Goal: Task Accomplishment & Management: Complete application form

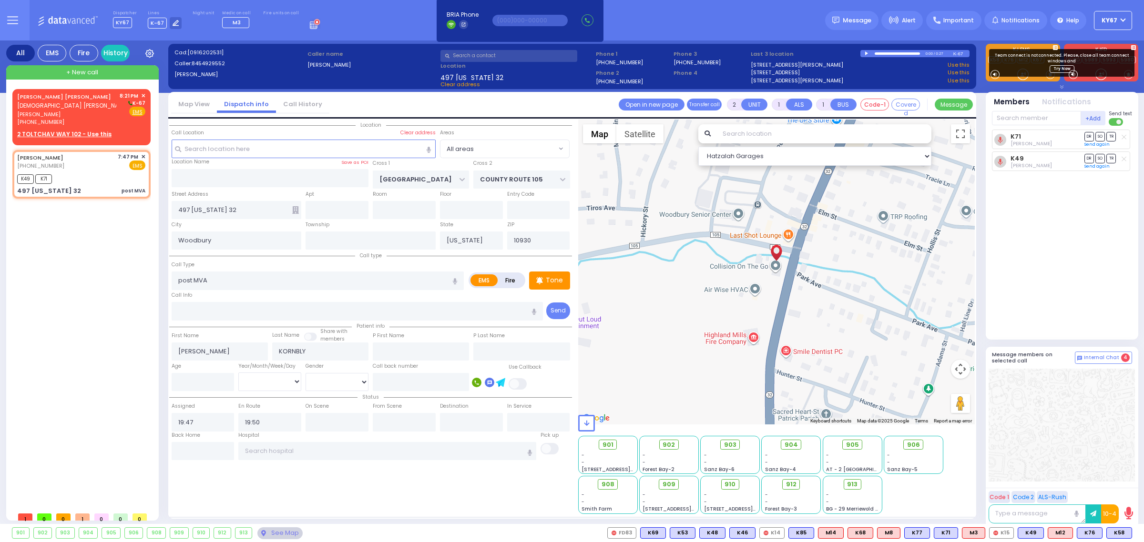
select select
click at [143, 156] on span "✕" at bounding box center [143, 157] width 4 height 8
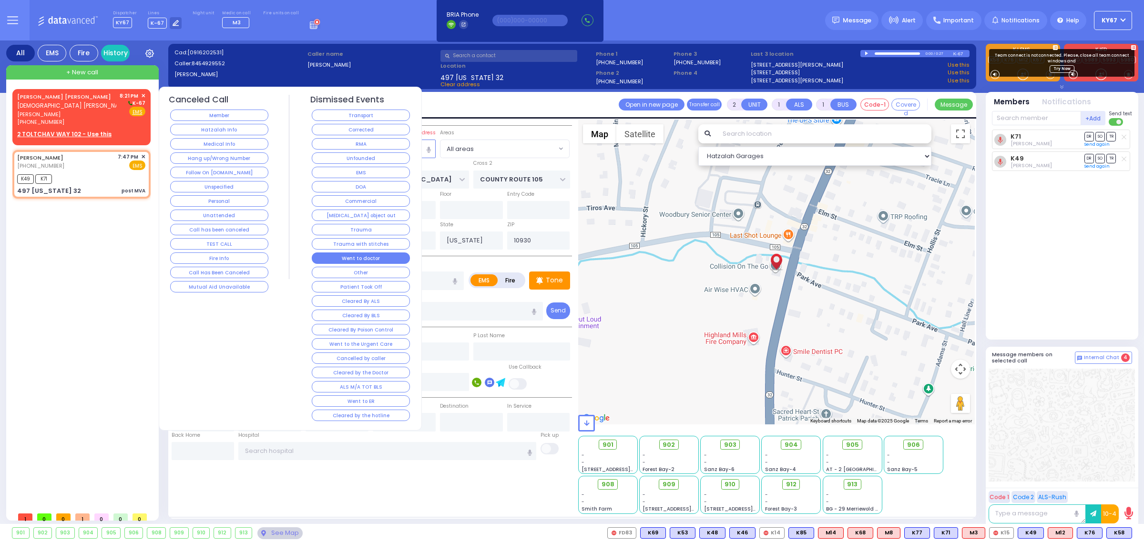
click at [381, 262] on button "Went to doctor" at bounding box center [361, 258] width 98 height 11
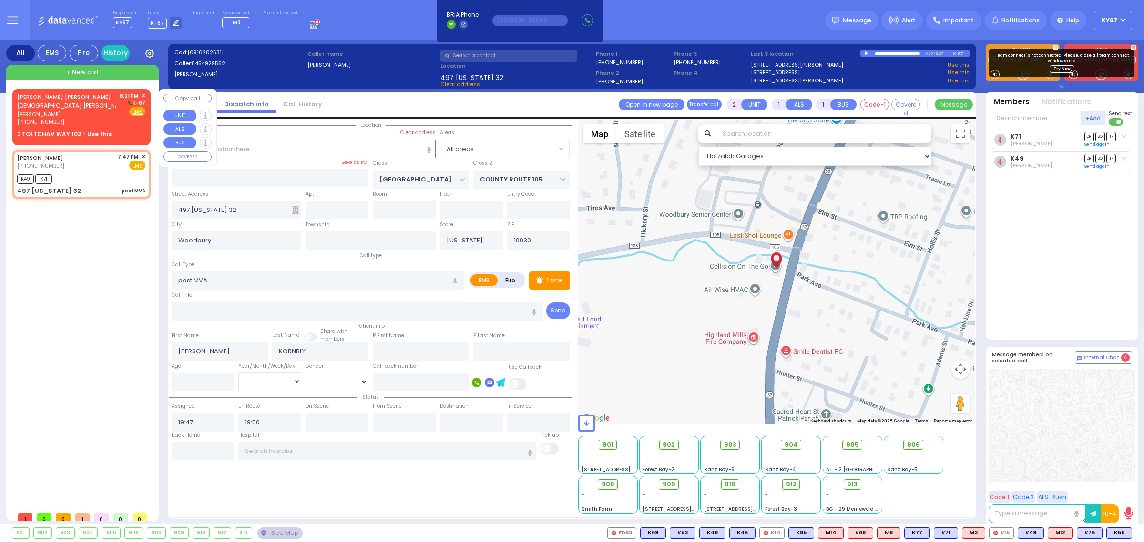
select select
radio input "true"
select select
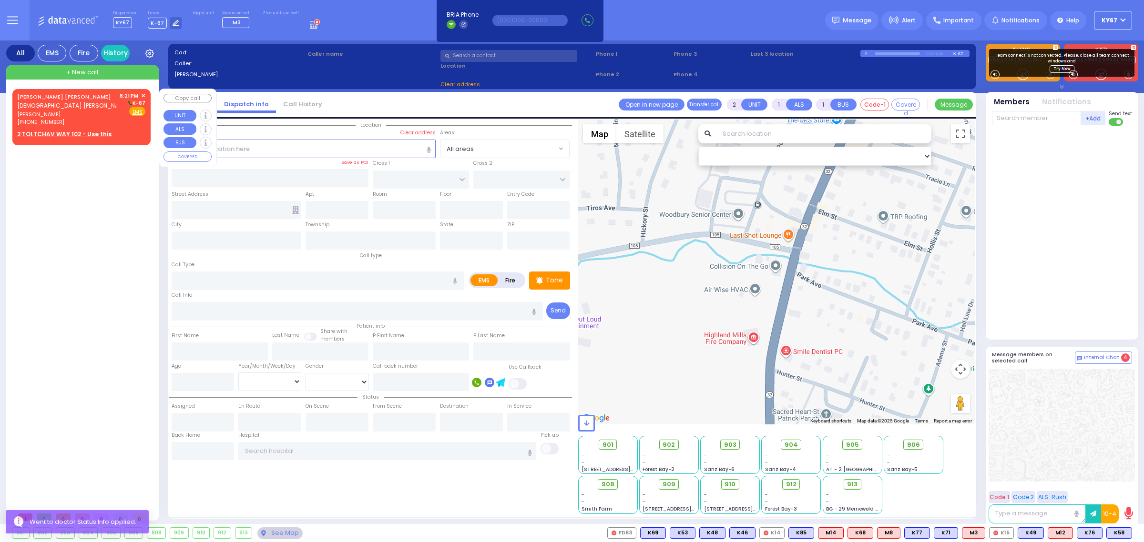
click at [80, 111] on span "[PERSON_NAME]" at bounding box center [66, 115] width 99 height 8
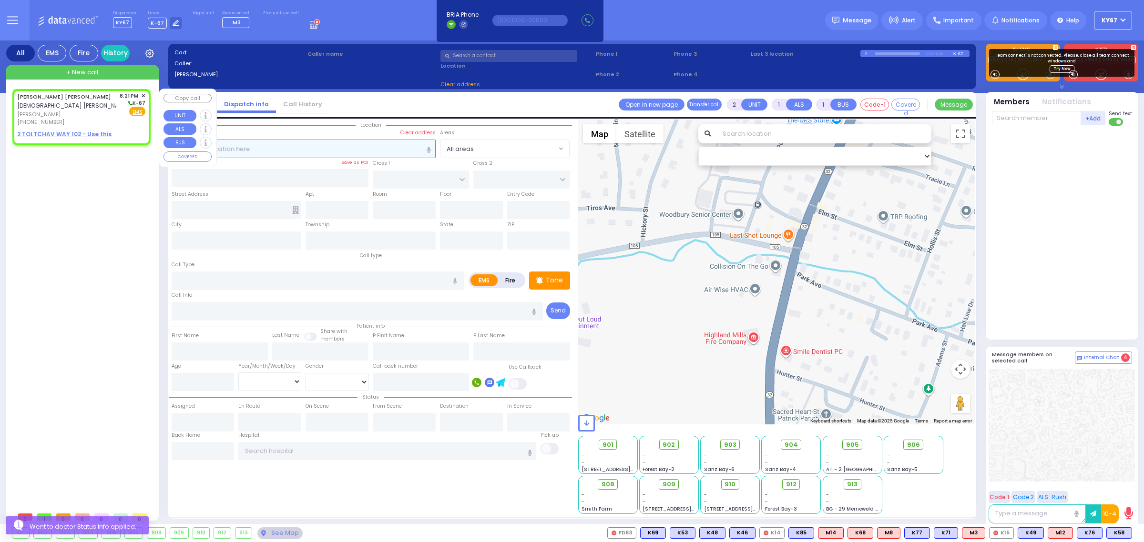
select select
radio input "true"
type input "[PERSON_NAME]"
select select
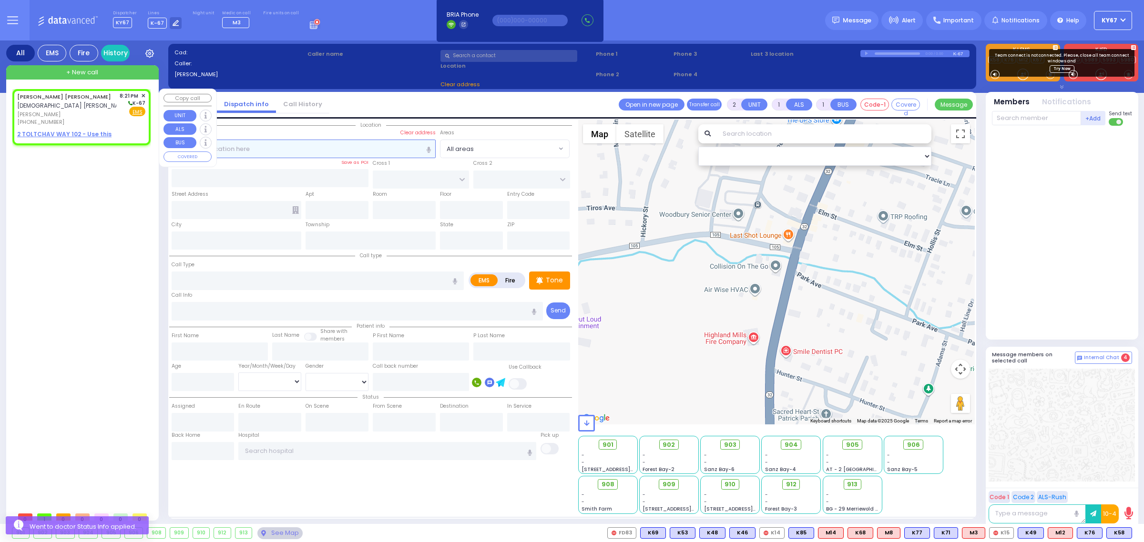
type input "20:21"
select select "Hatzalah Garages"
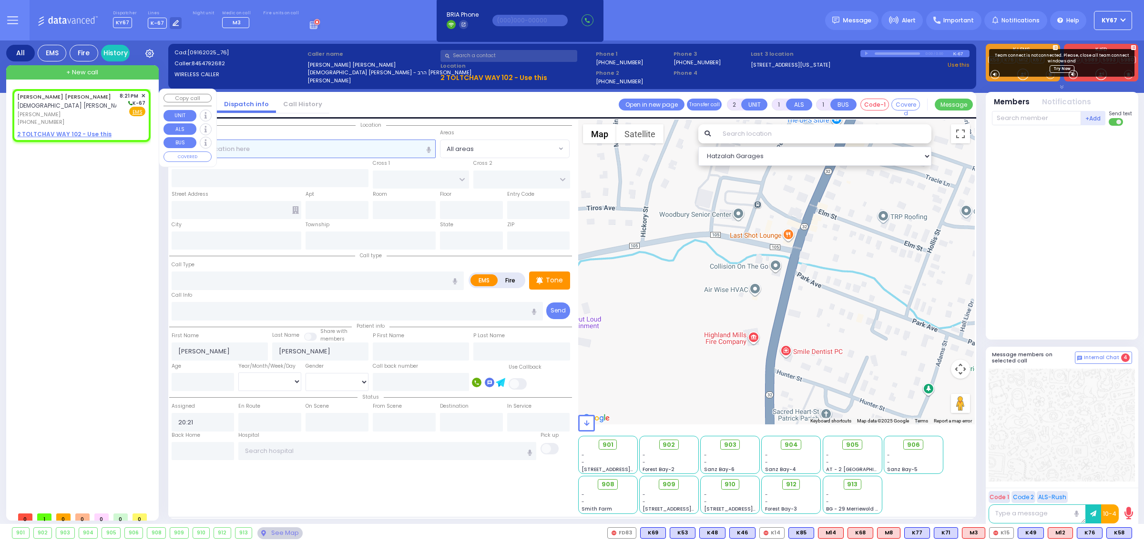
select select
radio input "true"
select select
select select "Hatzalah Garages"
click at [83, 133] on u "2 TOLTCHAV WAY 102 - Use this" at bounding box center [64, 134] width 94 height 8
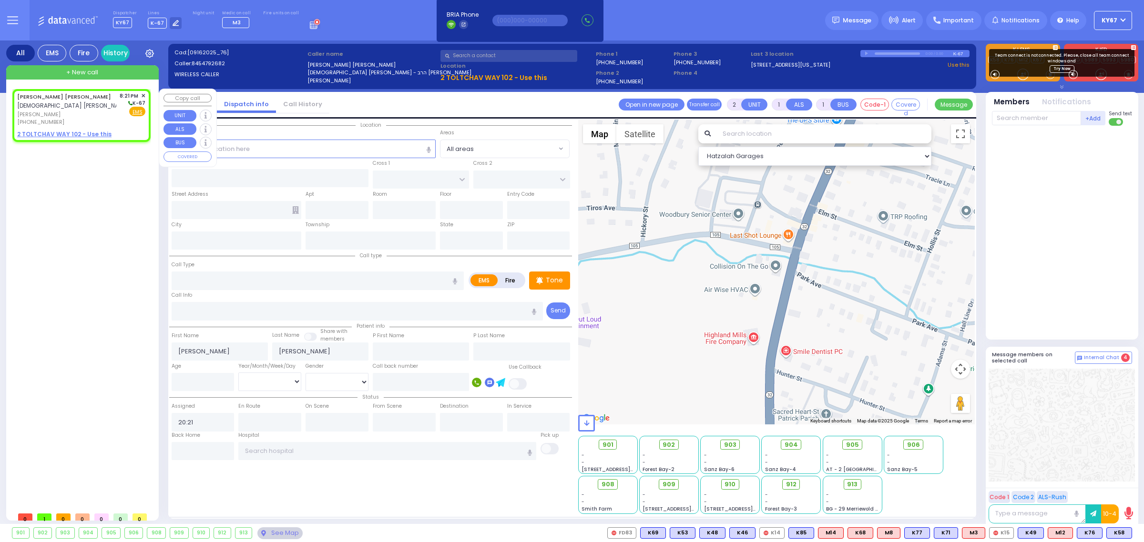
select select
radio input "true"
select select
select select "Hatzalah Garages"
select select
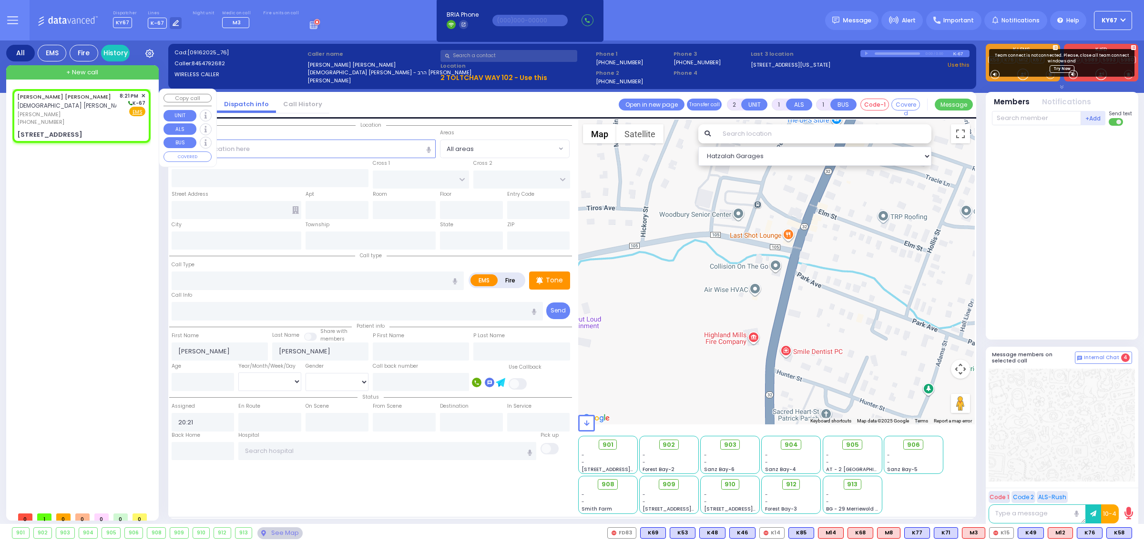
radio input "true"
select select
select select "Hatzalah Garages"
type input "[GEOGRAPHIC_DATA]"
type input "TOLTCHAV WAY"
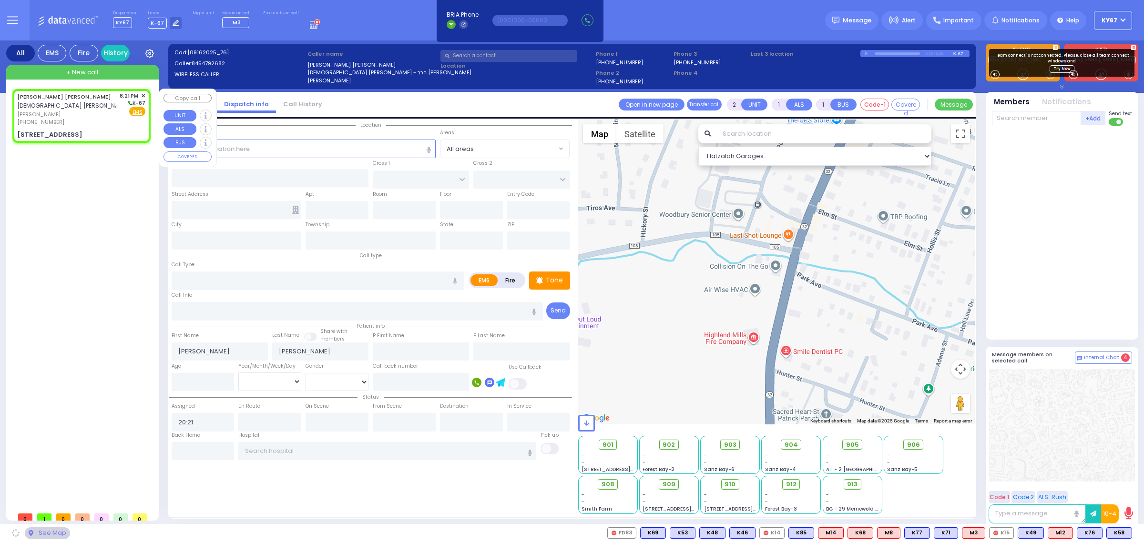
type input "2 TOLTCHAV WAY"
type input "102"
type input "Monroe"
type input "[US_STATE]"
type input "10950"
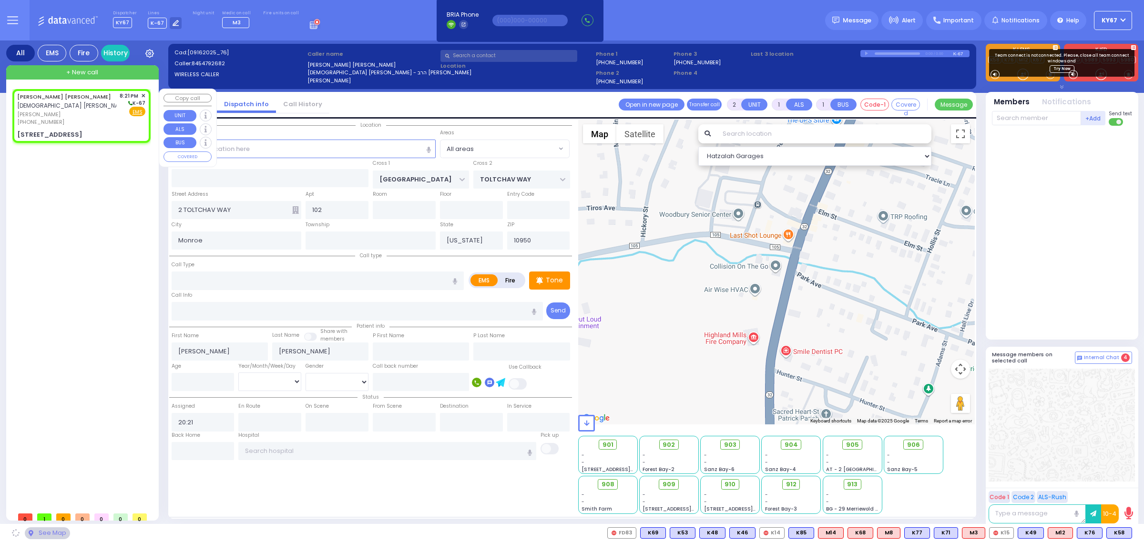
select select "BEIRECH MOSHE"
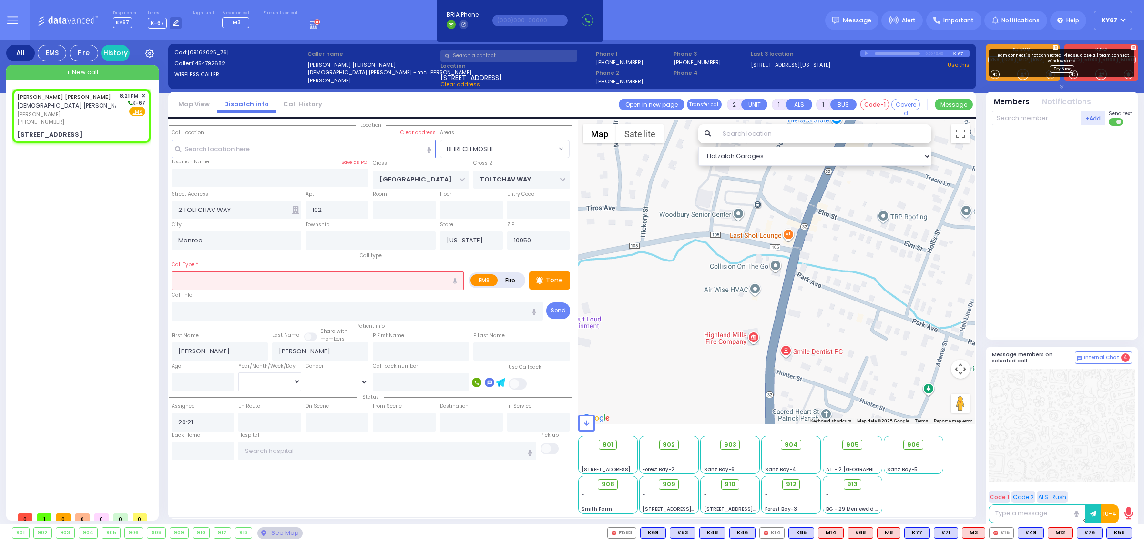
click at [216, 275] on input "text" at bounding box center [318, 281] width 292 height 18
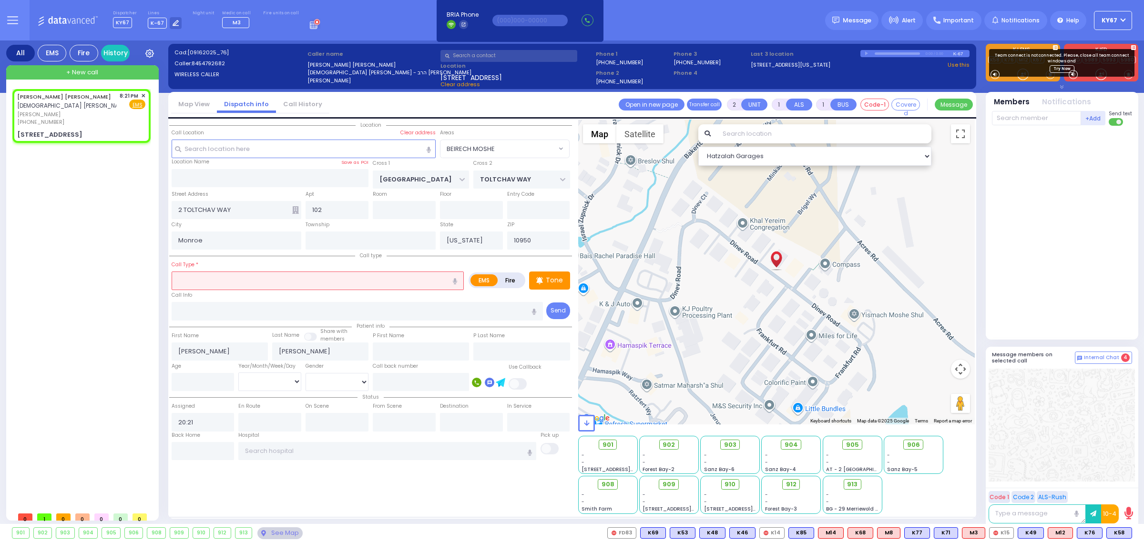
select select
radio input "true"
select select
select select "Hatzalah Garages"
select select "BEIRECH MOSHE"
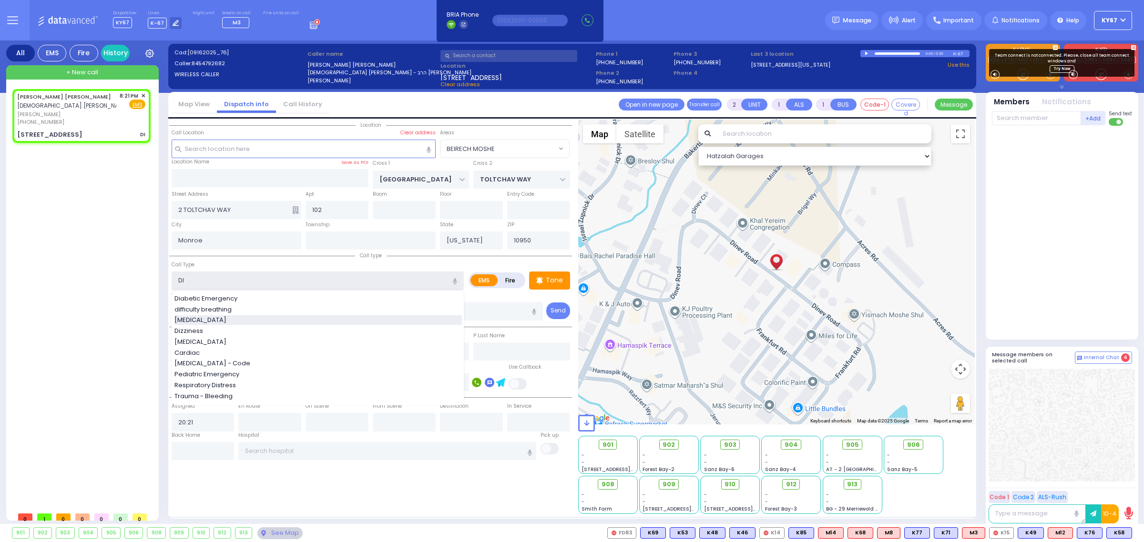
type input "[MEDICAL_DATA]"
select select
radio input "true"
select select
select select "Hatzalah Garages"
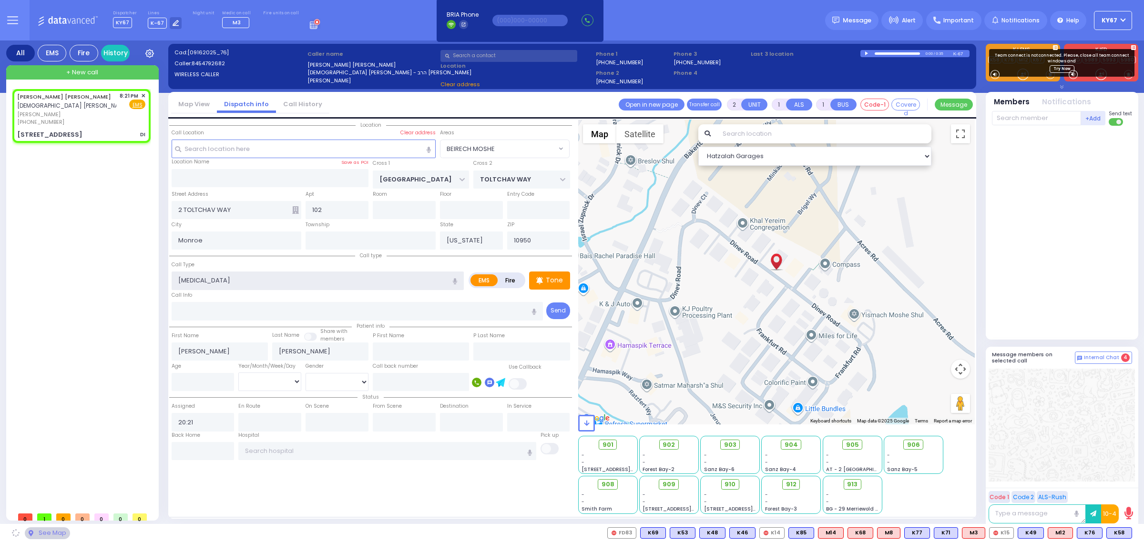
type input "0"
select select "BEIRECH MOSHE"
select select
radio input "true"
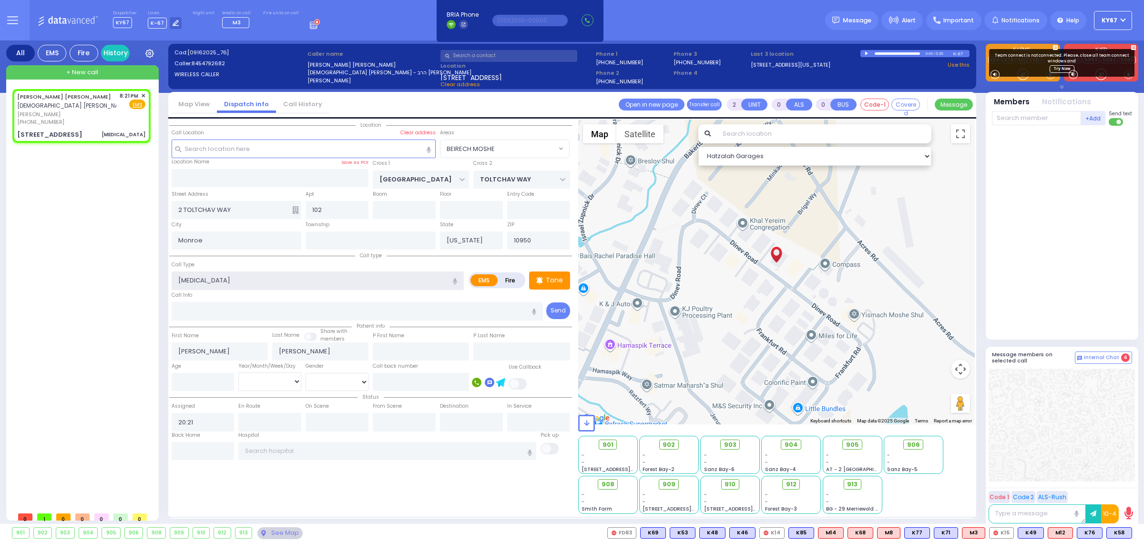
select select
select select "Hatzalah Garages"
select select "BEIRECH MOSHE"
click at [1119, 534] on span "K62" at bounding box center [1119, 533] width 25 height 10
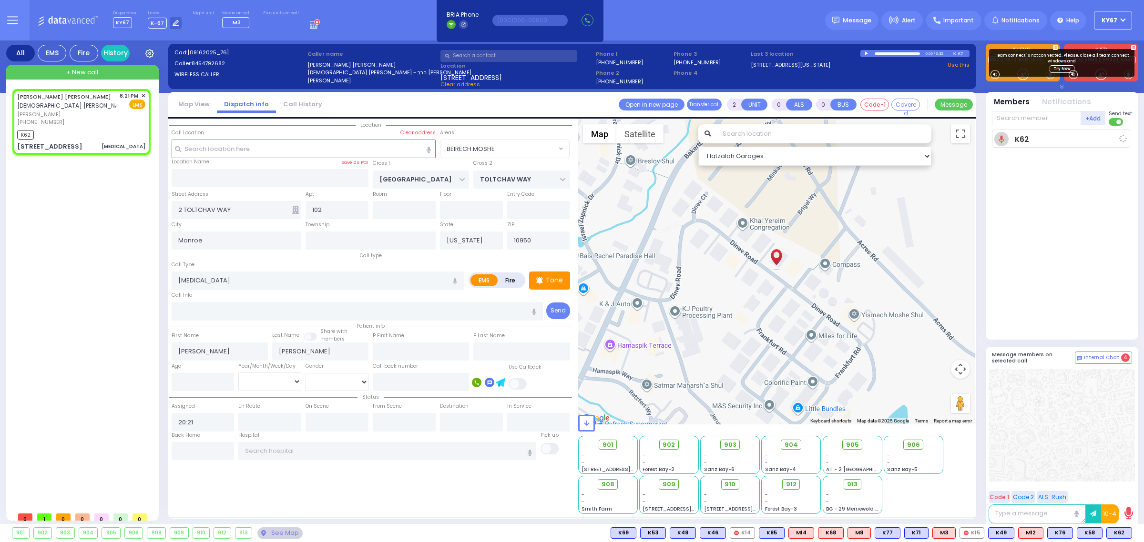
select select
radio input "true"
select select
type input "20:22"
select select "Hatzalah Garages"
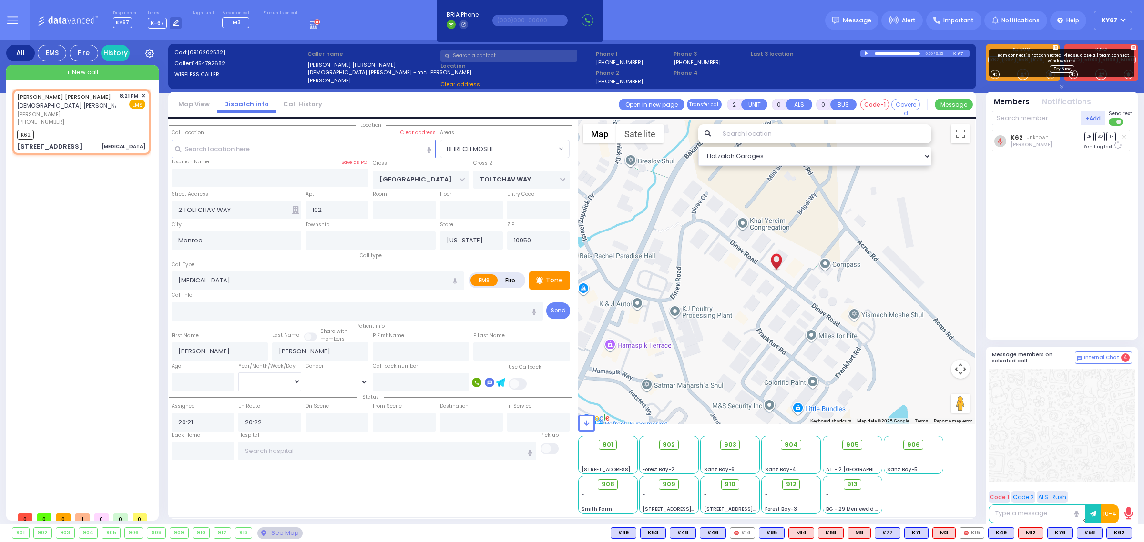
select select
radio input "true"
select select
select select "BEIRECH MOSHE"
select select "Hatzalah Garages"
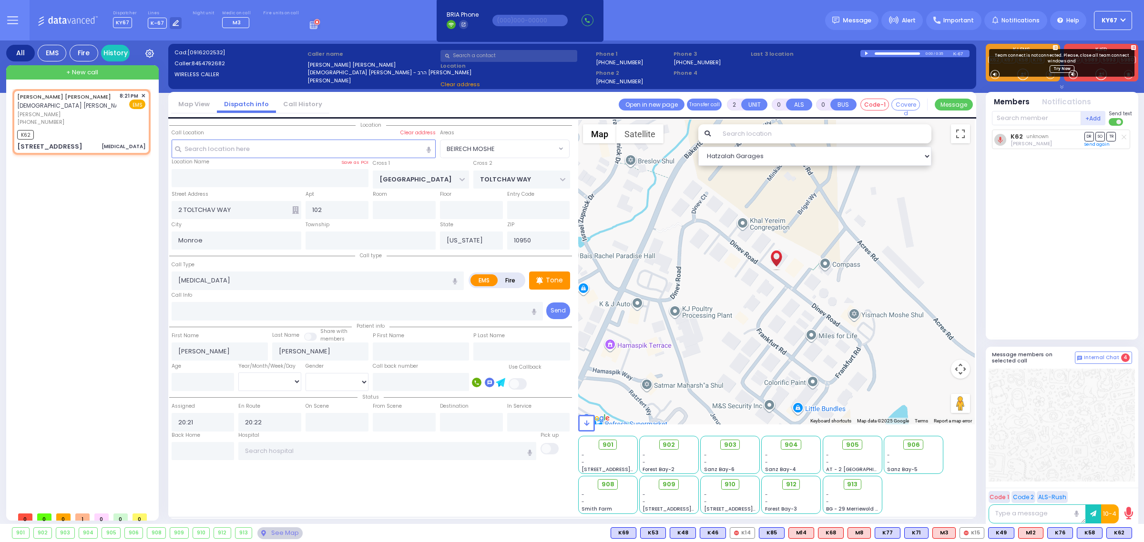
select select "BEIRECH MOSHE"
click at [1118, 533] on span "K48" at bounding box center [1118, 533] width 25 height 10
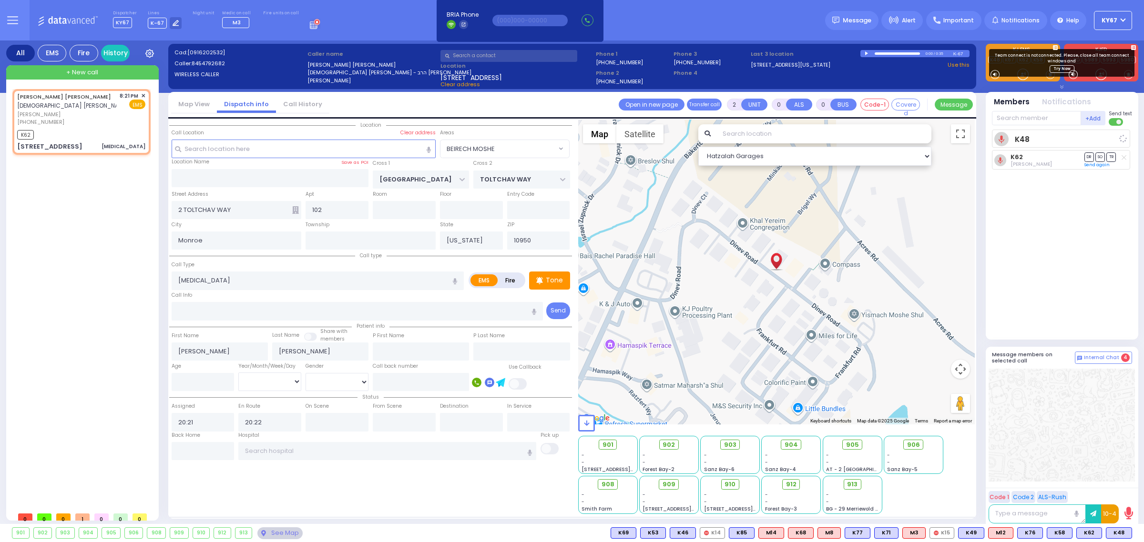
select select
radio input "true"
select select
select select "Hatzalah Garages"
select select "BEIRECH MOSHE"
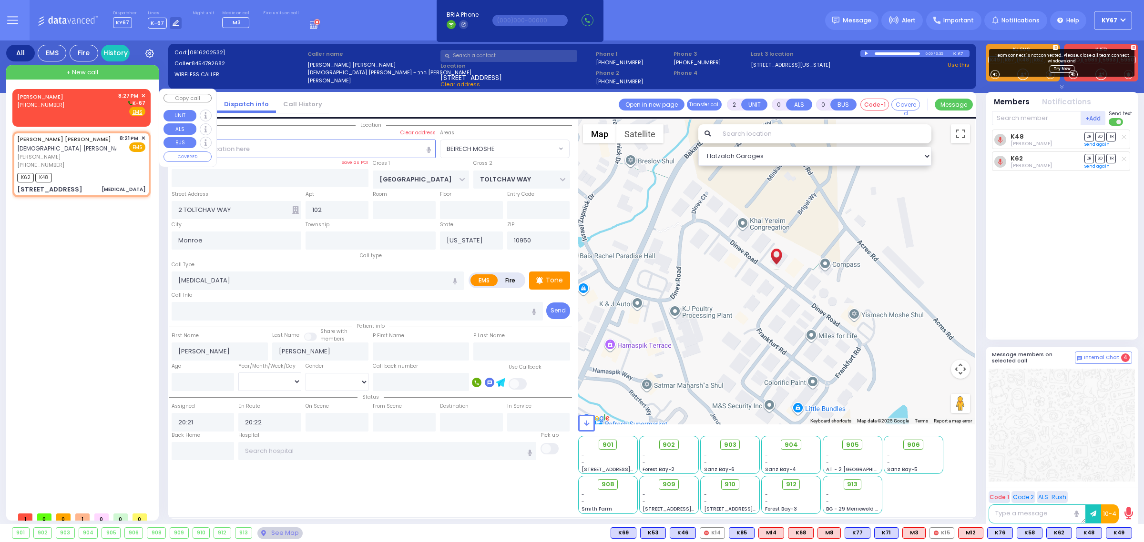
click at [72, 97] on div "[PERSON_NAME] [PHONE_NUMBER] 8:27 PM ✕ K-67" at bounding box center [81, 104] width 128 height 25
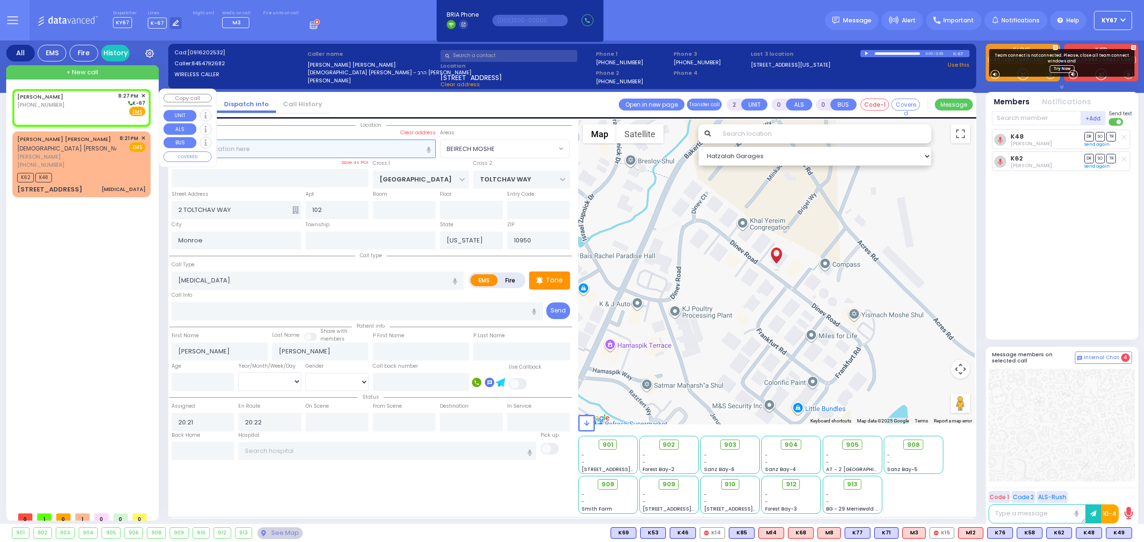
type input "1"
select select
radio input "true"
select select
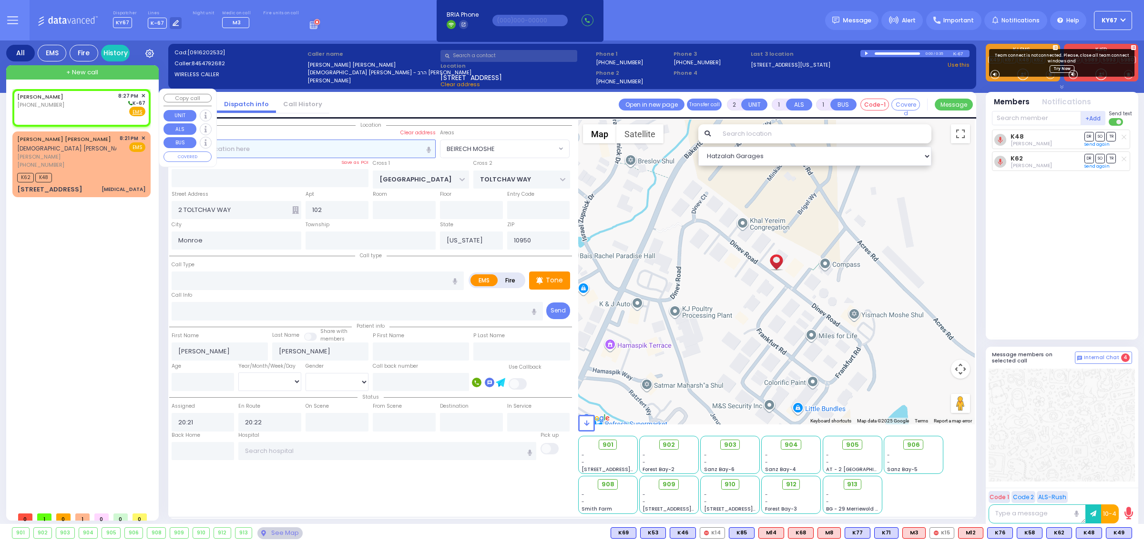
type input "20:27"
select select "Hatzalah Garages"
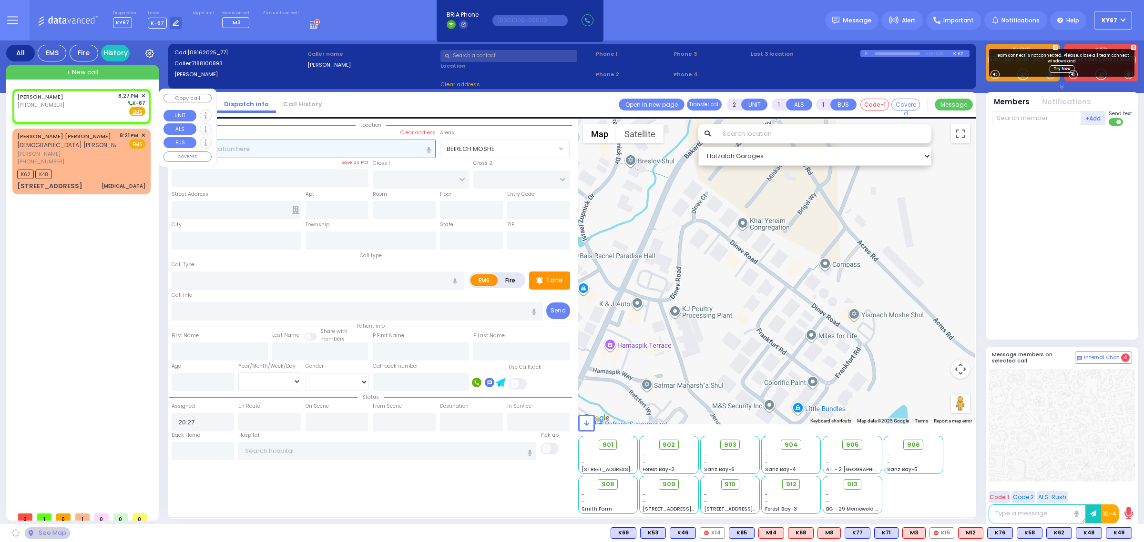
select select
radio input "true"
select select
select select "Hatzalah Garages"
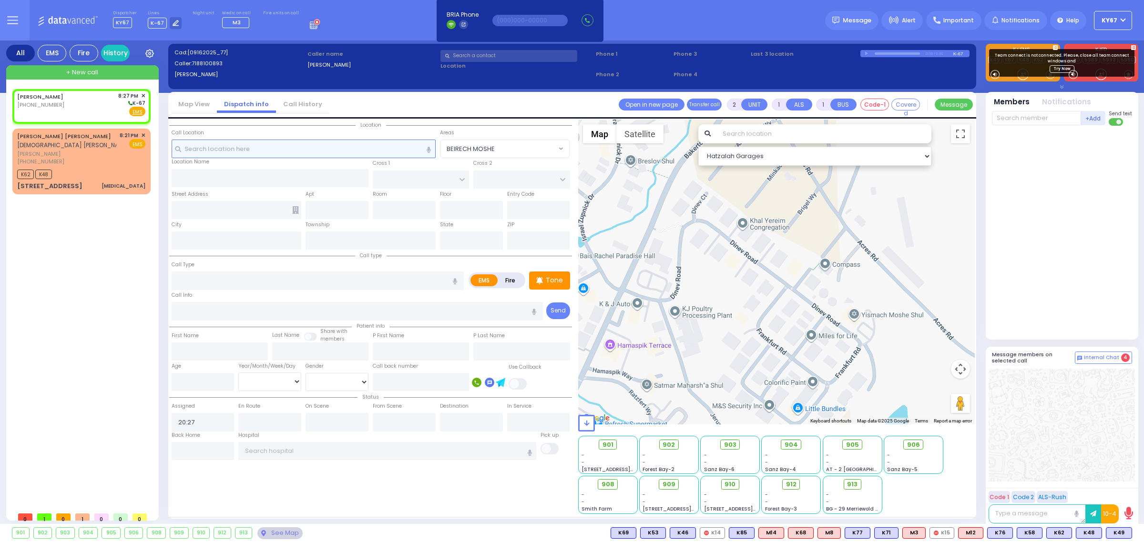
click at [286, 148] on input "text" at bounding box center [304, 149] width 264 height 18
click at [222, 284] on input "text" at bounding box center [318, 281] width 292 height 18
click at [217, 304] on input "text" at bounding box center [358, 311] width 372 height 18
select select
radio input "true"
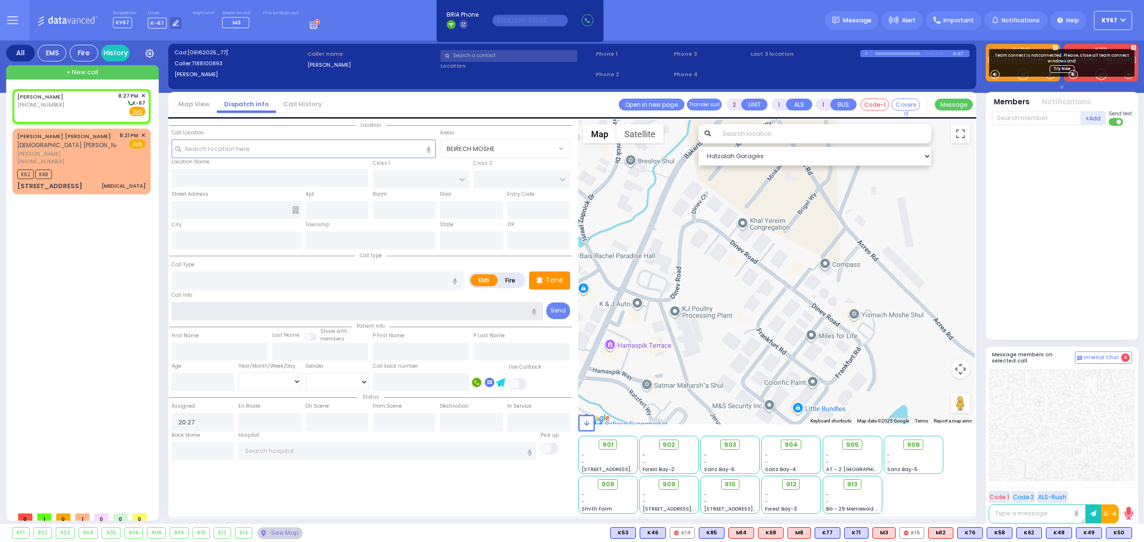
select select
type input "T"
select select "Hatzalah Garages"
type input "T"
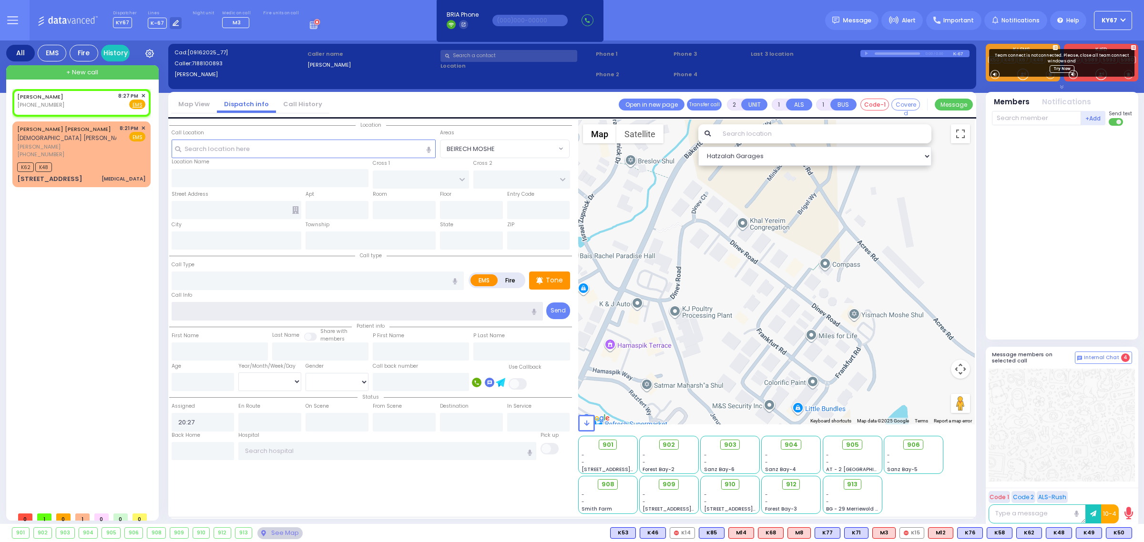
select select
radio input "true"
select select
select select "Hatzalah Garages"
click at [280, 153] on input "text" at bounding box center [304, 149] width 264 height 18
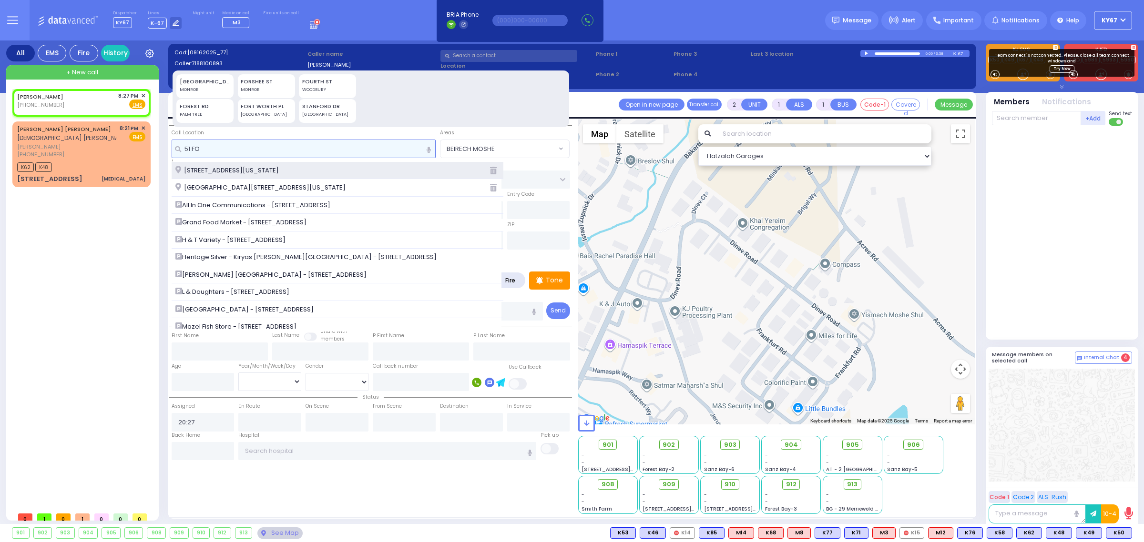
type input "51 FO"
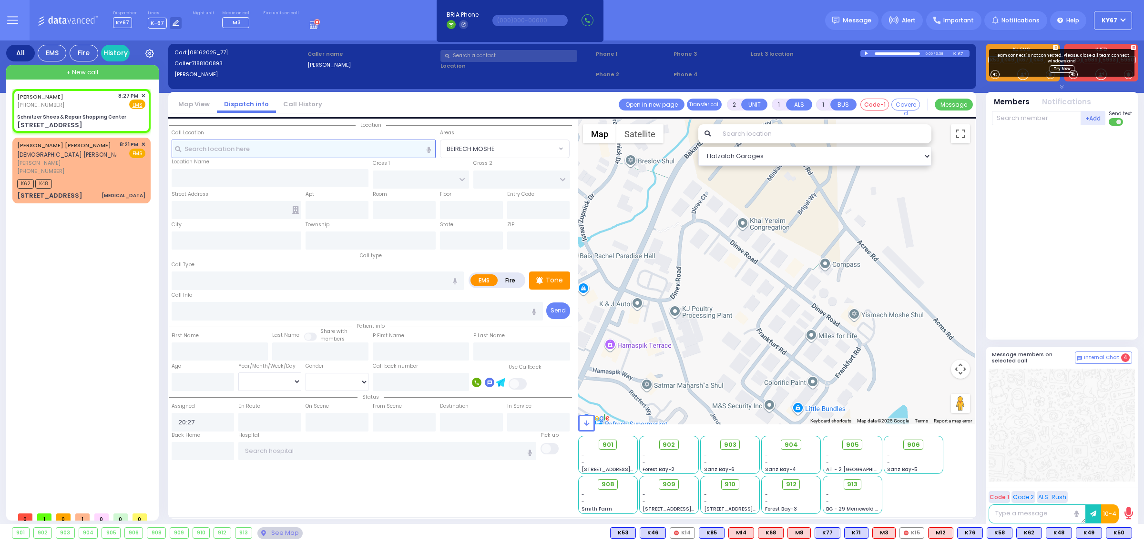
select select
radio input "true"
select select
select select "Hatzalah Garages"
type input "Schnitzer Shoes & Repair Shopping Center"
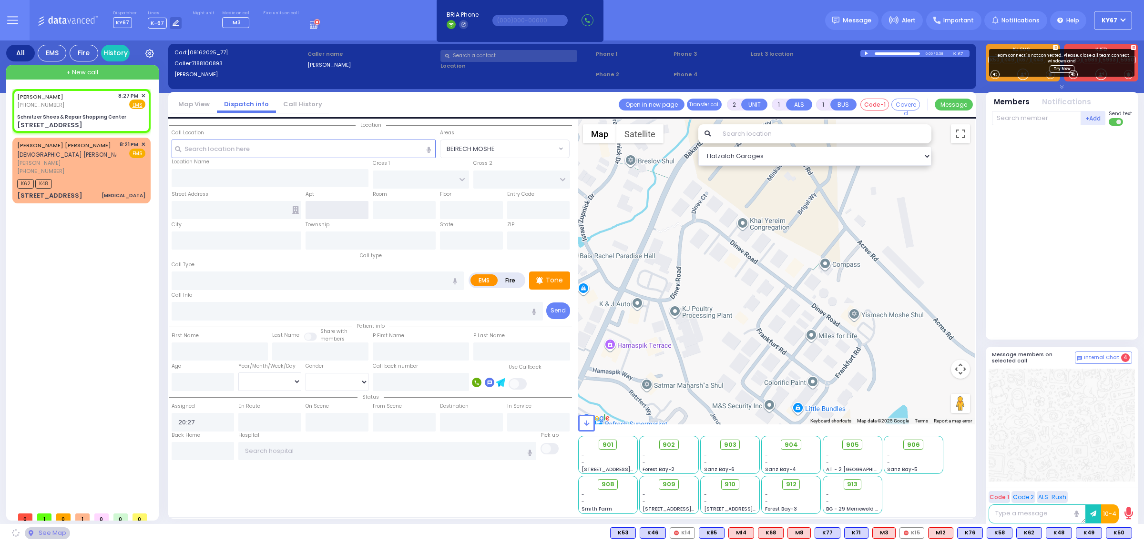
type input "GORLITZ COURT"
type input "SCHUNNEMUNK RD"
type input "[STREET_ADDRESS]"
type input "Monroe"
type input "[US_STATE]"
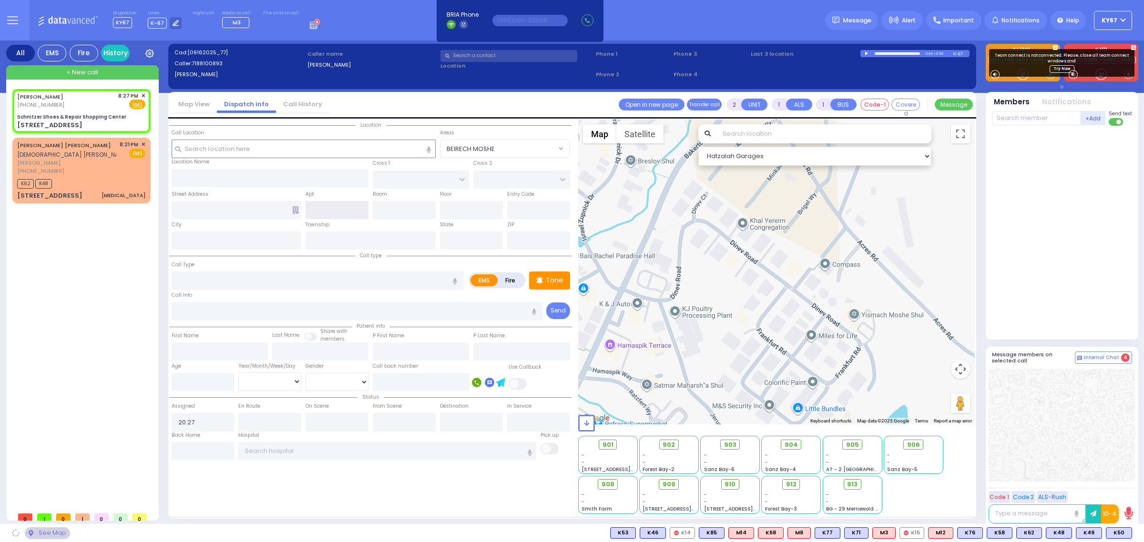
type input "10950"
select select "PALM TREE"
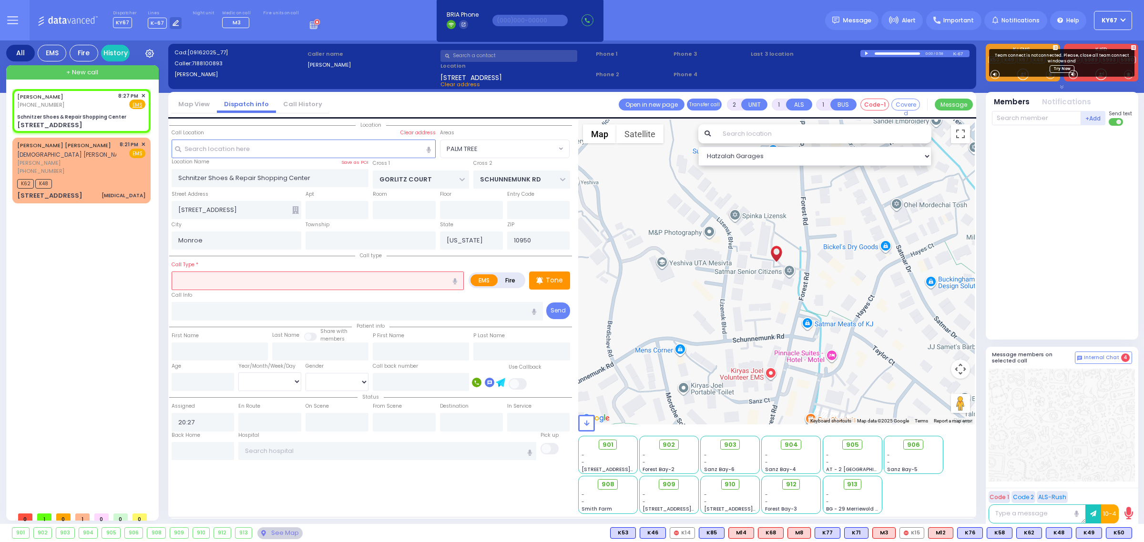
click at [199, 279] on input "text" at bounding box center [318, 281] width 292 height 18
select select
radio input "true"
select select
select select "Hatzalah Garages"
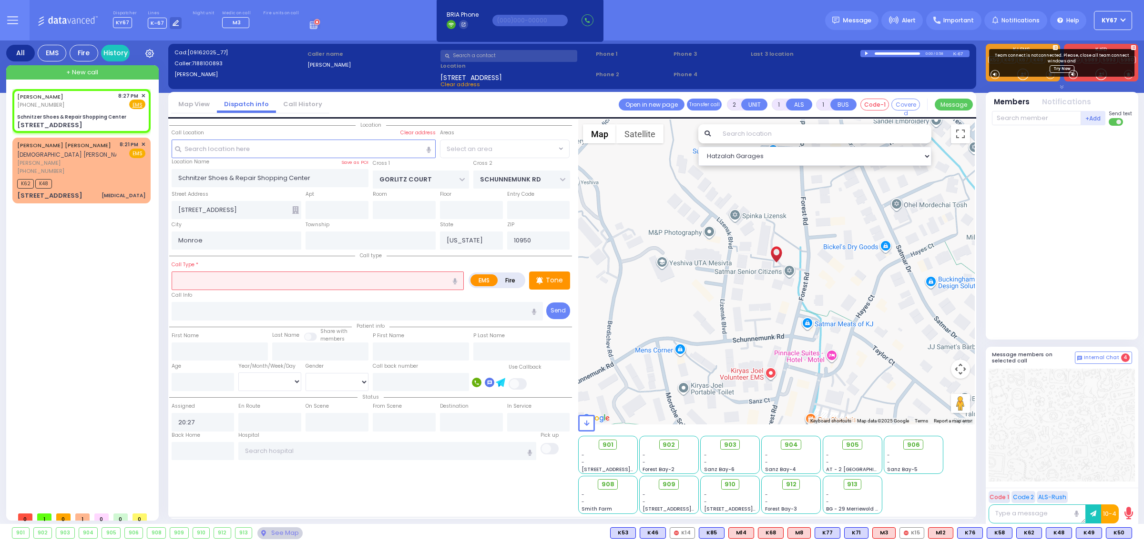
select select "PALM TREE"
click at [454, 282] on icon "button" at bounding box center [455, 281] width 4 height 6
type input "Regal smoking"
select select
radio input "true"
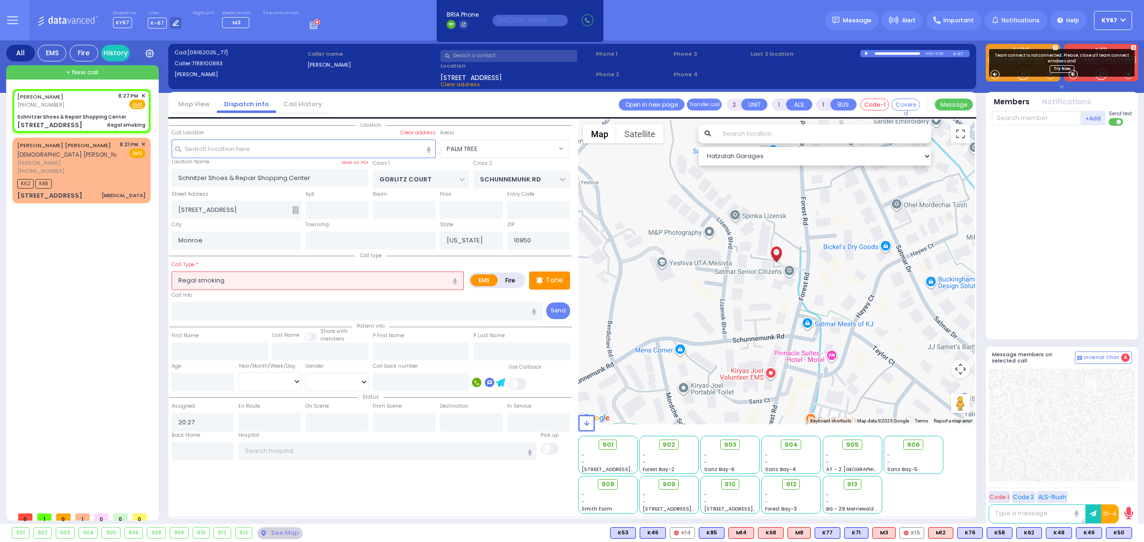
select select
select select "Hatzalah Garages"
select select "PALM TREE"
drag, startPoint x: 341, startPoint y: 284, endPoint x: 123, endPoint y: 280, distance: 218.3
click at [124, 280] on div "All EMS Fire History Settings" at bounding box center [572, 285] width 1132 height 488
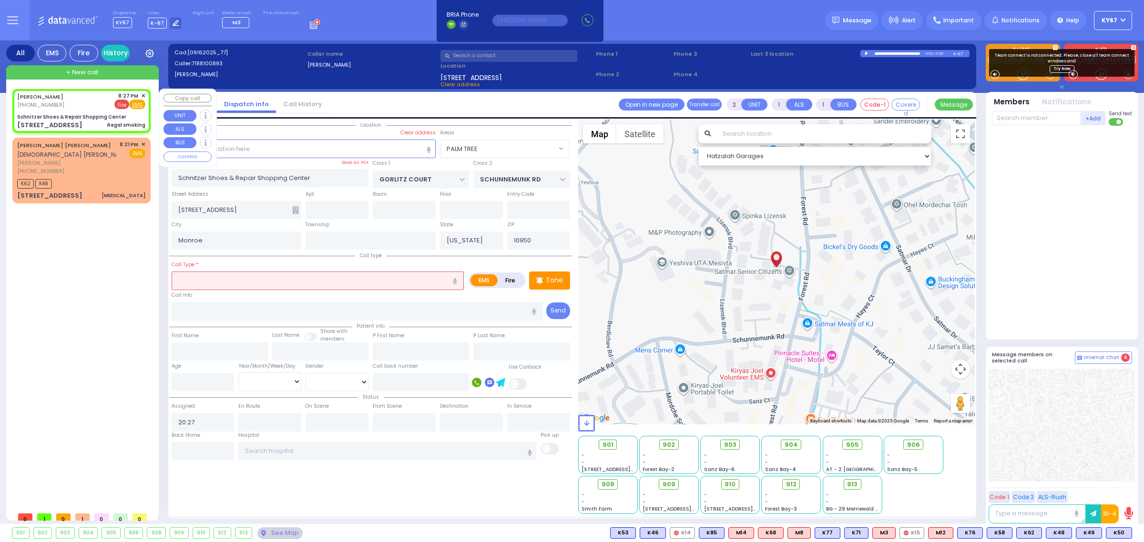
click at [122, 103] on span "Fire" at bounding box center [121, 105] width 15 height 10
select select
radio input "false"
radio input "true"
select select
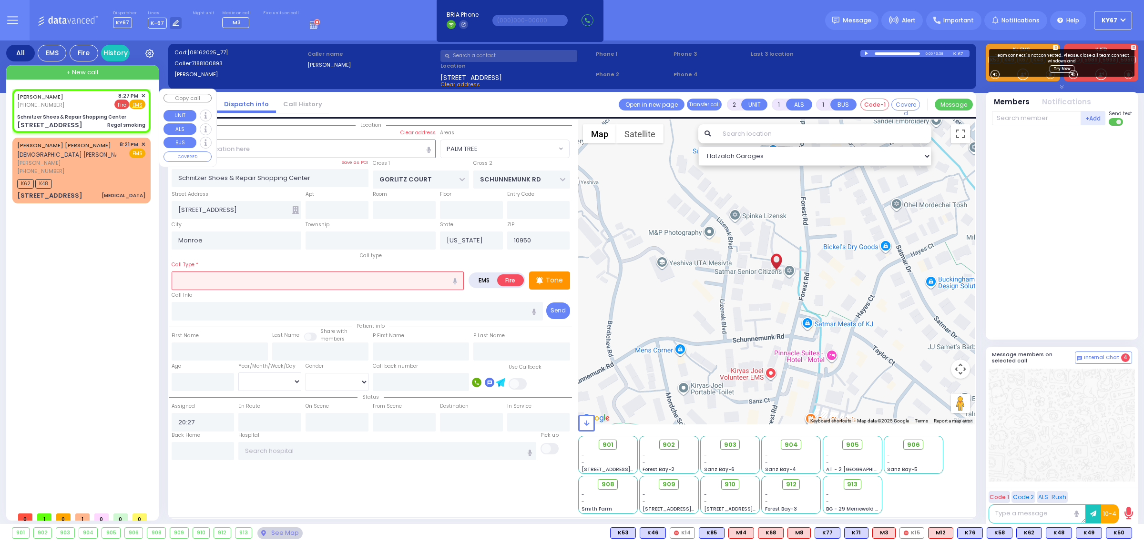
select select "Hatzalah Garages"
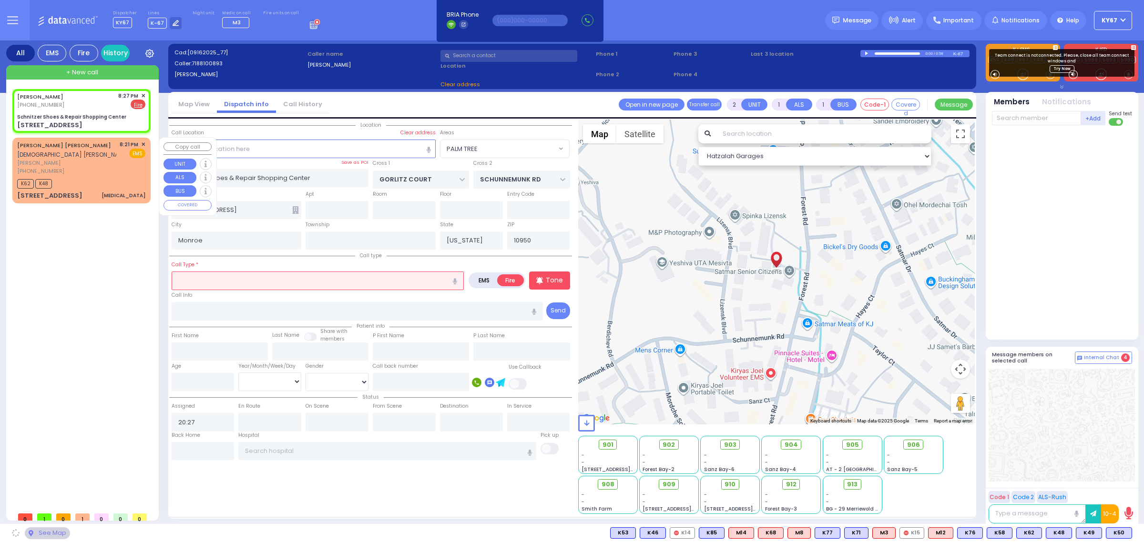
select select
radio input "true"
select select
select select "Hatzalah Garages"
click at [227, 281] on input "text" at bounding box center [318, 281] width 292 height 18
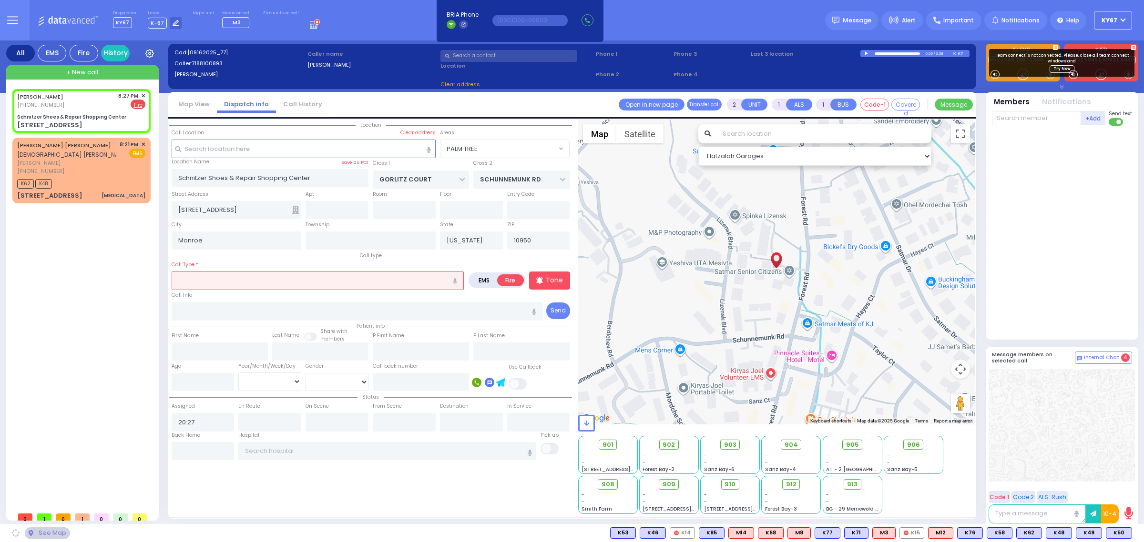
select select "PALM TREE"
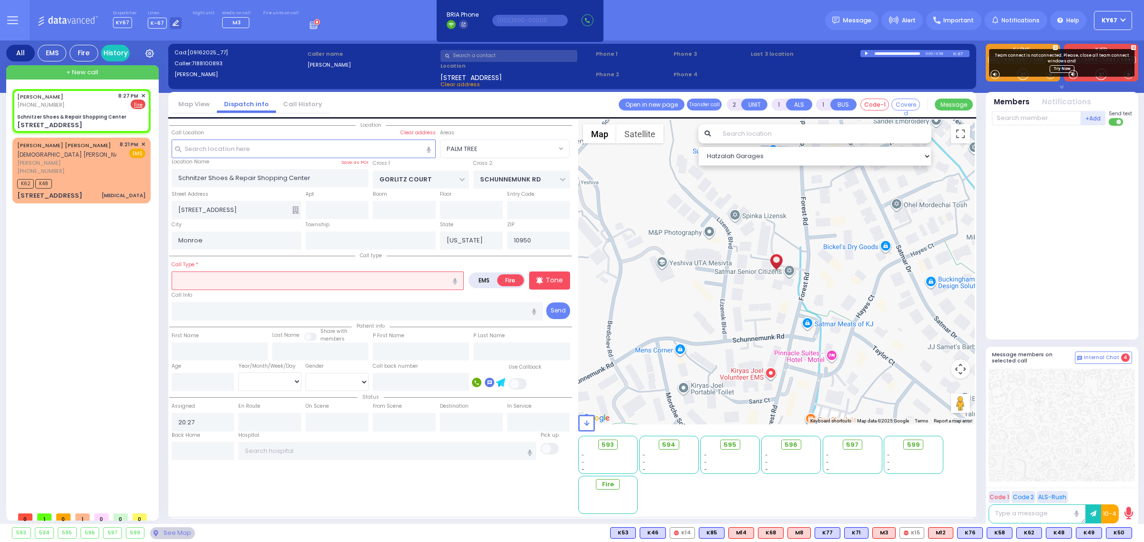
select select "PALM TREE"
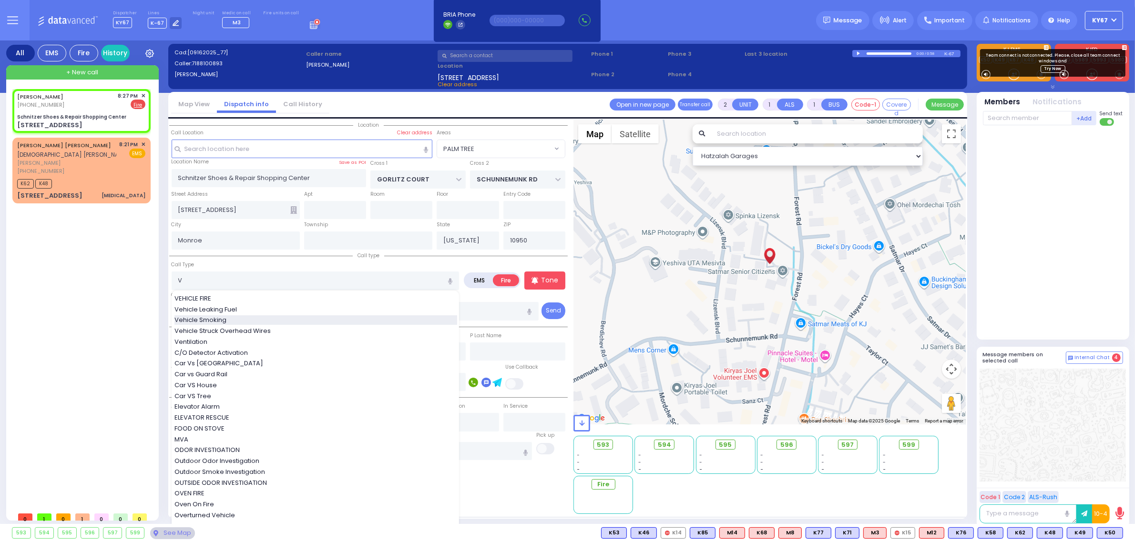
click at [218, 318] on span "Vehicle Smoking" at bounding box center [201, 321] width 55 height 10
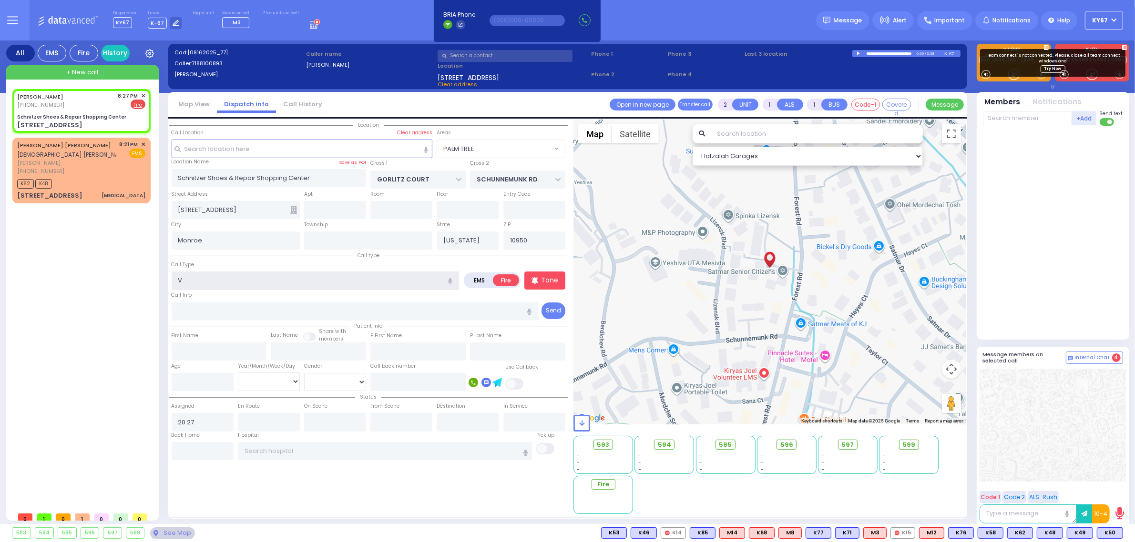
type input "Vehicle Smoking"
select select
radio input "true"
select select
select select "Hatzalah Garages"
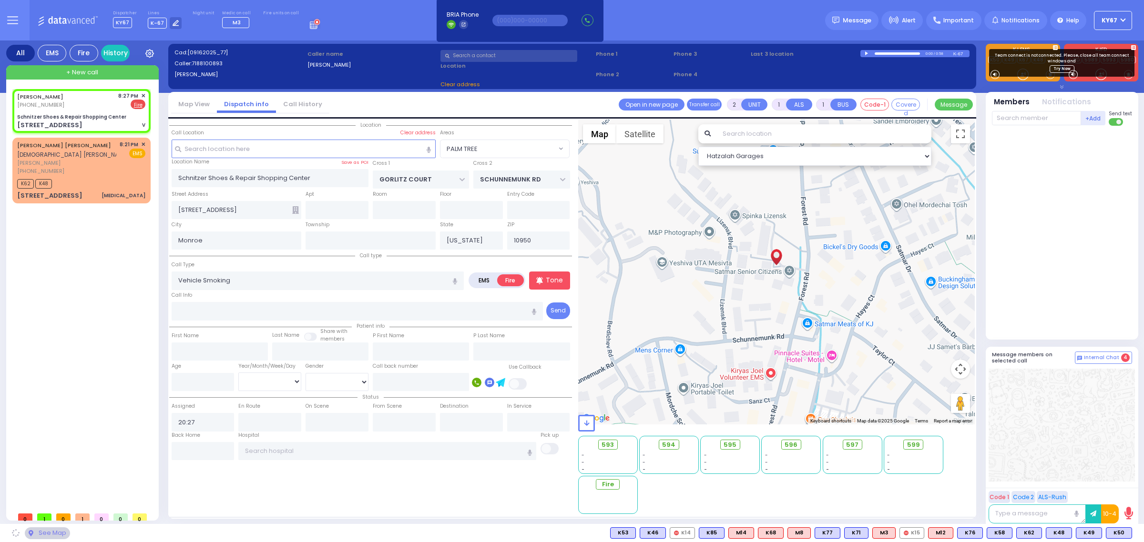
click at [85, 337] on div "[PERSON_NAME] [PHONE_NUMBER] 8:27 PM ✕ Fire V K62 K48" at bounding box center [83, 298] width 142 height 418
select select "PALM TREE"
select select
radio input "true"
select select
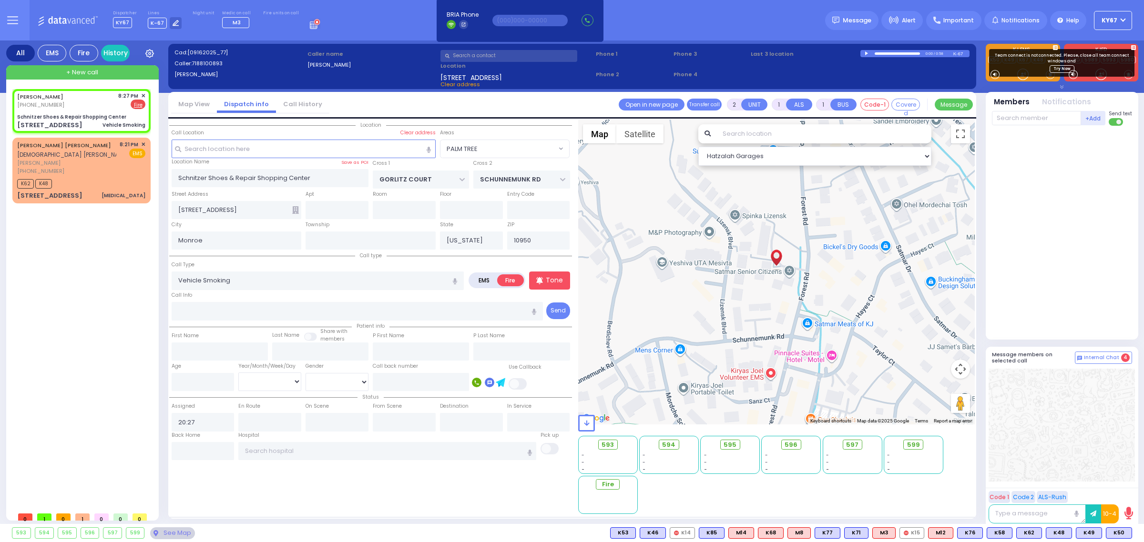
select select "Hatzalah Garages"
select select "PALM TREE"
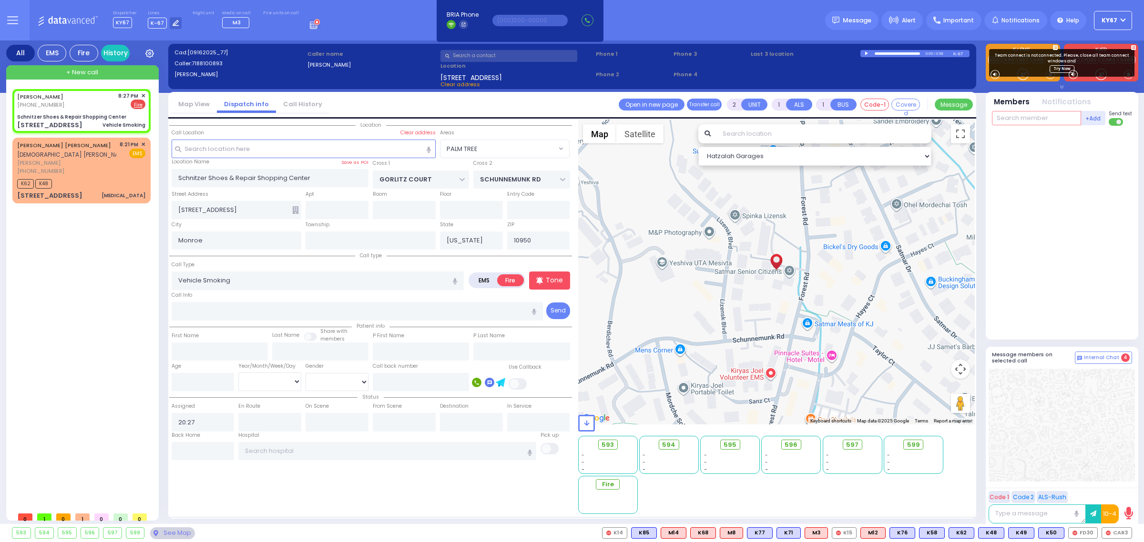
click at [1018, 116] on input "text" at bounding box center [1036, 118] width 89 height 14
type input "30"
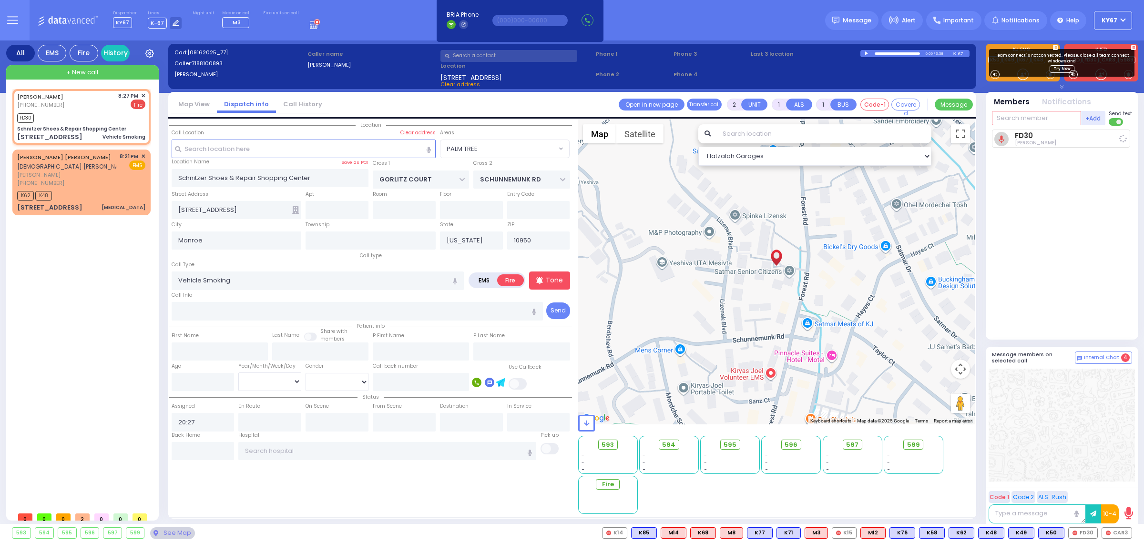
select select
radio input "true"
select select
type input "20:29"
select select "Hatzalah Garages"
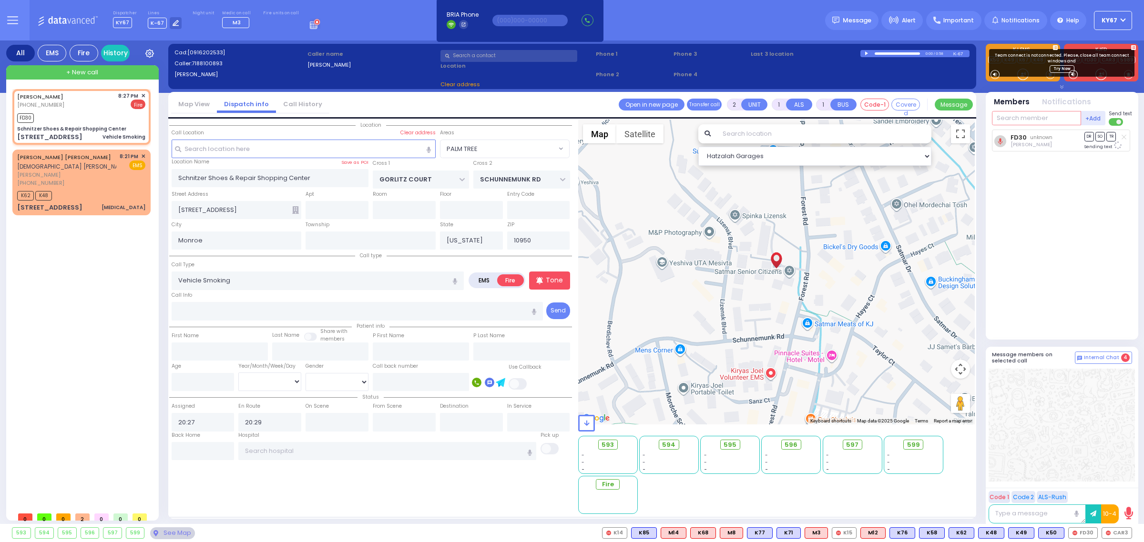
select select "PALM TREE"
type input "4"
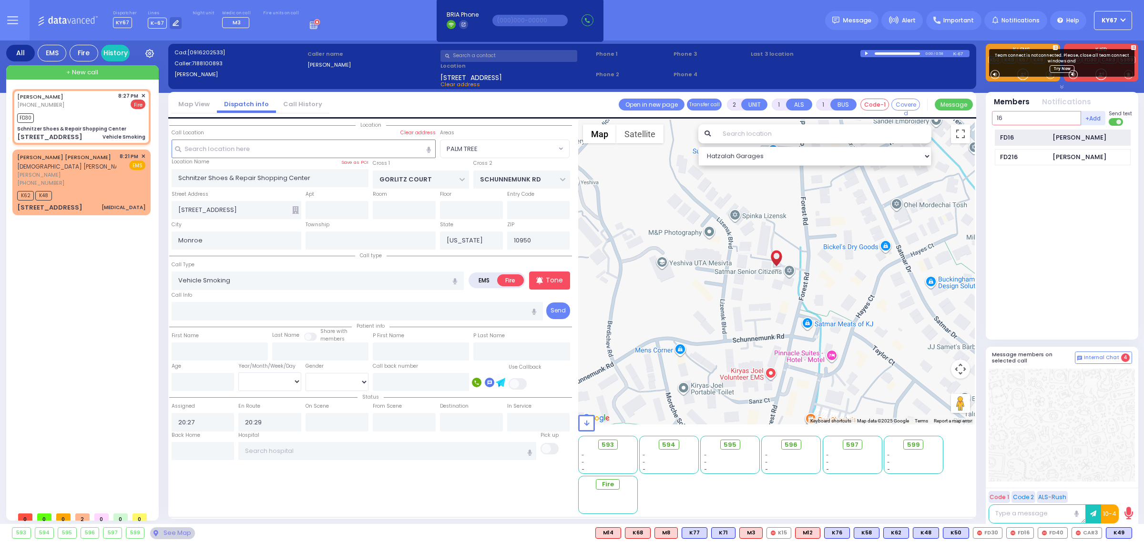
type input "16"
select select
radio input "true"
select select
select select "PALM TREE"
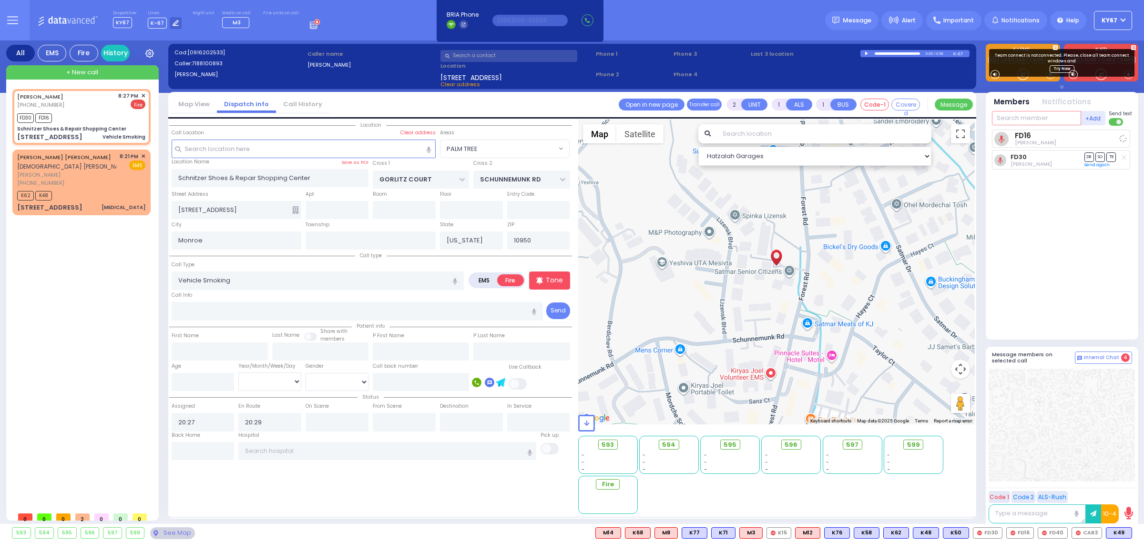
select select "Hatzalah Garages"
click at [143, 154] on span "✕" at bounding box center [143, 157] width 4 height 8
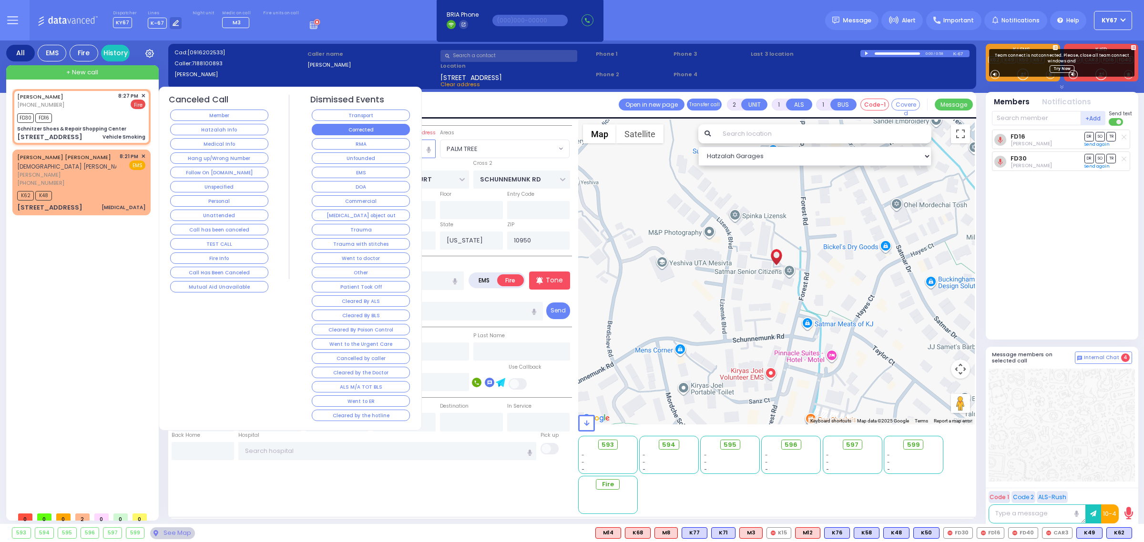
click at [341, 124] on button "Corrected" at bounding box center [361, 129] width 98 height 11
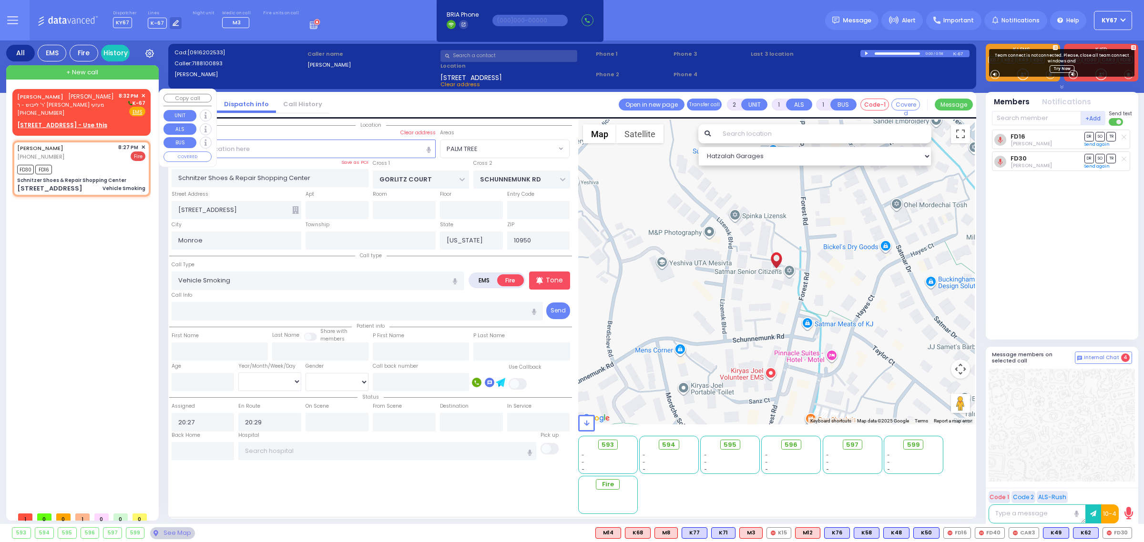
click at [90, 100] on div "[PERSON_NAME]" at bounding box center [65, 97] width 97 height 10
select select
radio input "true"
type input "[PERSON_NAME]"
type input "GOLD"
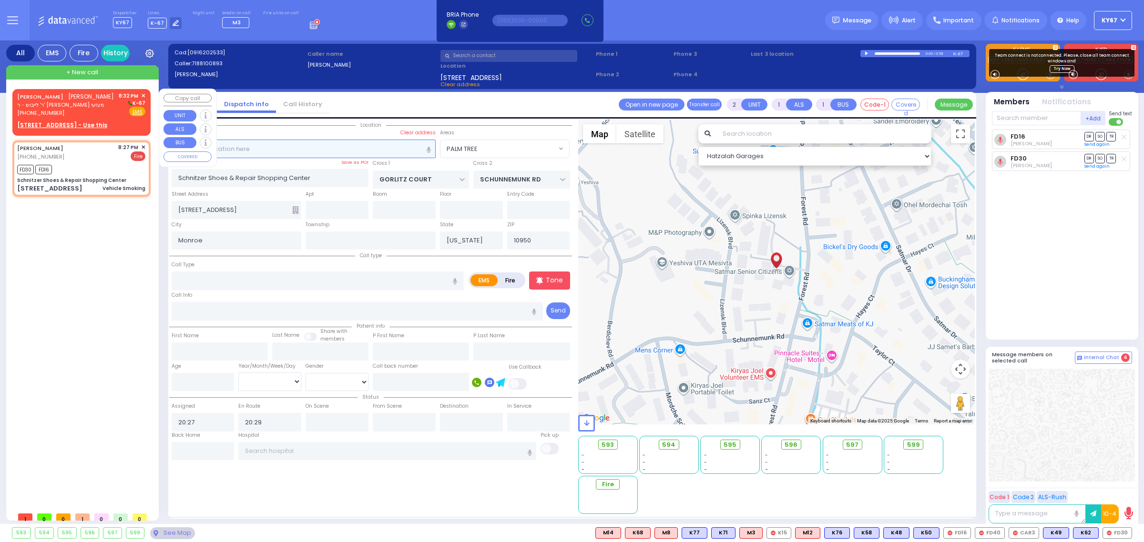
select select
type input "20:32"
select select "Hatzalah Garages"
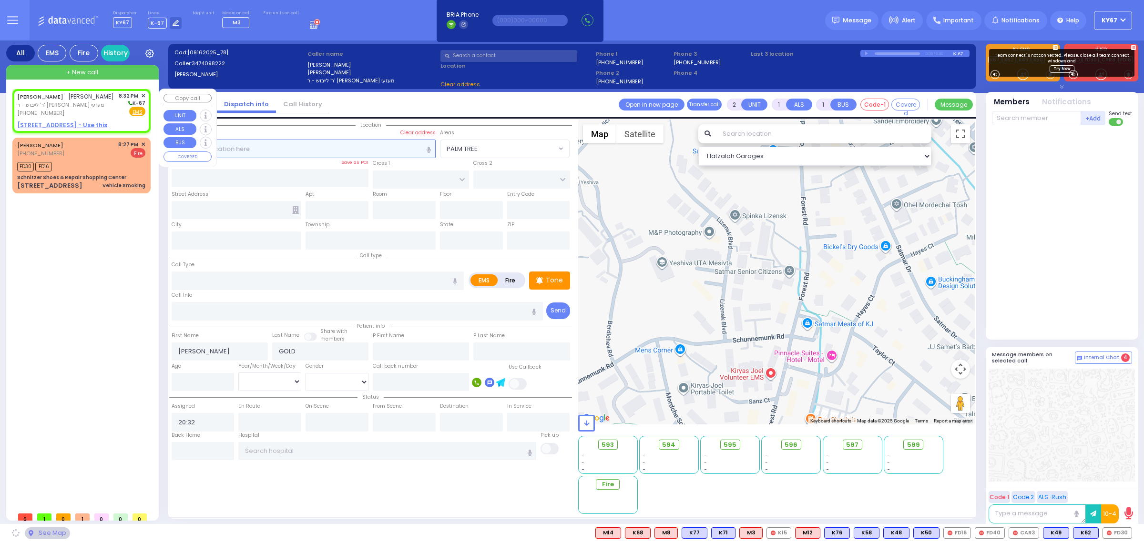
select select
radio input "true"
select select
select select "Hatzalah Garages"
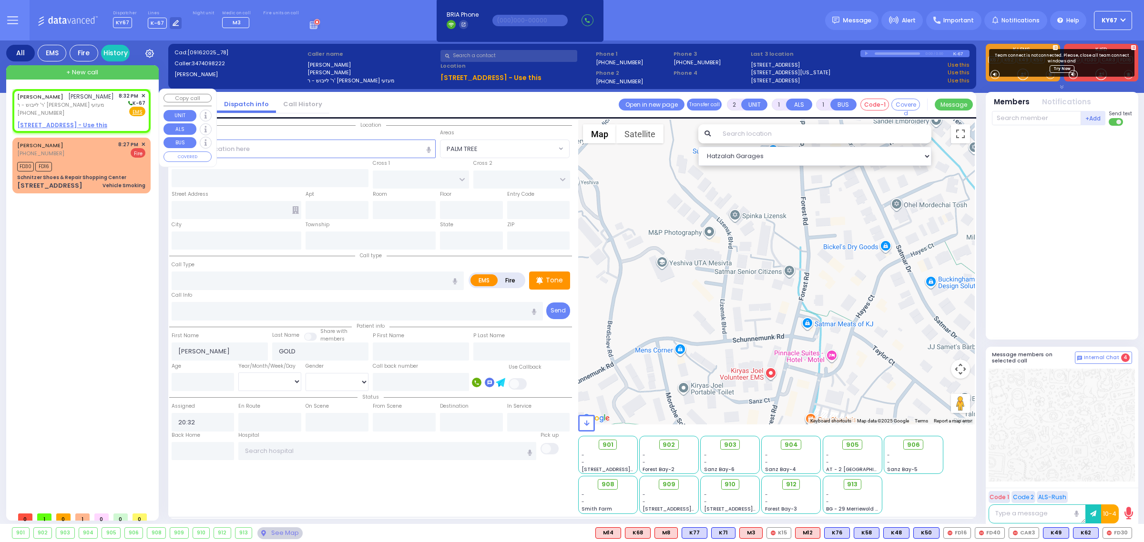
click at [44, 125] on u "[STREET_ADDRESS] - Use this" at bounding box center [62, 125] width 90 height 8
select select
radio input "true"
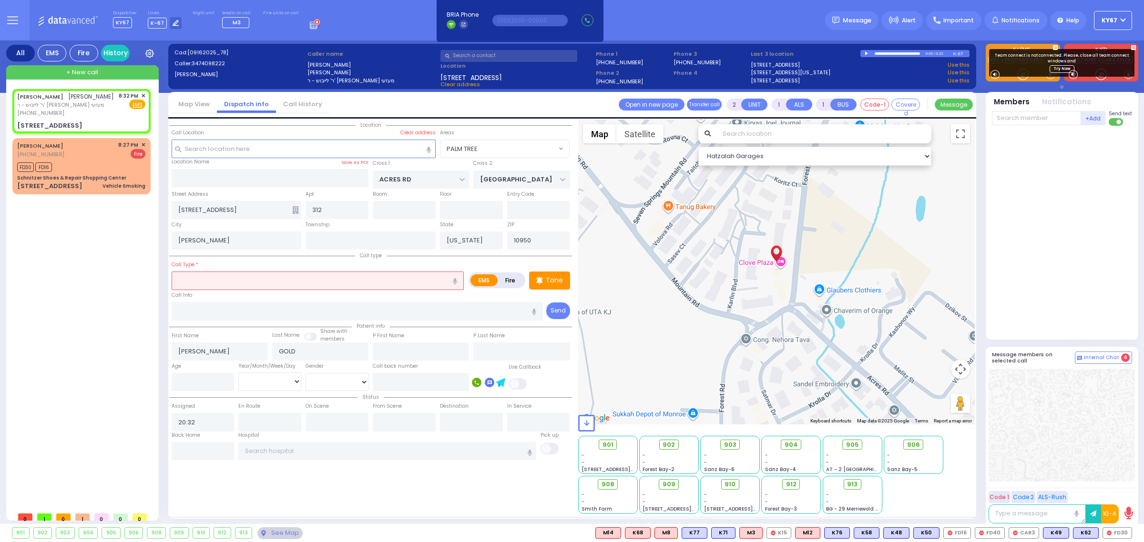
click at [269, 284] on input "text" at bounding box center [318, 281] width 292 height 18
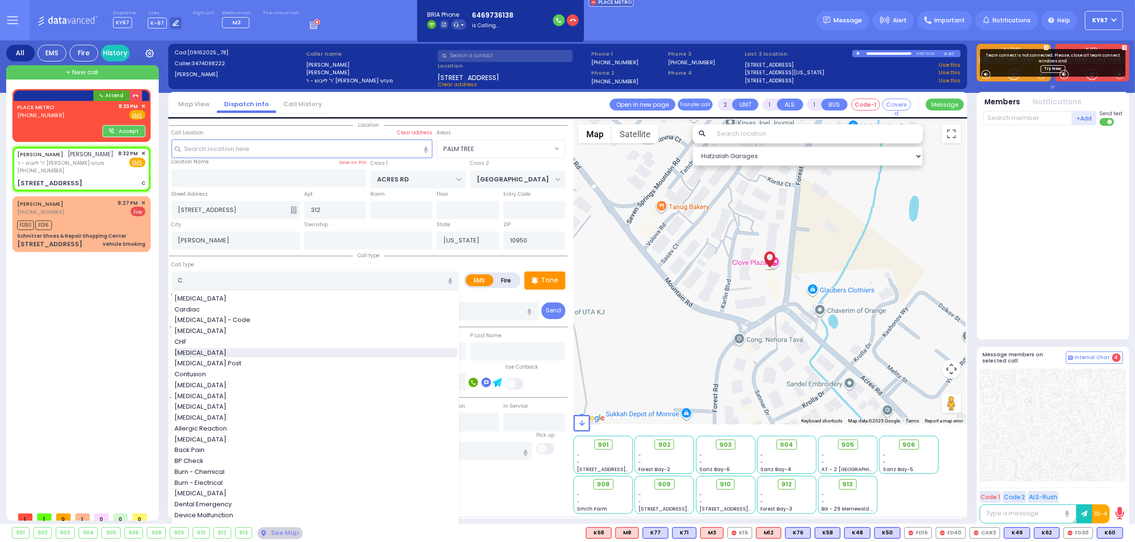
click at [198, 353] on span "[MEDICAL_DATA]" at bounding box center [201, 353] width 55 height 10
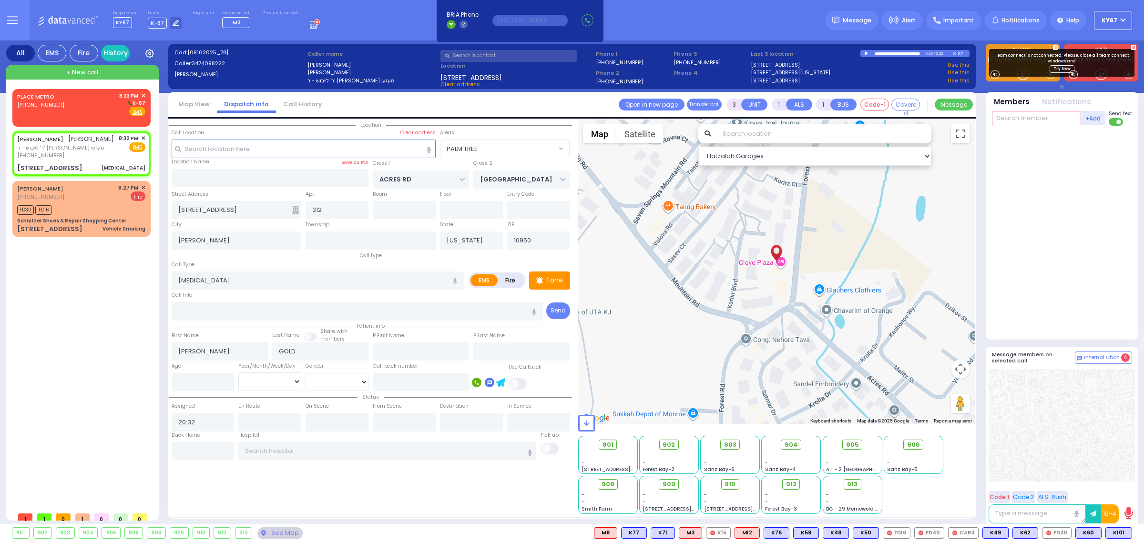
click at [1046, 120] on input "text" at bounding box center [1036, 118] width 89 height 14
click at [1048, 136] on div "KY101 [PERSON_NAME]" at bounding box center [1063, 138] width 136 height 17
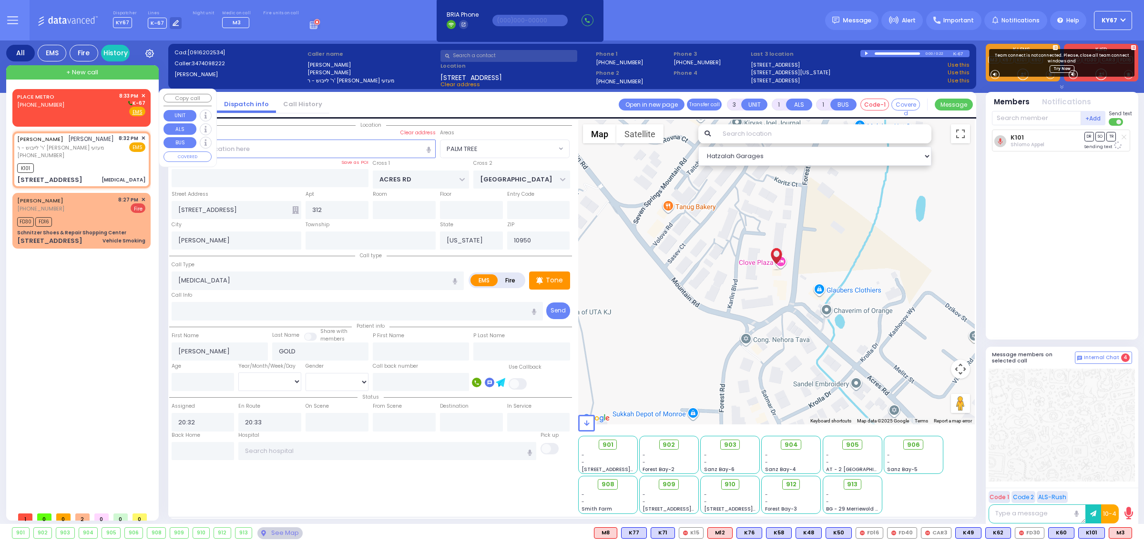
click at [68, 102] on div "PLACE METRO [PHONE_NUMBER] 8:33 PM ✕ K-67" at bounding box center [81, 104] width 128 height 25
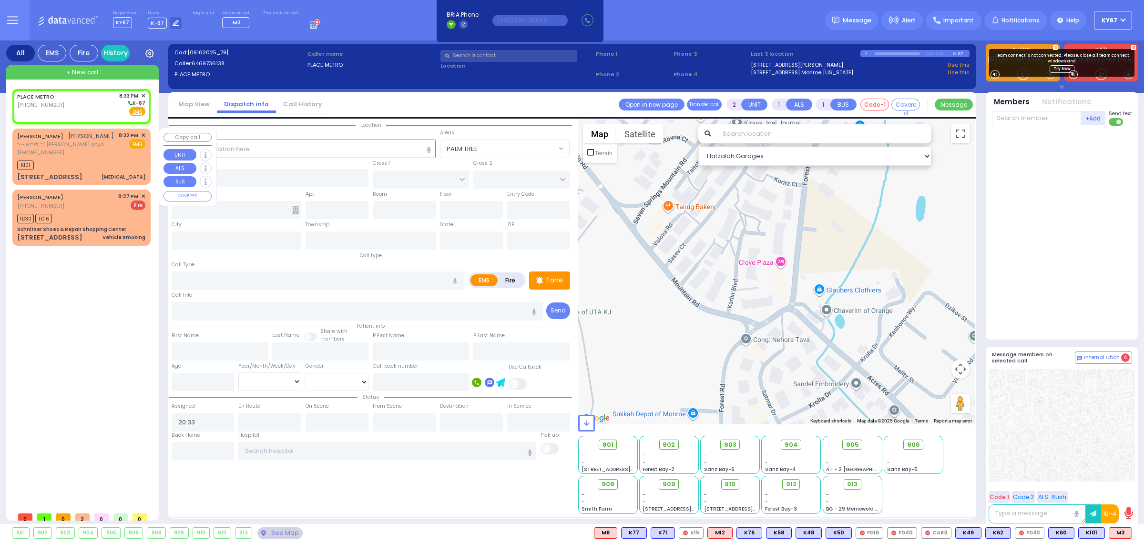
click at [86, 153] on div "[PHONE_NUMBER]" at bounding box center [65, 153] width 97 height 8
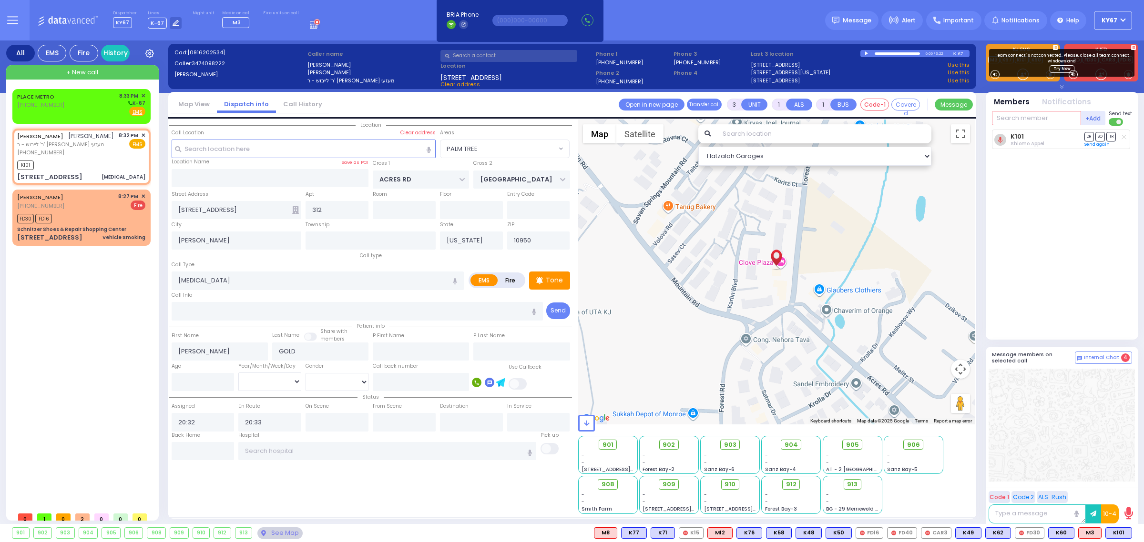
click at [1014, 118] on input "text" at bounding box center [1036, 118] width 89 height 14
click at [1094, 536] on span "M3" at bounding box center [1090, 533] width 22 height 10
click at [1063, 533] on span "M3" at bounding box center [1060, 533] width 22 height 10
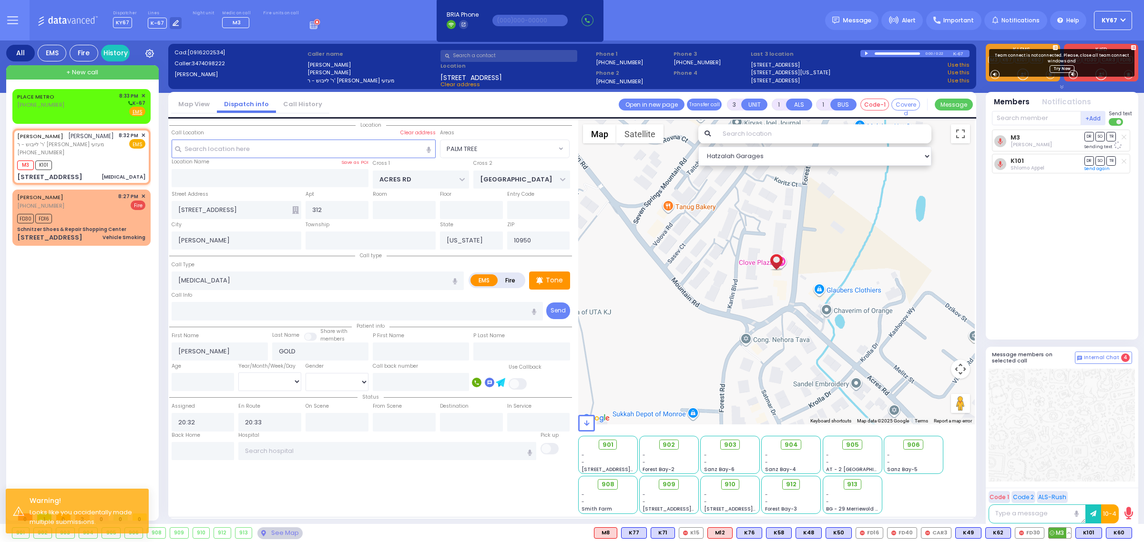
click at [1056, 535] on span "M3" at bounding box center [1060, 533] width 22 height 10
click at [1115, 533] on span "K60" at bounding box center [1118, 533] width 25 height 10
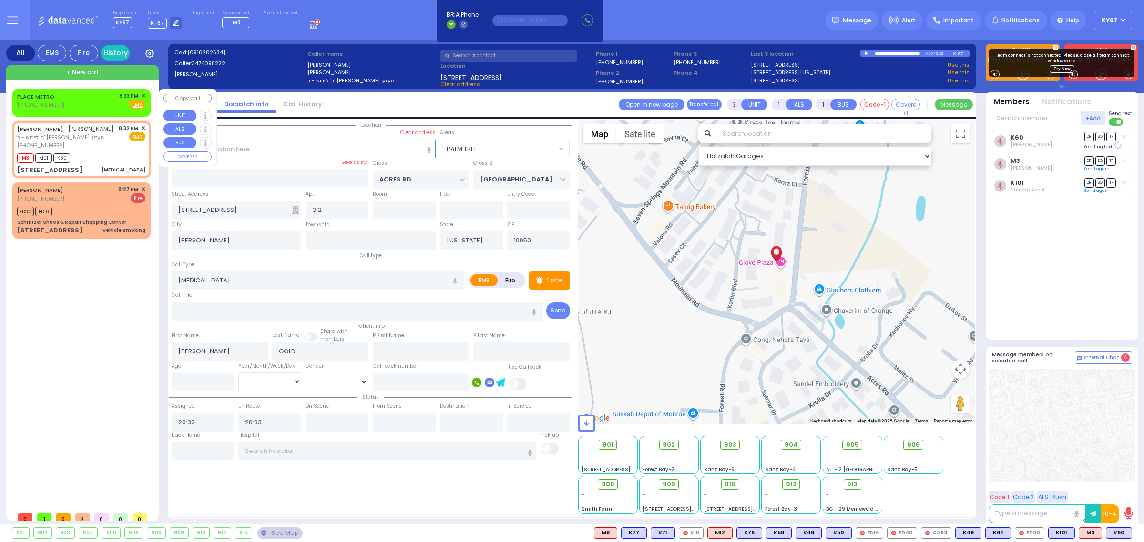
click at [87, 101] on div "PLACE METRO [PHONE_NUMBER] 8:33 PM ✕ Fire EMS" at bounding box center [81, 101] width 128 height 18
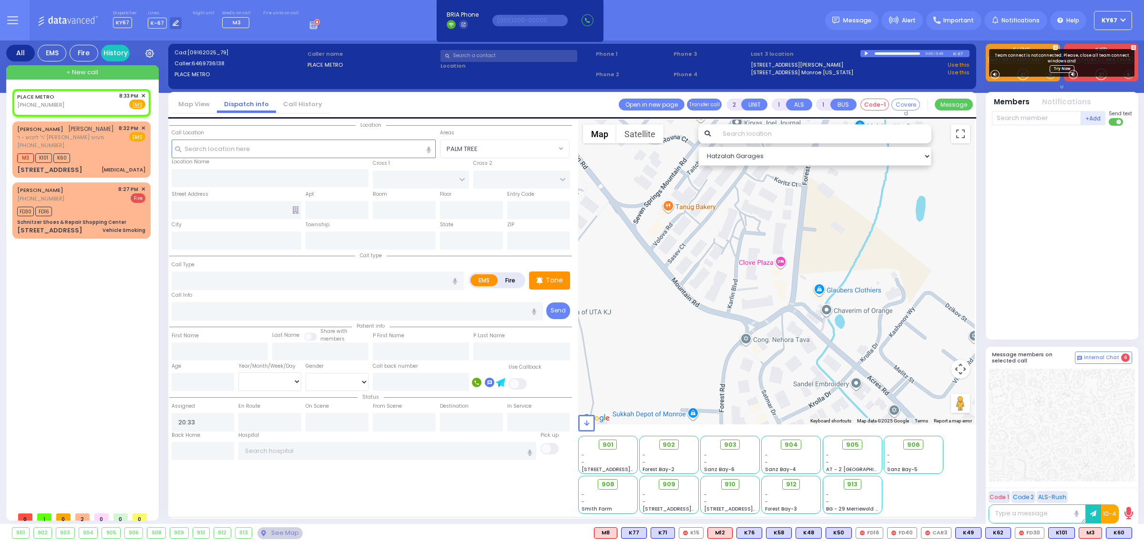
click at [865, 53] on div at bounding box center [867, 53] width 5 height 4
click at [889, 53] on div at bounding box center [898, 53] width 46 height 2
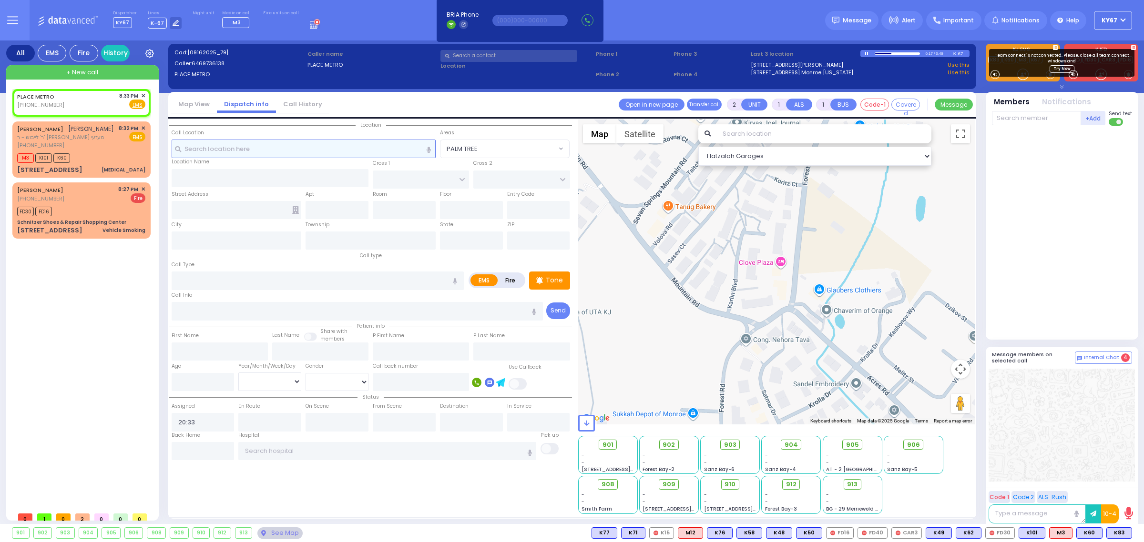
click at [325, 148] on input "text" at bounding box center [304, 149] width 264 height 18
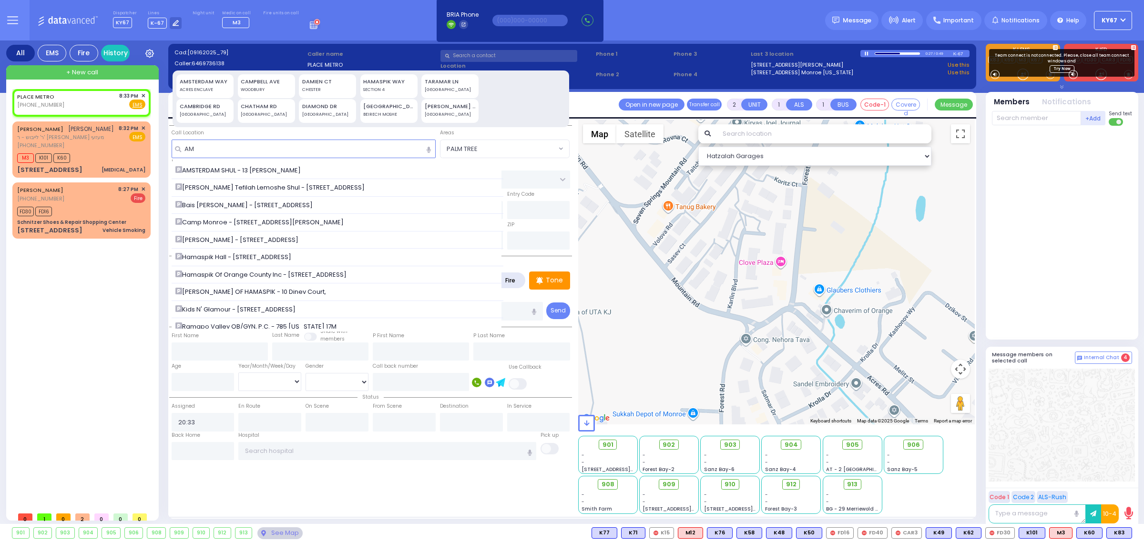
click at [865, 53] on div at bounding box center [867, 53] width 5 height 4
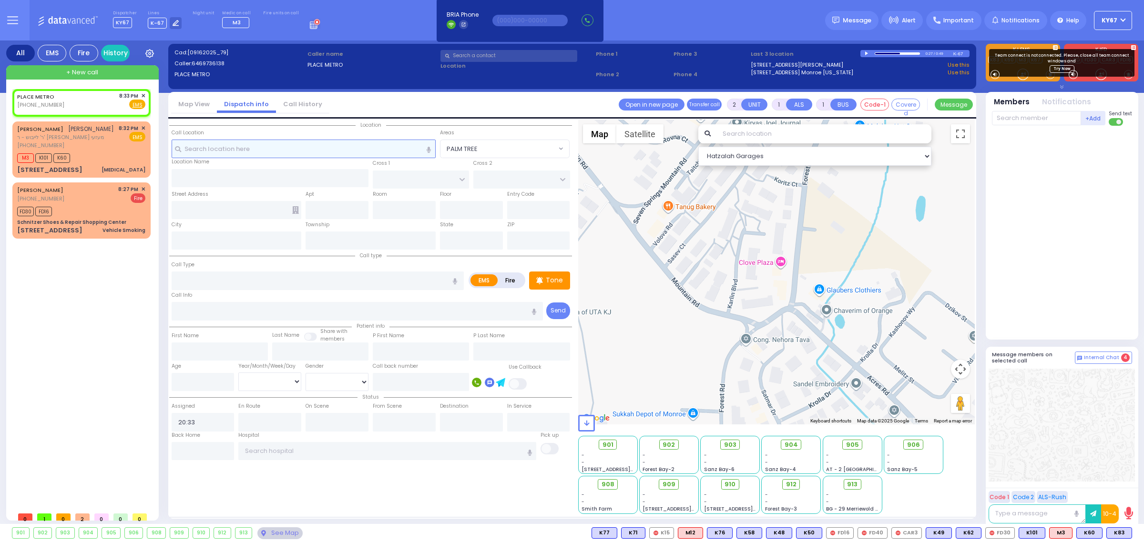
click at [224, 148] on input "text" at bounding box center [304, 149] width 264 height 18
click at [428, 150] on icon "button" at bounding box center [429, 151] width 4 height 8
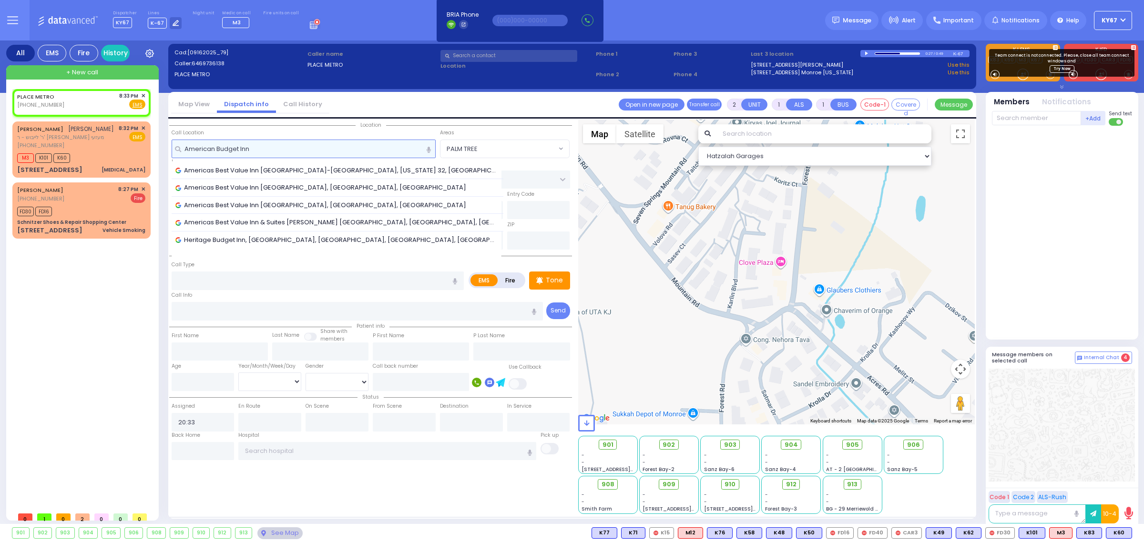
click at [336, 153] on input "American Budget Inn" at bounding box center [304, 149] width 264 height 18
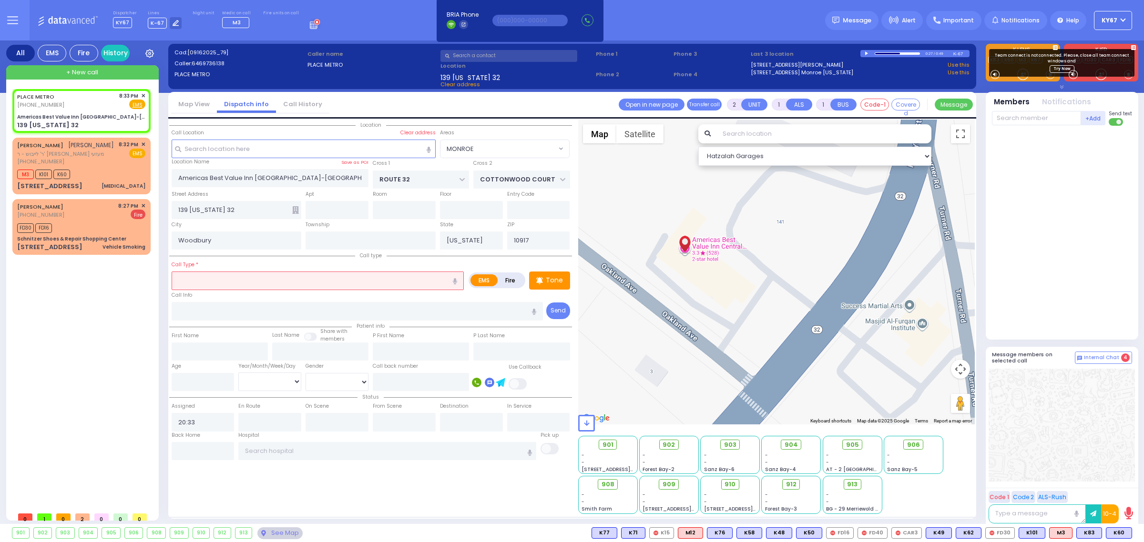
click at [885, 52] on div at bounding box center [898, 53] width 46 height 2
click at [865, 54] on div at bounding box center [867, 53] width 5 height 4
click at [866, 51] on div at bounding box center [867, 53] width 5 height 4
click at [408, 208] on input "text" at bounding box center [404, 210] width 63 height 18
click at [402, 280] on input "text" at bounding box center [318, 281] width 292 height 18
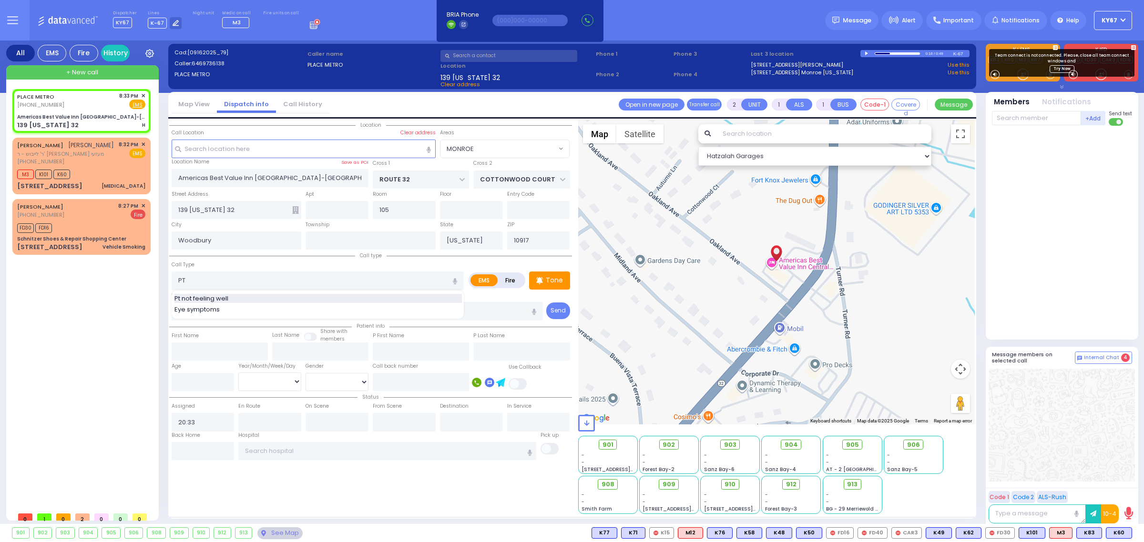
click at [213, 301] on span "Pt not feeling well" at bounding box center [202, 299] width 57 height 10
click at [551, 277] on p "Tone" at bounding box center [554, 280] width 17 height 10
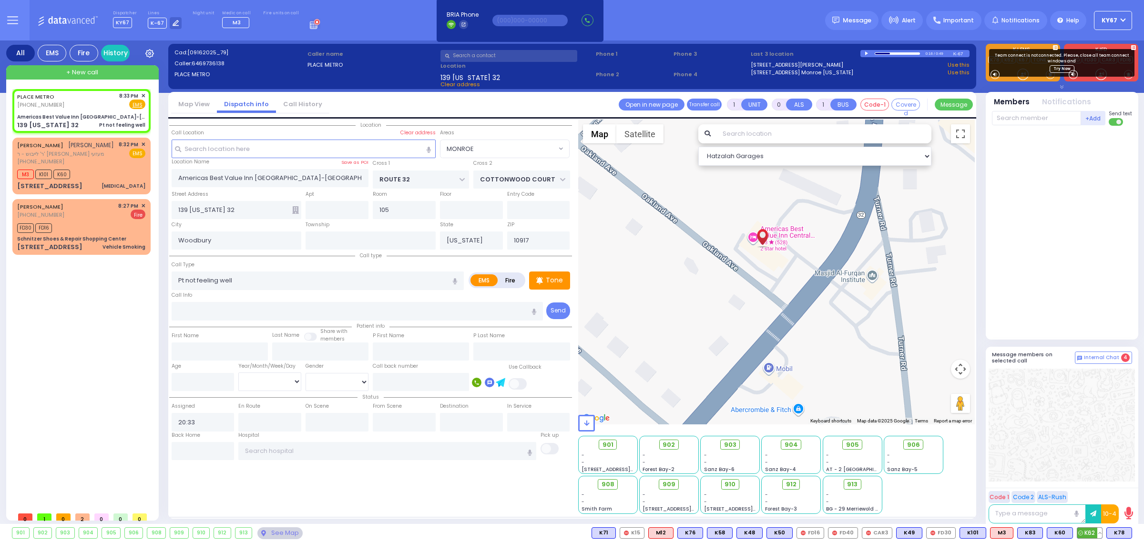
click at [1092, 531] on span "K62" at bounding box center [1089, 533] width 25 height 10
click at [1116, 532] on span "K78" at bounding box center [1119, 533] width 25 height 10
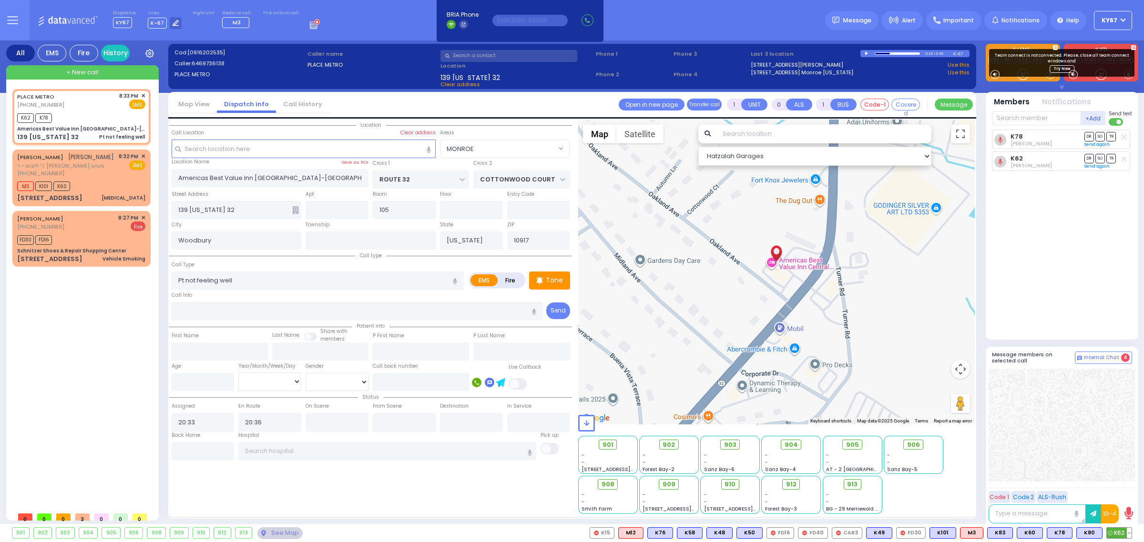
click at [1114, 537] on span "K62" at bounding box center [1119, 533] width 25 height 10
click at [1087, 534] on span "K80" at bounding box center [1089, 533] width 25 height 10
click at [99, 168] on span "ר' לייבוש - ר' [PERSON_NAME] מעזעי" at bounding box center [65, 166] width 97 height 8
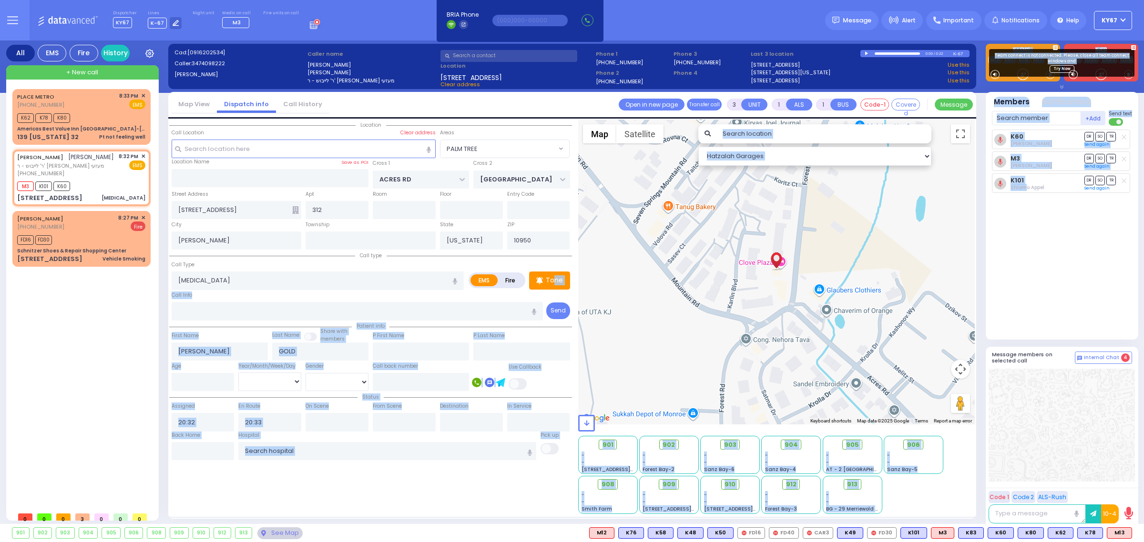
drag, startPoint x: 556, startPoint y: 277, endPoint x: 1023, endPoint y: 231, distance: 469.3
click at [1025, 230] on div "All EMS Fire History Settings" at bounding box center [572, 285] width 1132 height 488
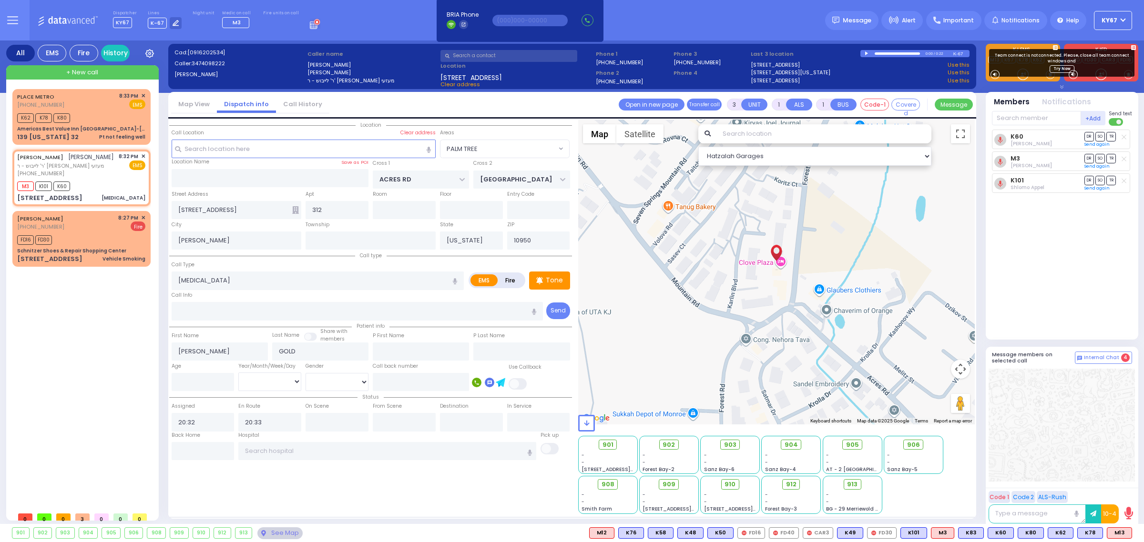
click at [1076, 260] on div "K60 [PERSON_NAME] DR SO TR Sending text M3 DR" at bounding box center [1063, 231] width 142 height 202
click at [96, 111] on div "K62 K78 K80" at bounding box center [81, 117] width 128 height 12
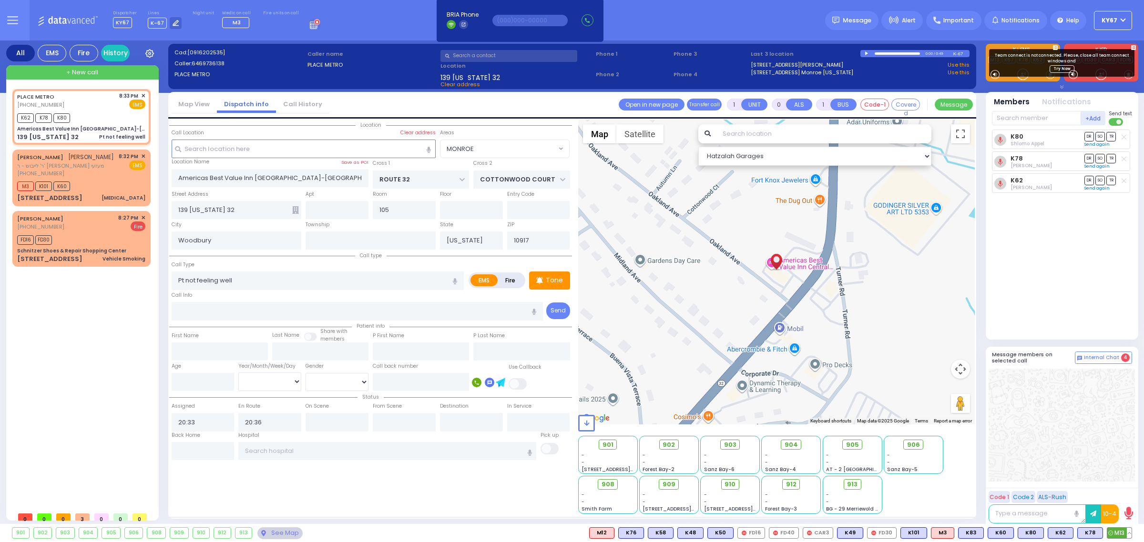
click at [1111, 530] on span "M13" at bounding box center [1119, 533] width 24 height 10
click at [735, 445] on span "903" at bounding box center [733, 445] width 12 height 10
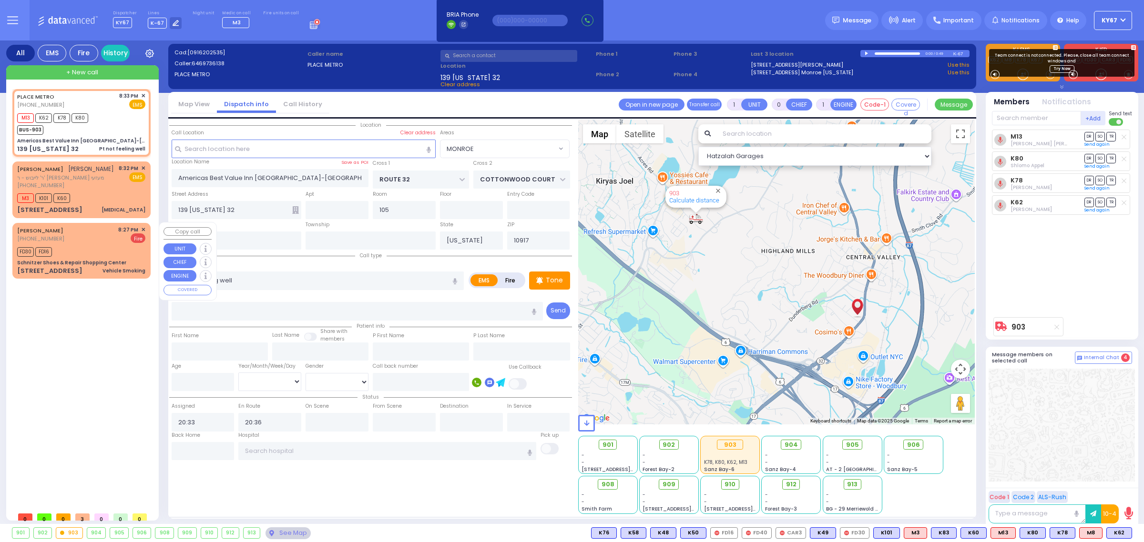
click at [146, 230] on div "[PERSON_NAME] [PHONE_NUMBER] 8:27 PM ✕ Fire FD30 FD16" at bounding box center [81, 250] width 134 height 53
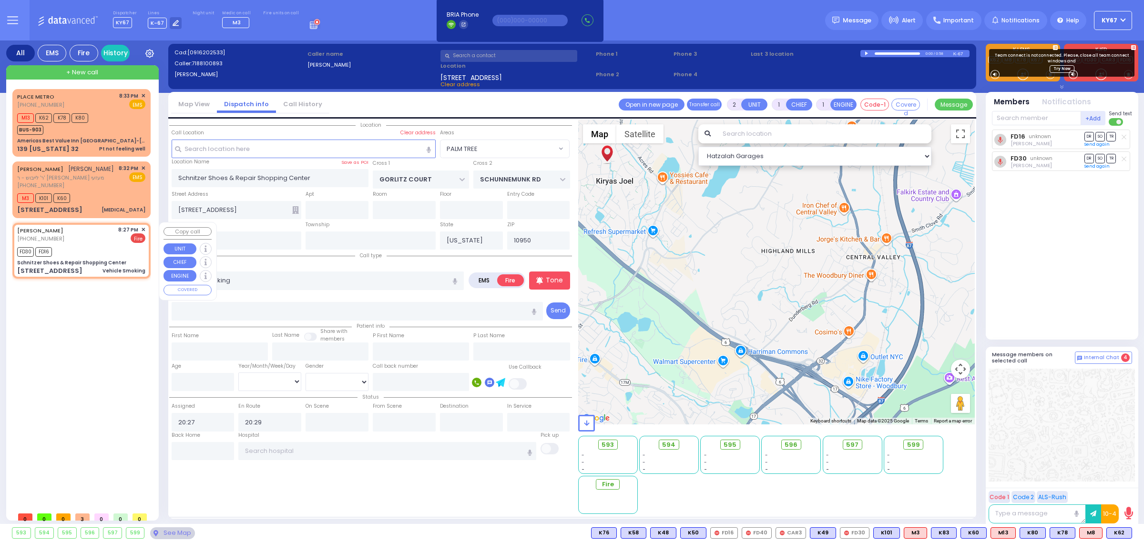
click at [143, 228] on span "✕" at bounding box center [143, 230] width 4 height 8
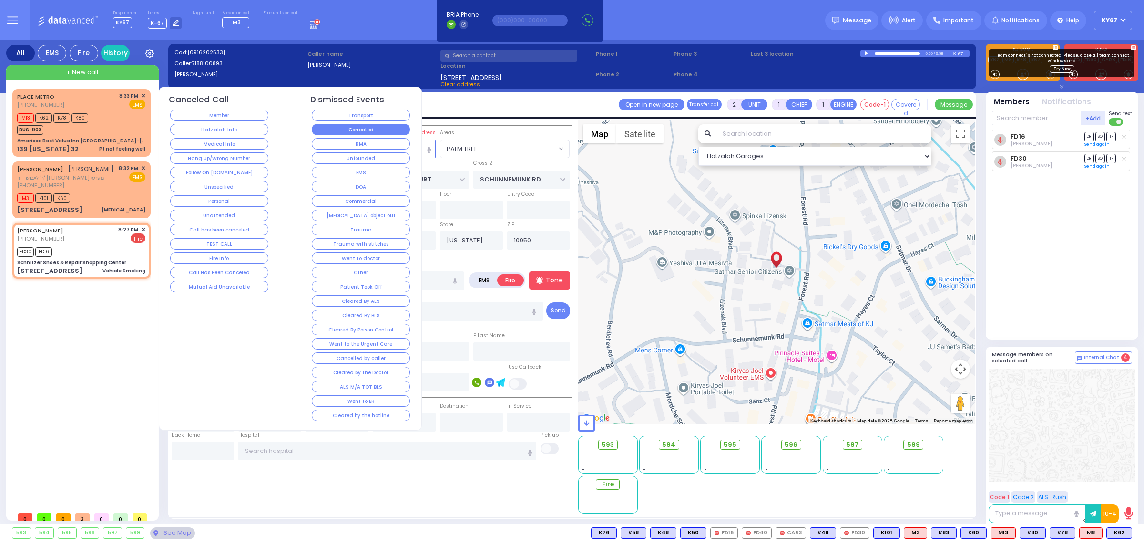
click at [347, 133] on button "Corrected" at bounding box center [361, 129] width 98 height 11
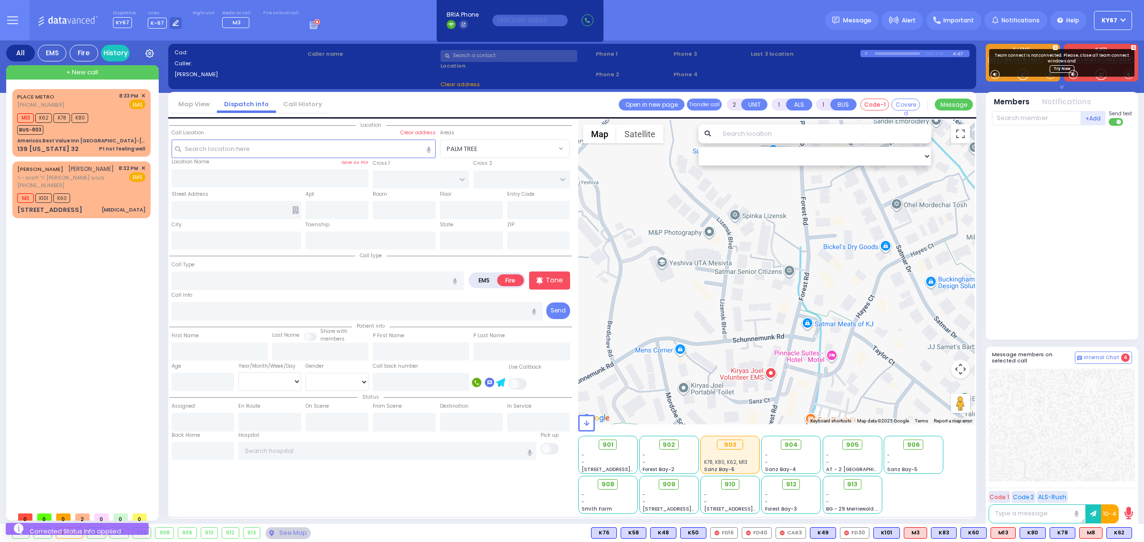
click at [102, 287] on div "PLACE METRO [PHONE_NUMBER] 8:33 PM ✕ M13 K62 K78 K80" at bounding box center [83, 298] width 142 height 418
click at [1052, 454] on div at bounding box center [1061, 425] width 146 height 113
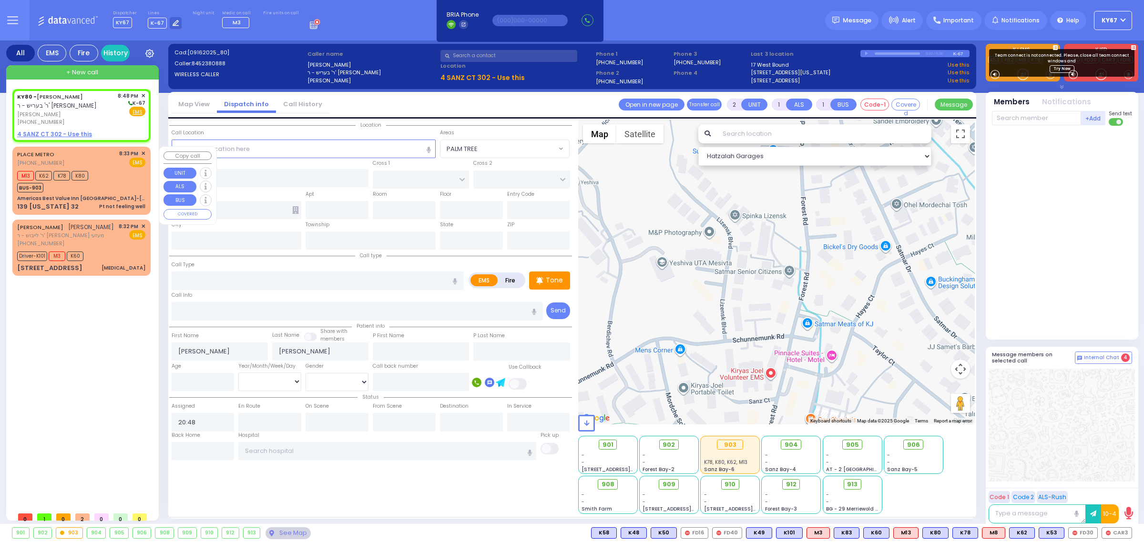
click at [122, 170] on div "M13 K62 K78 K80 BUS-903" at bounding box center [81, 181] width 128 height 24
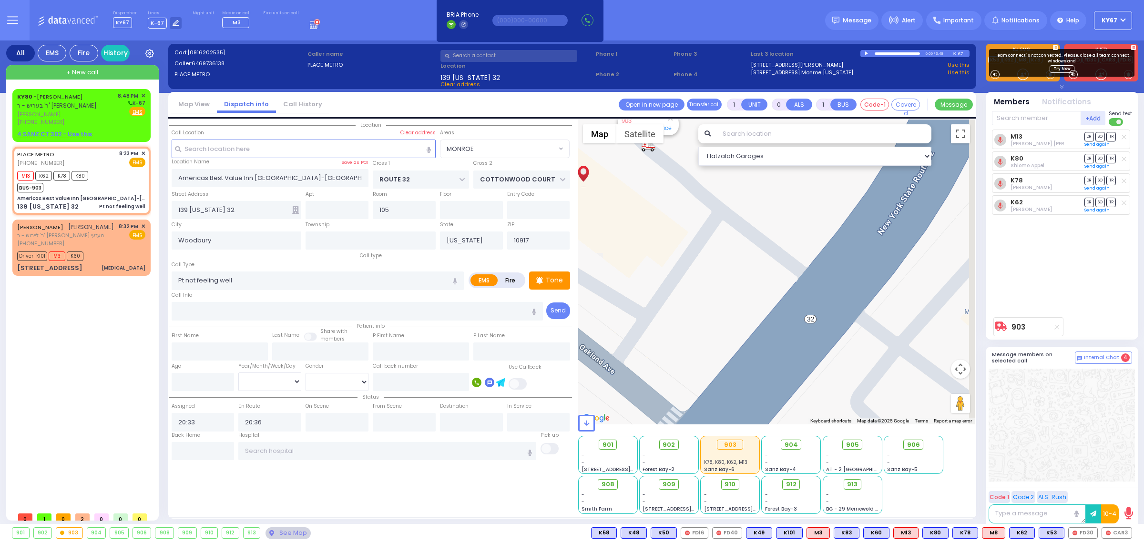
drag, startPoint x: 871, startPoint y: 324, endPoint x: 735, endPoint y: 215, distance: 173.9
click at [734, 216] on div "903 Calculate distance" at bounding box center [776, 272] width 397 height 305
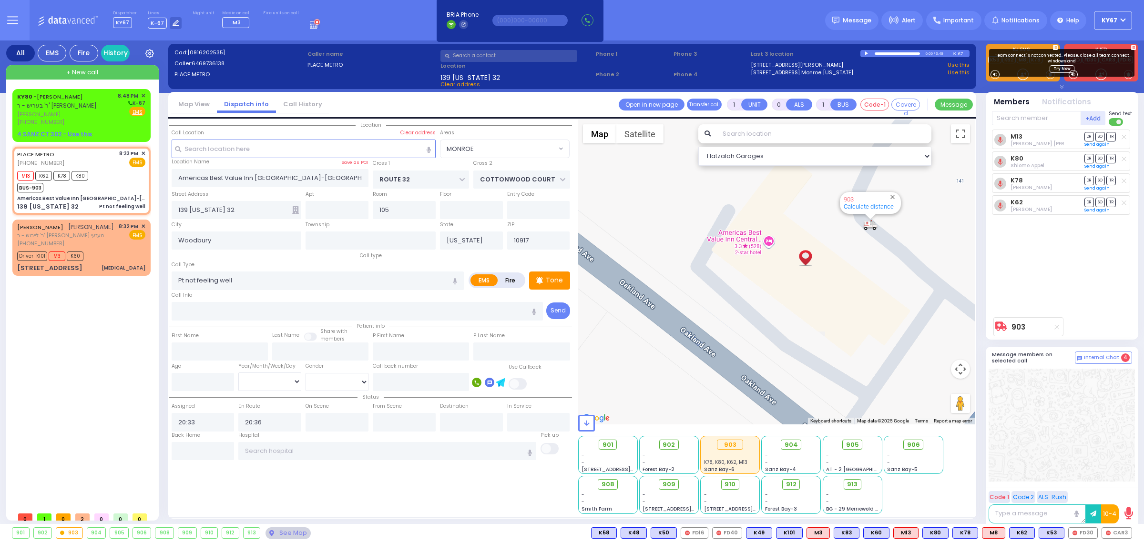
drag, startPoint x: 713, startPoint y: 359, endPoint x: 944, endPoint y: 447, distance: 246.3
click at [944, 447] on div "Hatzalah Garages ← Move left → Move right ↑ Move up ↓ + -" at bounding box center [776, 317] width 397 height 395
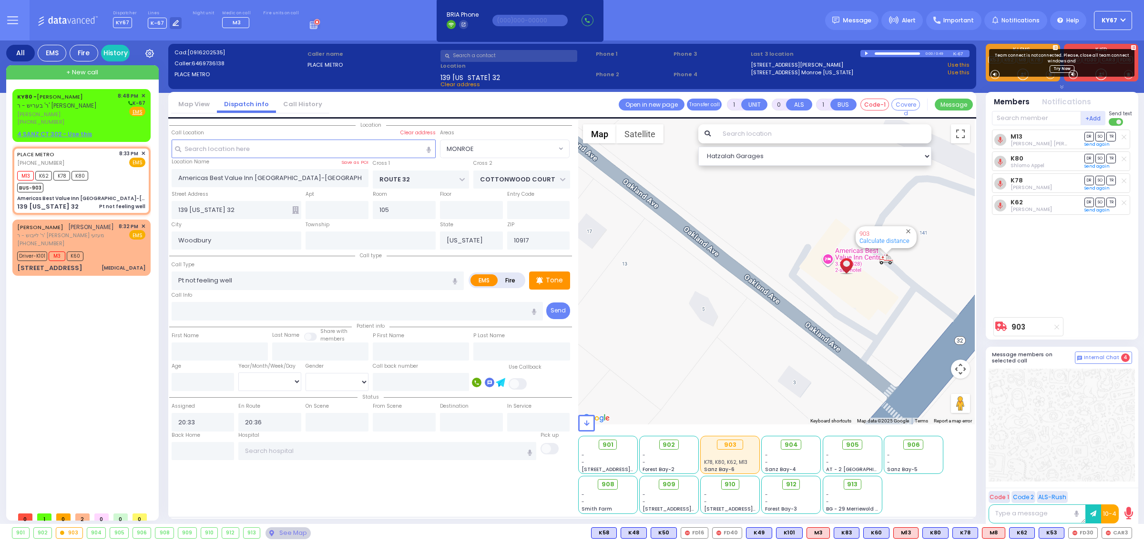
click at [630, 141] on button "Satellite" at bounding box center [639, 133] width 47 height 19
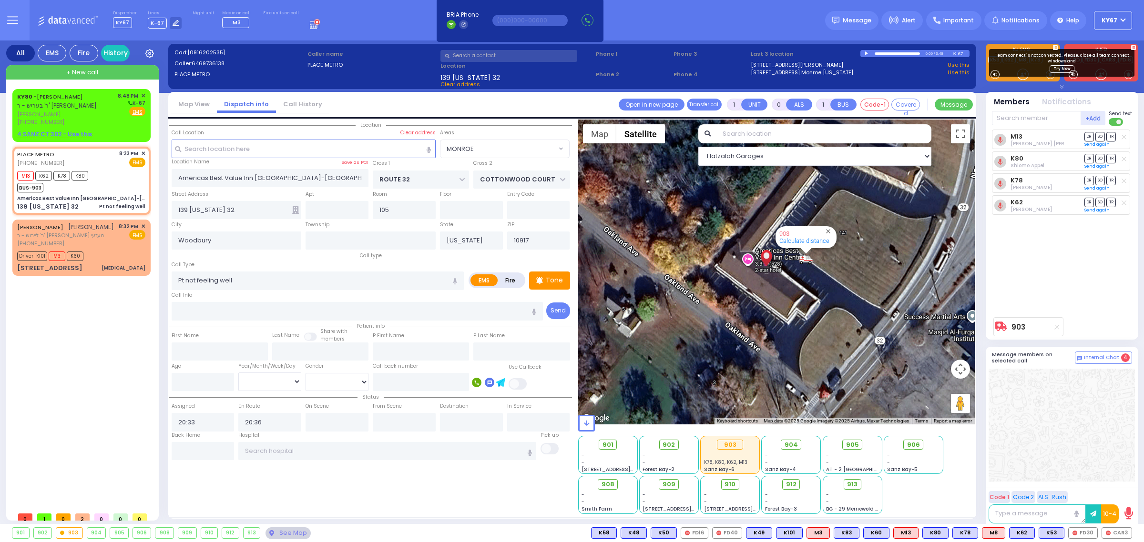
select select "MONROE"
select select
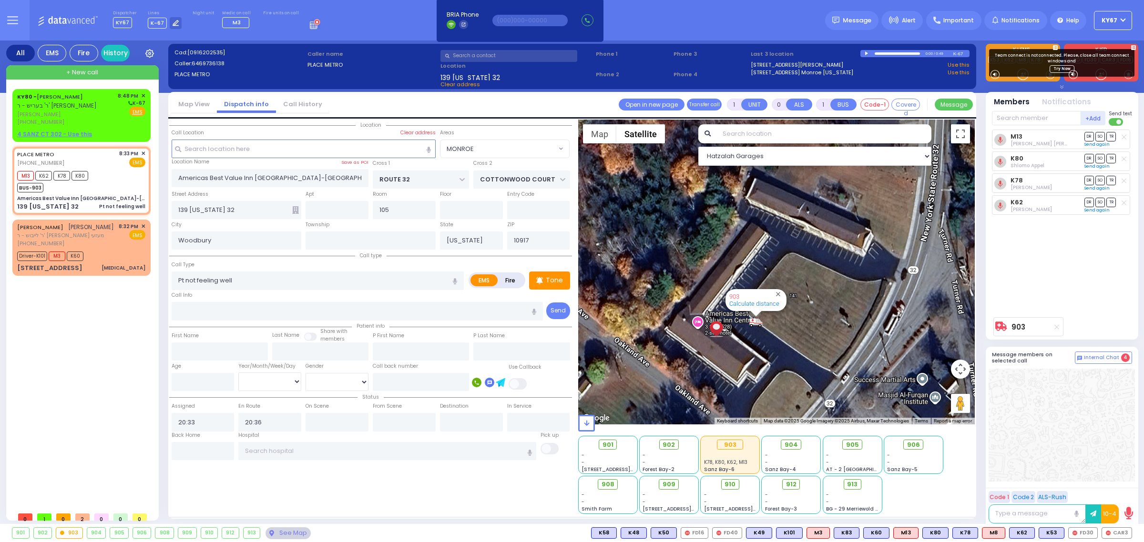
drag, startPoint x: 829, startPoint y: 316, endPoint x: 778, endPoint y: 377, distance: 80.2
click at [778, 377] on div "903 Calculate distance" at bounding box center [776, 272] width 397 height 305
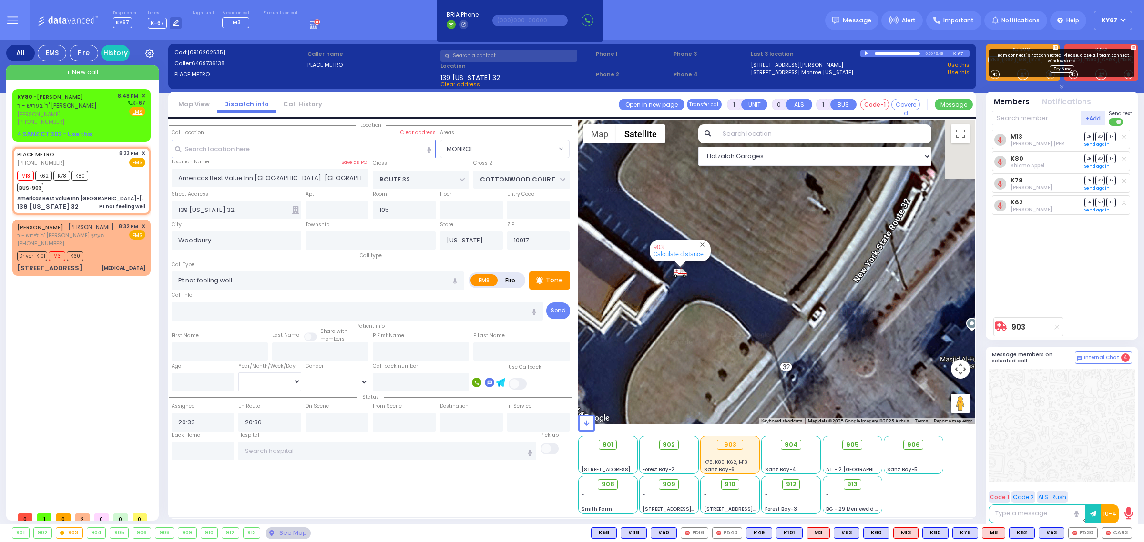
drag, startPoint x: 740, startPoint y: 220, endPoint x: 723, endPoint y: 310, distance: 91.7
click at [730, 310] on div "903 Calculate distance" at bounding box center [776, 272] width 397 height 305
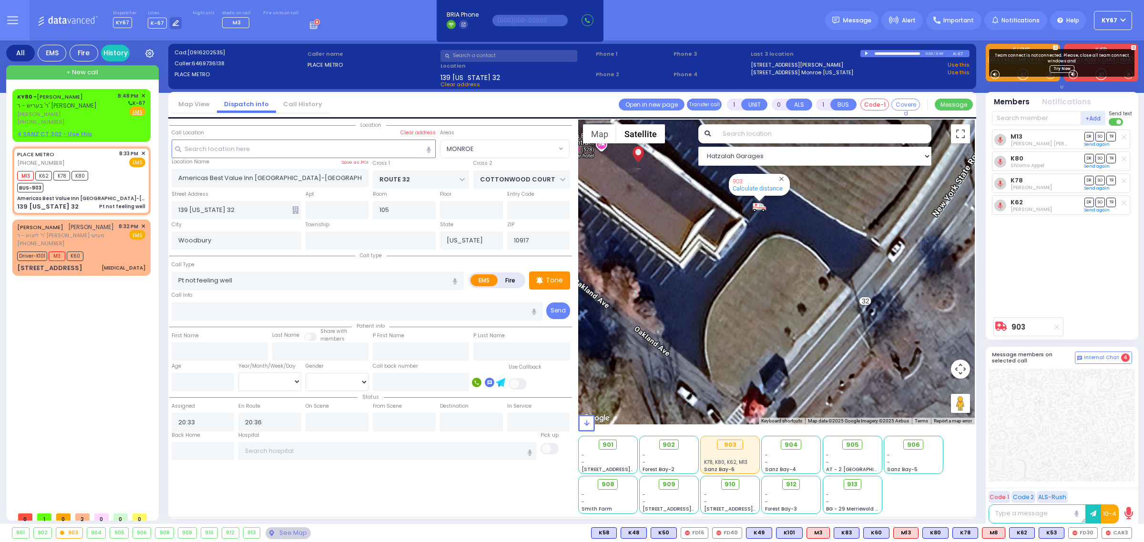
drag, startPoint x: 649, startPoint y: 329, endPoint x: 735, endPoint y: 249, distance: 118.0
click at [735, 249] on div "903 Calculate distance" at bounding box center [776, 272] width 397 height 305
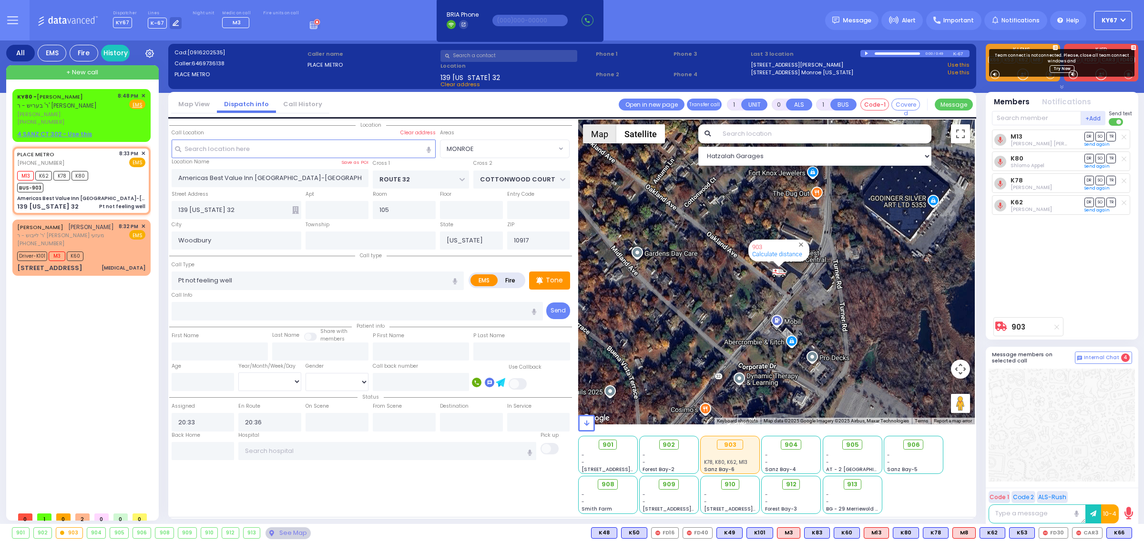
click at [599, 142] on button "Map" at bounding box center [599, 133] width 33 height 19
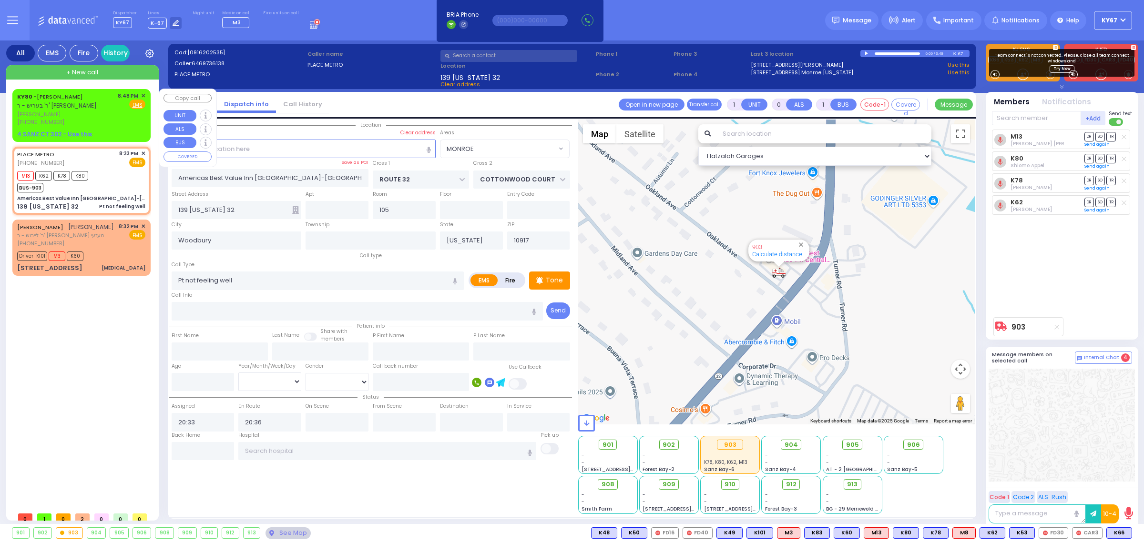
click at [143, 94] on span "✕" at bounding box center [143, 96] width 4 height 8
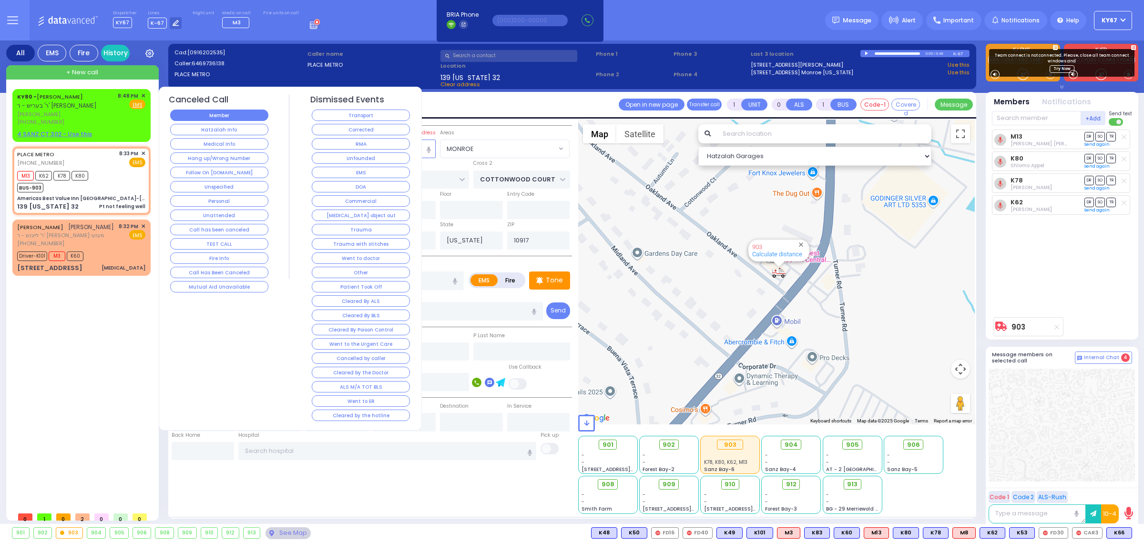
click at [241, 115] on button "Member" at bounding box center [219, 115] width 98 height 11
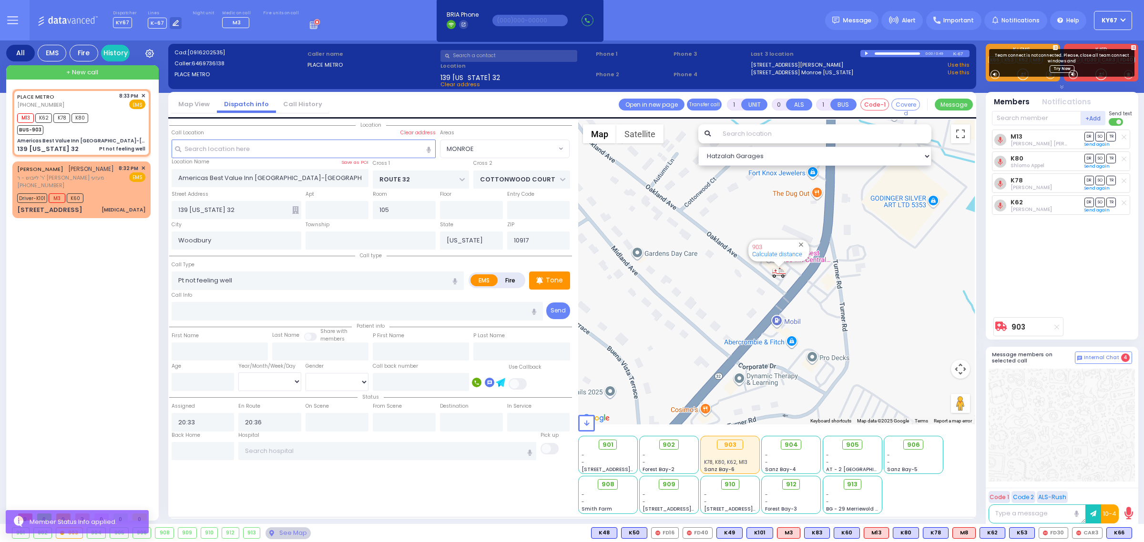
drag, startPoint x: 108, startPoint y: 260, endPoint x: 113, endPoint y: 254, distance: 7.8
click at [110, 257] on div "PLACE METRO [PHONE_NUMBER] 8:33 PM ✕ M13 K62 K78 K80" at bounding box center [83, 298] width 142 height 418
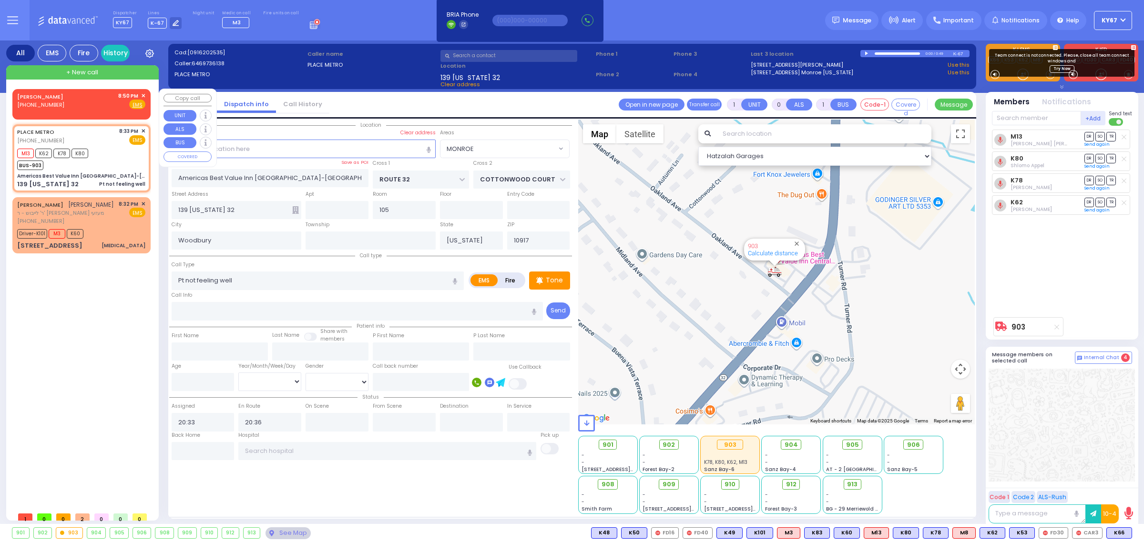
click at [144, 94] on span "✕" at bounding box center [143, 96] width 4 height 8
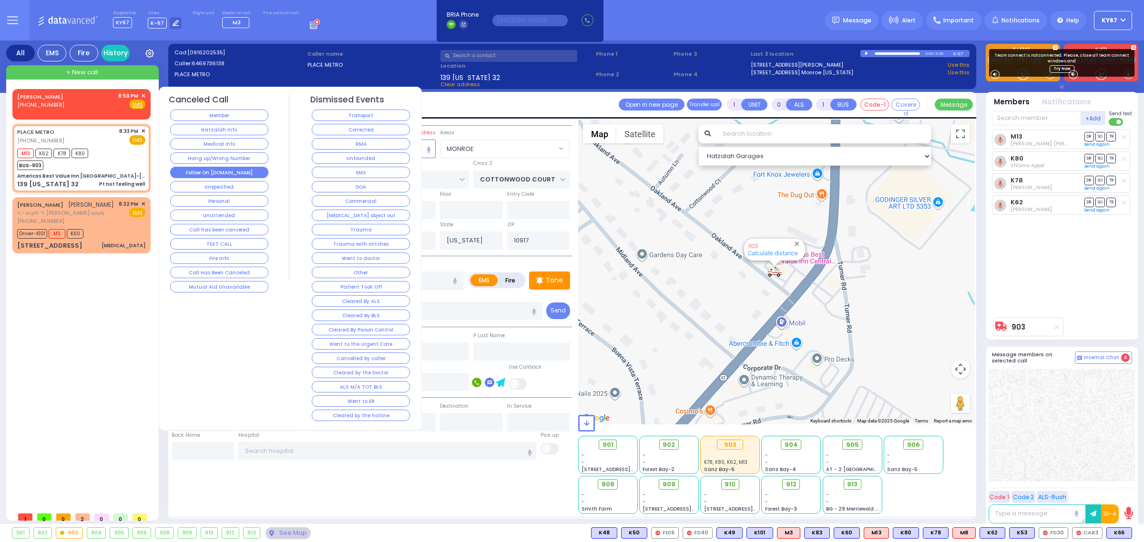
click at [230, 170] on button "Follow On [DOMAIN_NAME]" at bounding box center [219, 172] width 98 height 11
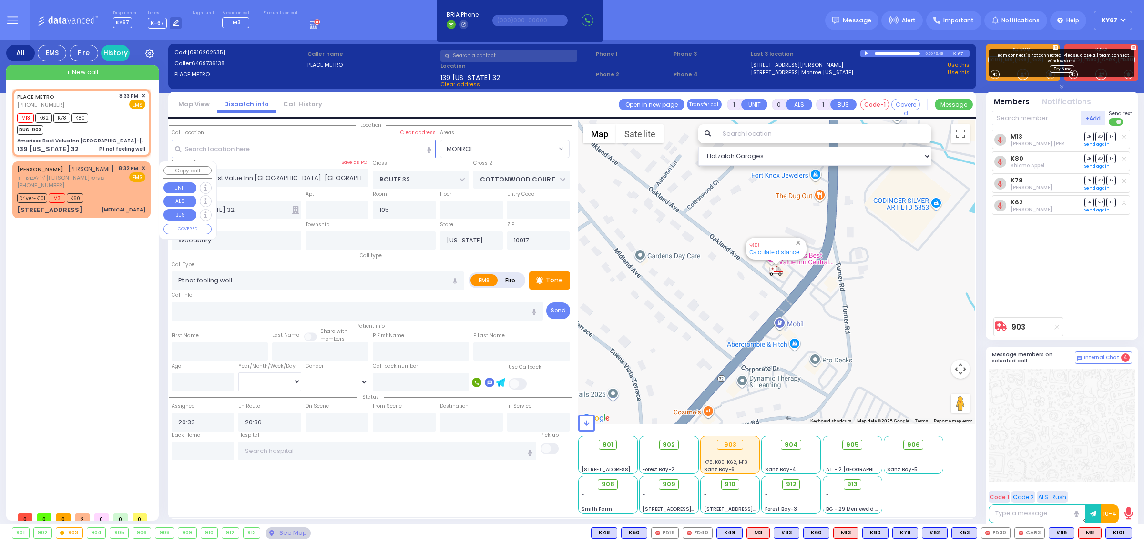
click at [91, 183] on div "[PHONE_NUMBER]" at bounding box center [65, 186] width 97 height 8
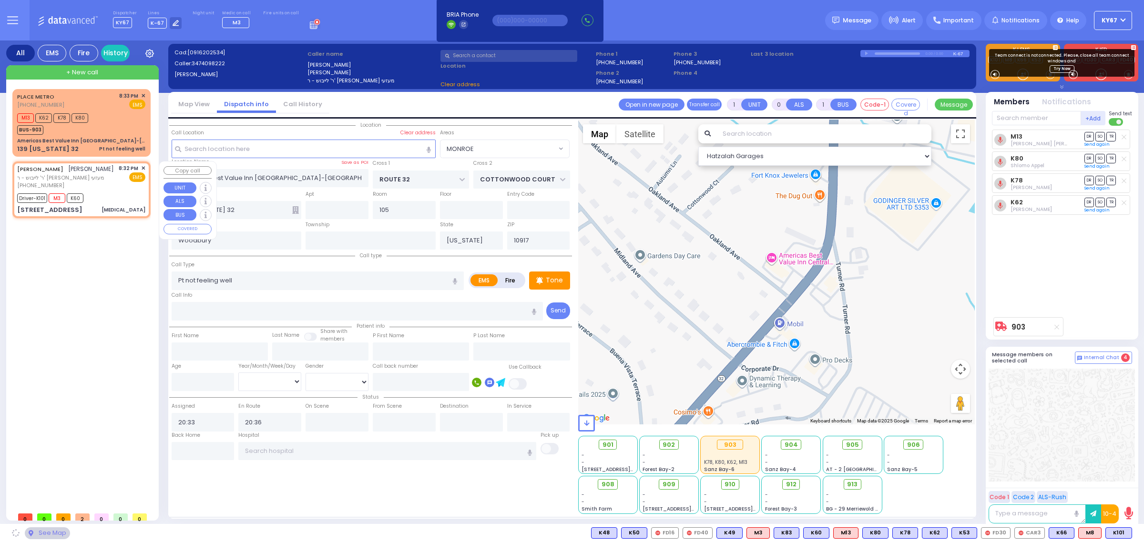
type input "6"
select select
type input "[MEDICAL_DATA]"
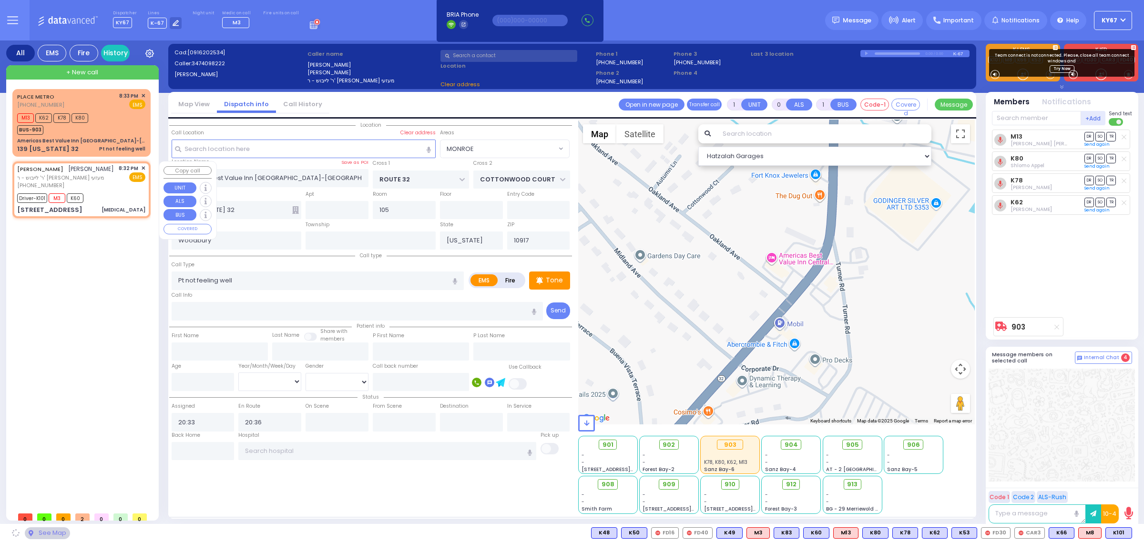
radio input "true"
type input "[PERSON_NAME]"
type input "GOLD"
type input "Tuli"
type input "Gold"
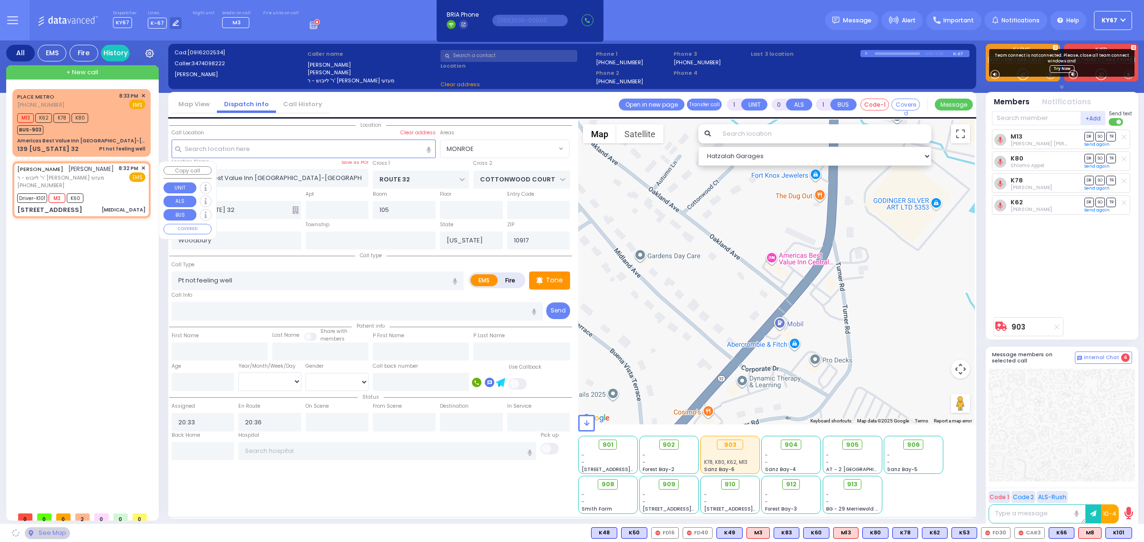
type input "6"
select select "Month"
select select "[DEMOGRAPHIC_DATA]"
type input "20:32"
type input "20:33"
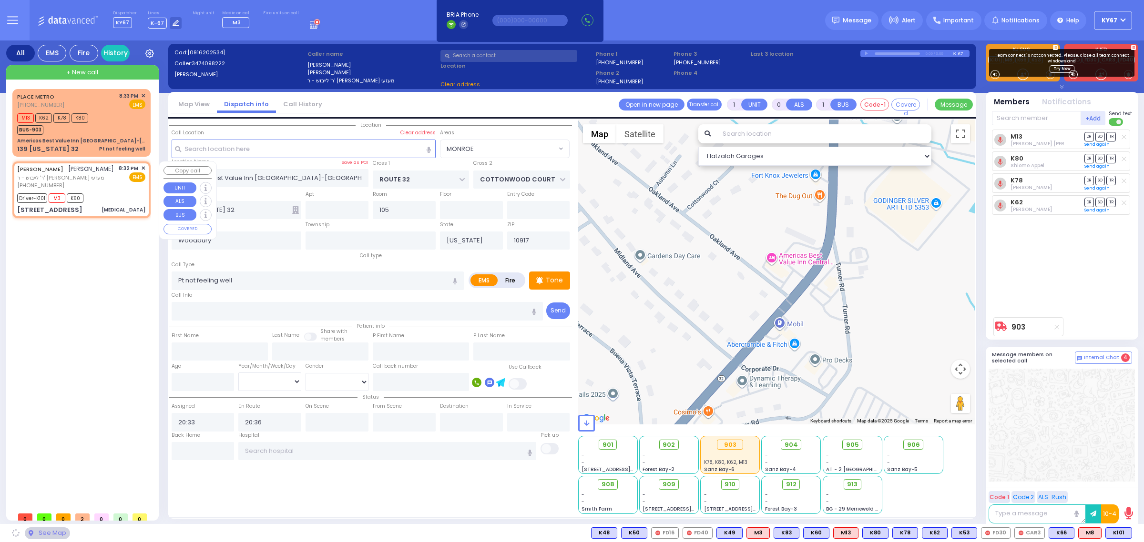
type input "20:34"
select select "Hatzalah Garages"
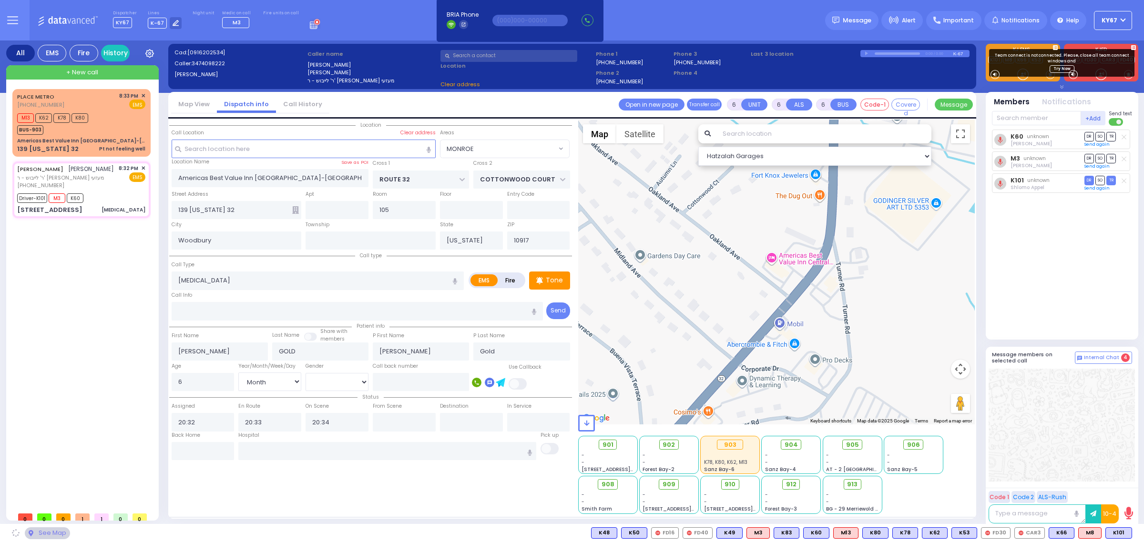
select select
radio input "true"
select select "Month"
select select "[DEMOGRAPHIC_DATA]"
type input "ACRES RD"
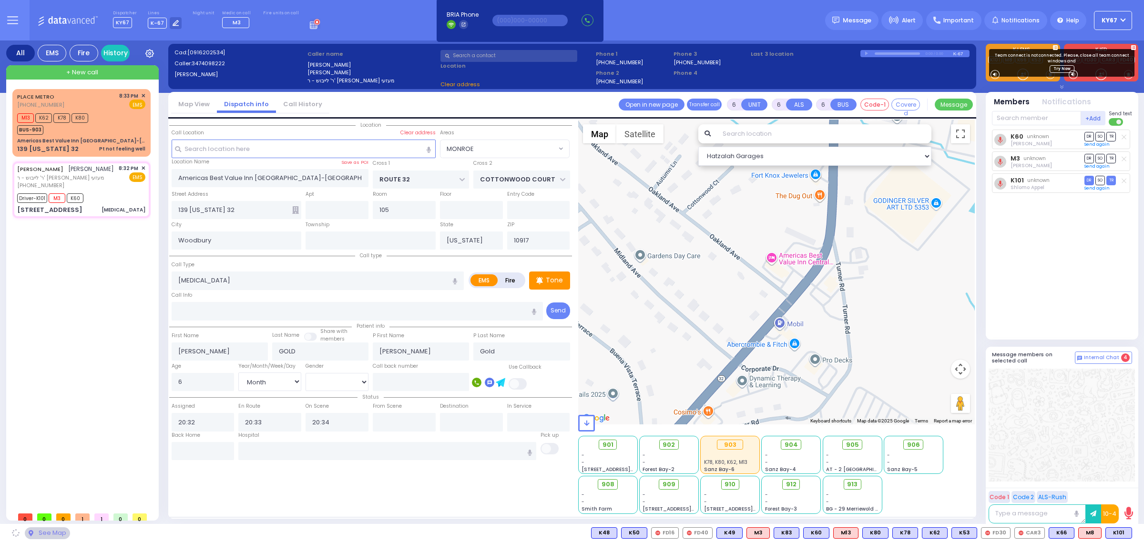
type input "[GEOGRAPHIC_DATA]"
type input "[STREET_ADDRESS]"
type input "312"
type input "[PERSON_NAME]"
type input "10950"
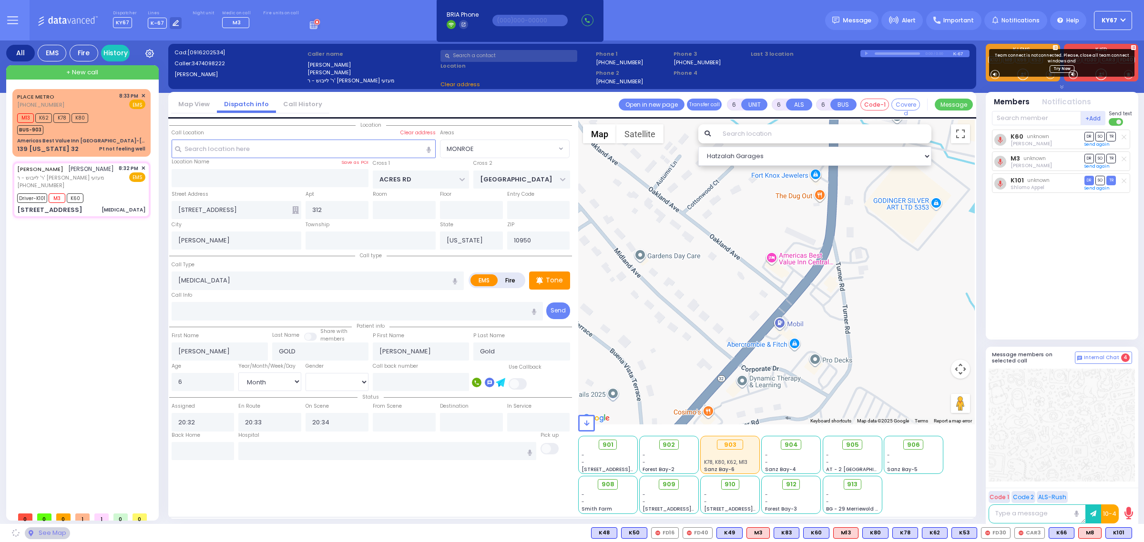
select select "Hatzalah Garages"
select select "PALM TREE"
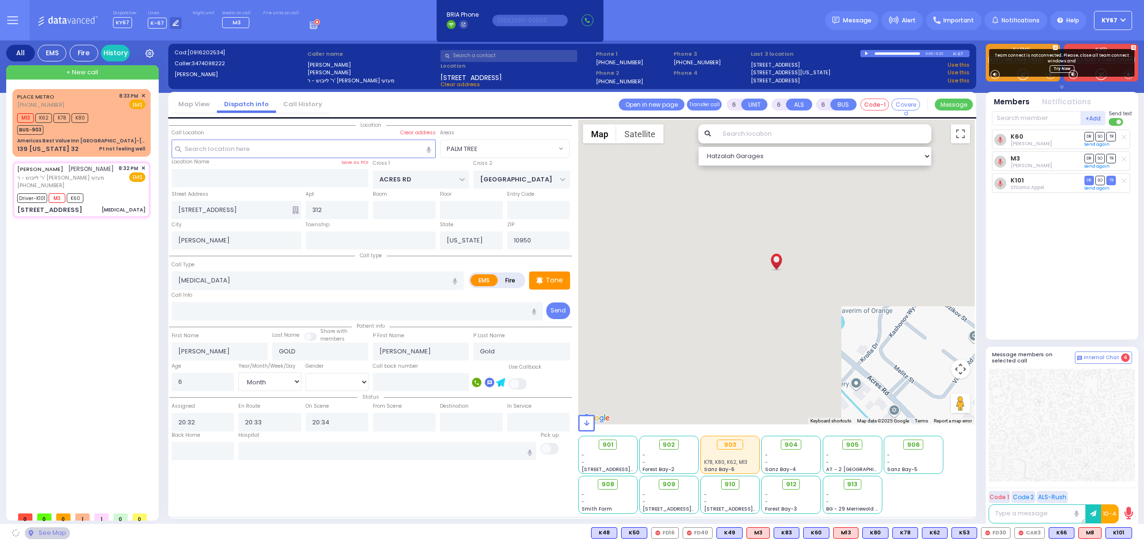
select select "PALM TREE"
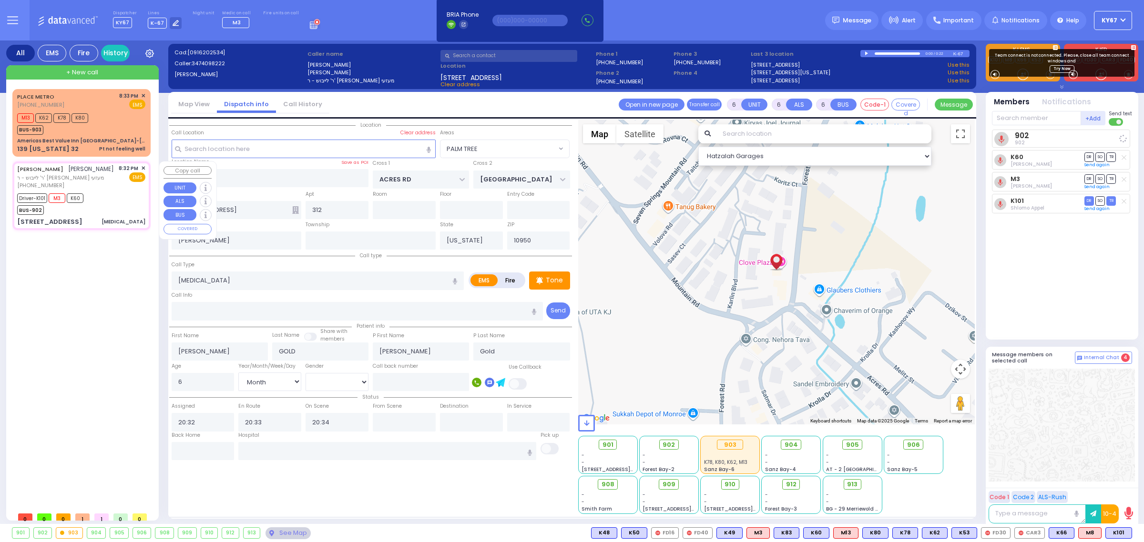
select select
radio input "true"
select select "Month"
select select "[DEMOGRAPHIC_DATA]"
select select "PALM TREE"
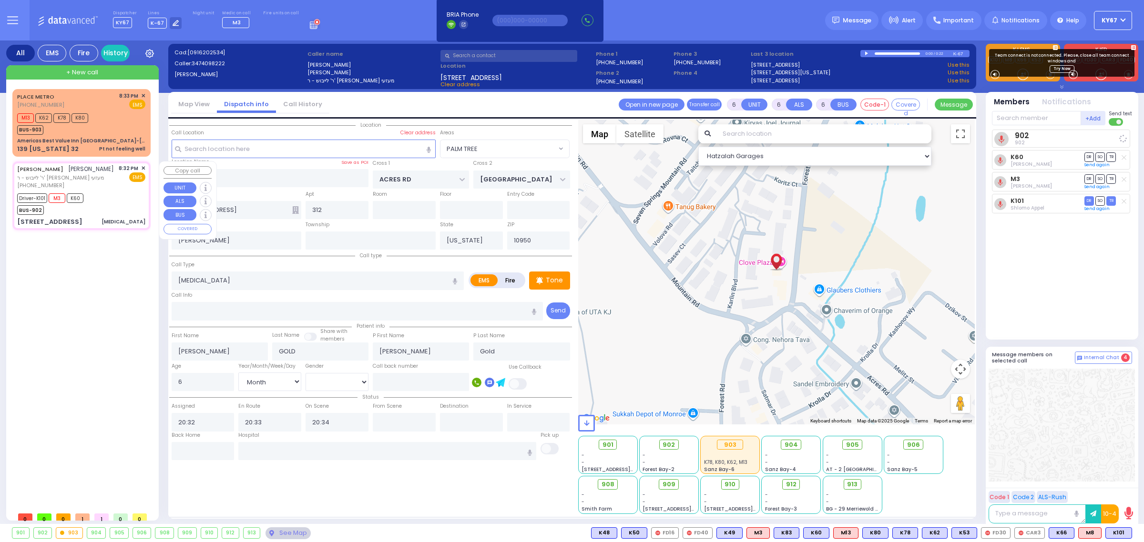
select select "Hatzalah Garages"
click at [142, 168] on span "✕" at bounding box center [143, 168] width 4 height 8
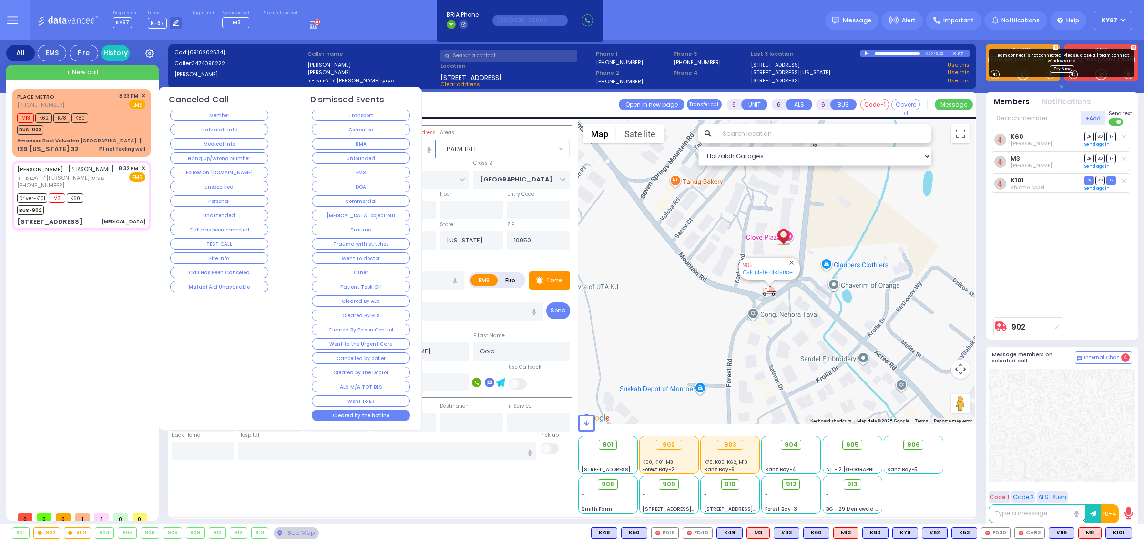
click at [368, 417] on button "Cleared by the hotline" at bounding box center [361, 415] width 98 height 11
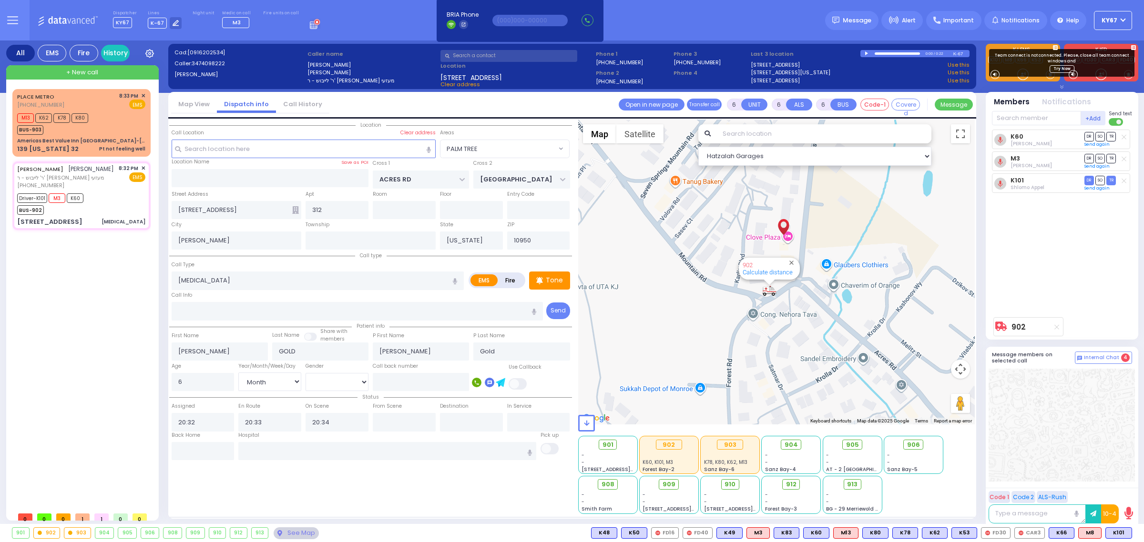
select select
radio input "true"
select select
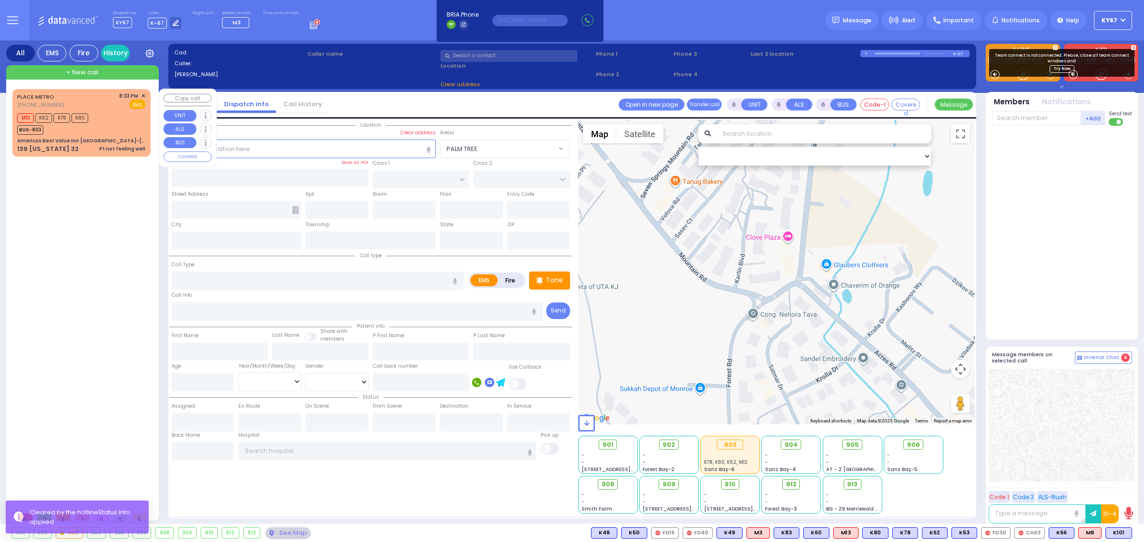
click at [114, 115] on div "M13 K62 K78 K80 BUS-903" at bounding box center [81, 123] width 128 height 24
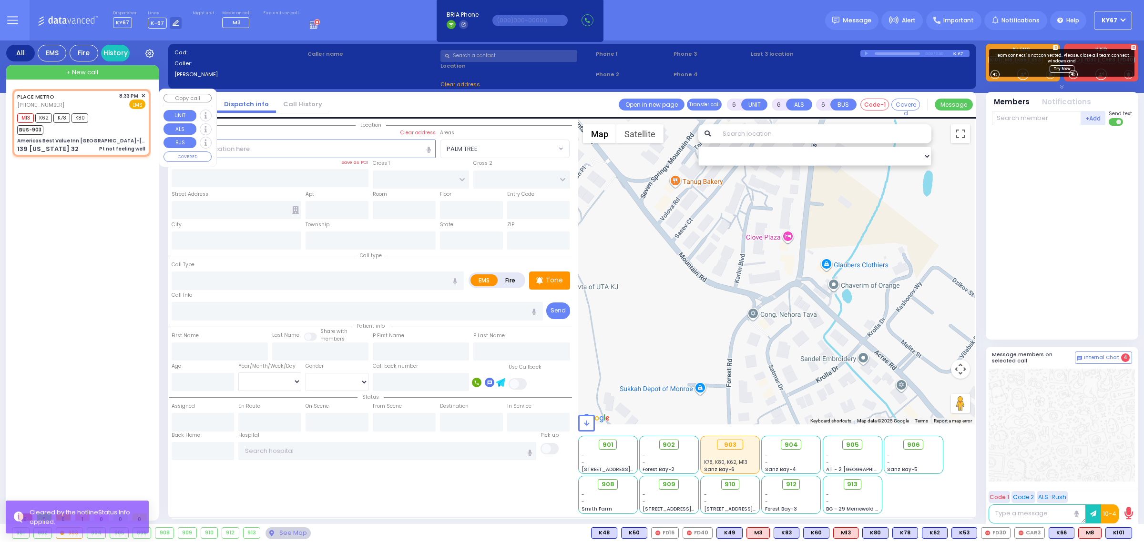
type input "1"
type input "0"
type input "1"
select select
type input "Pt not feeling well"
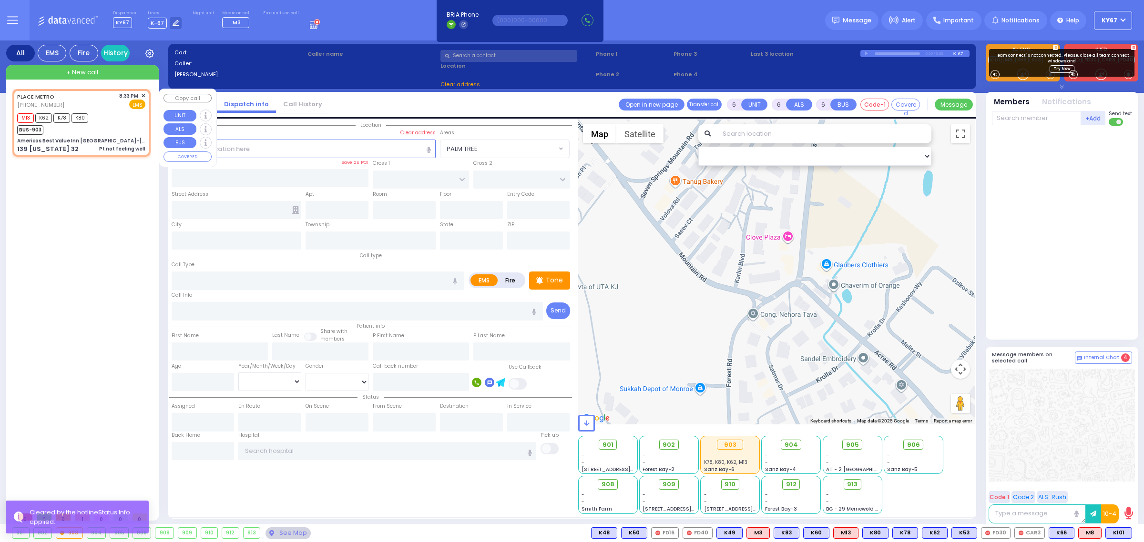
radio input "true"
select select
type input "20:33"
type input "20:36"
type input "Americas Best Value Inn [GEOGRAPHIC_DATA]-[GEOGRAPHIC_DATA]"
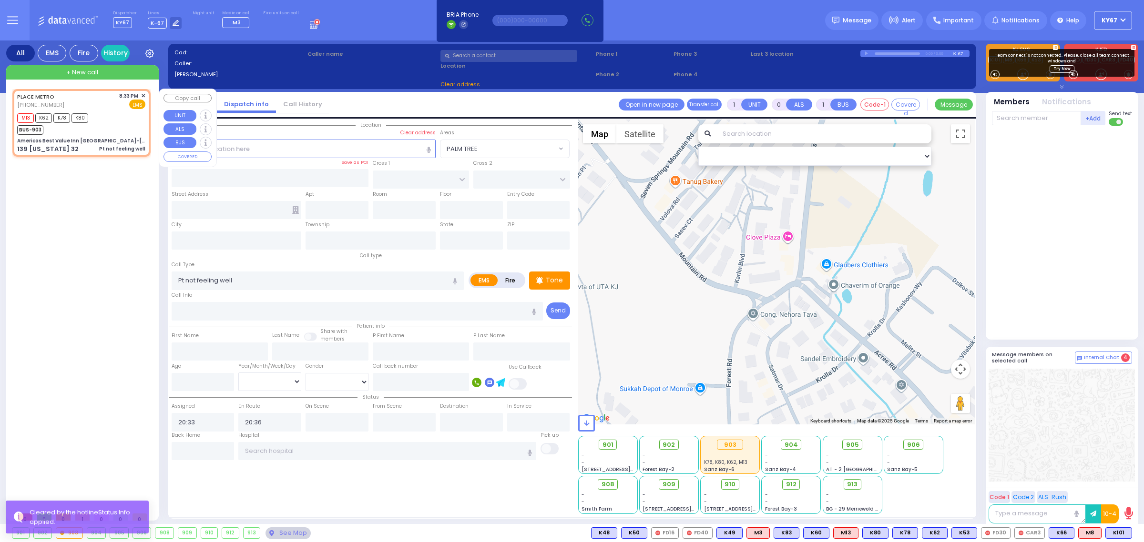
type input "ROUTE 32"
type input "COTTONWOOD COURT"
type input "139 [US_STATE] 32"
type input "105"
type input "Woodbury"
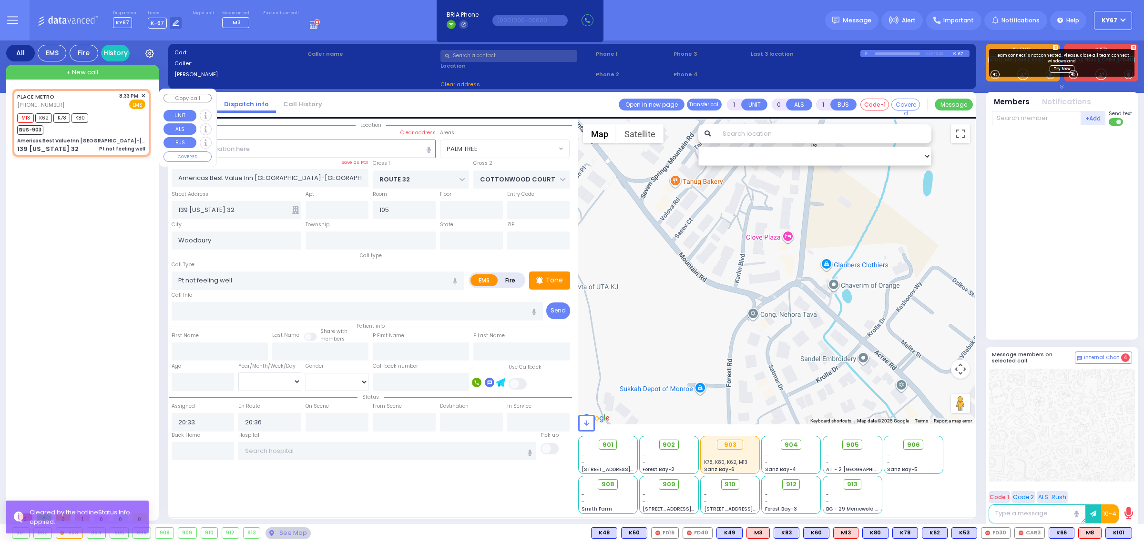
type input "[US_STATE]"
type input "10917"
select select "MONROE"
select select "Hatzalah Garages"
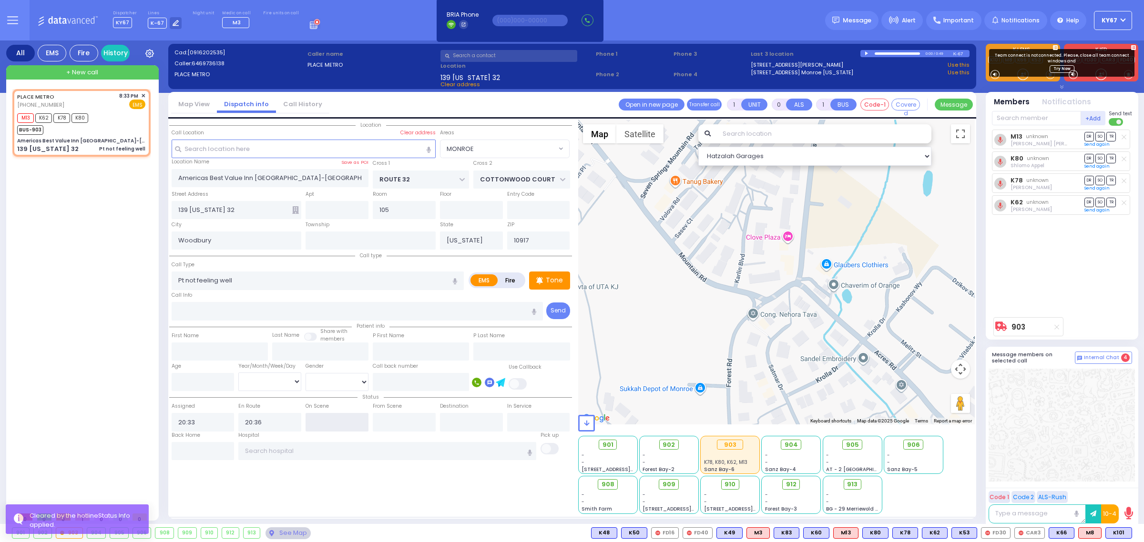
click at [315, 425] on input "text" at bounding box center [336, 422] width 63 height 18
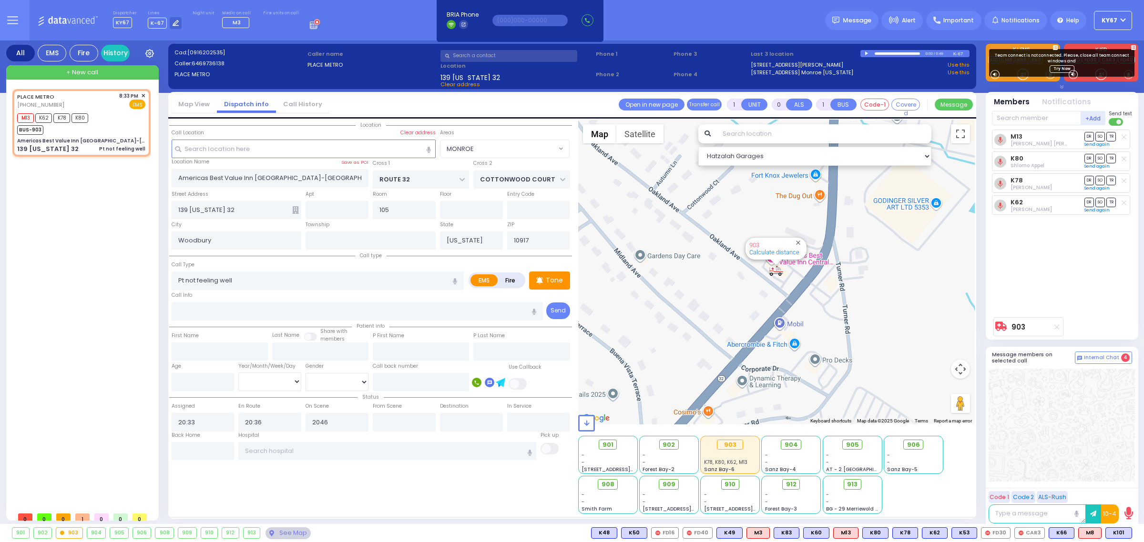
type input "20:46"
click at [151, 389] on div "PLACE METRO [PHONE_NUMBER] 8:33 PM ✕ M13 K62 K78 K80" at bounding box center [83, 298] width 142 height 418
select select
radio input "true"
select select
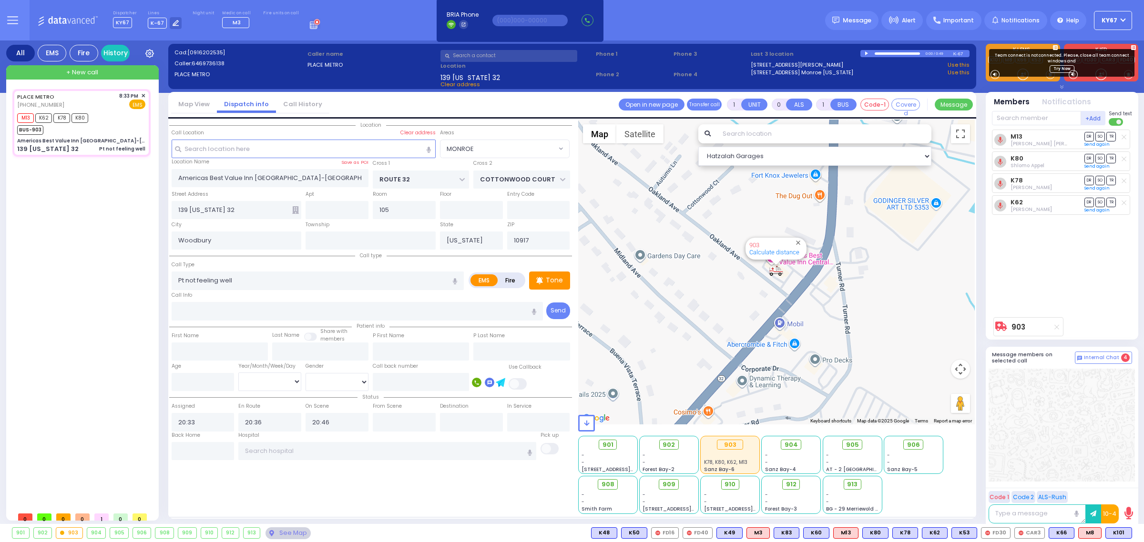
select select "Hatzalah Garages"
select select "MONROE"
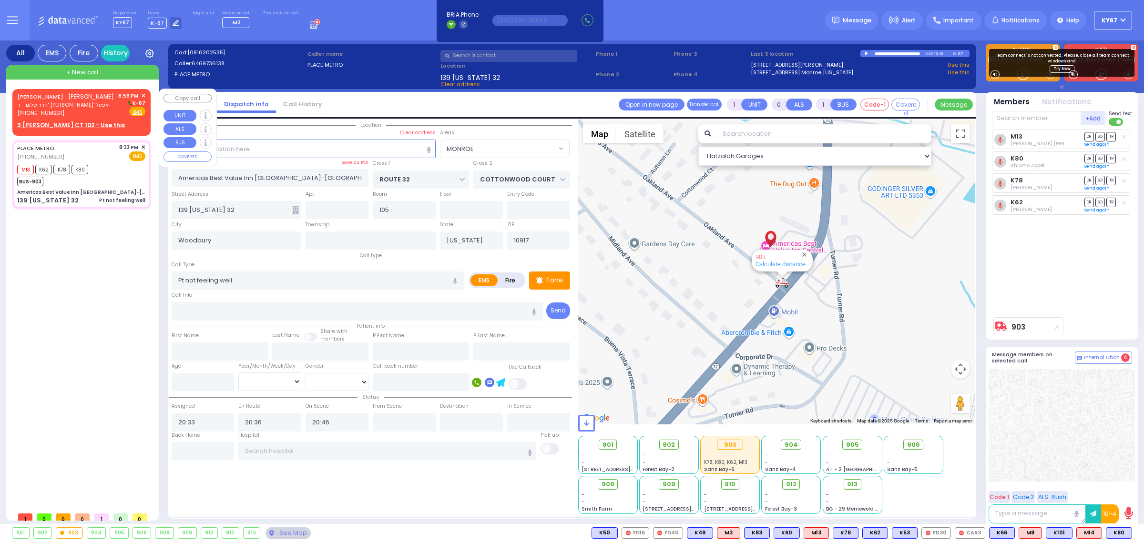
click at [95, 100] on div "MRS. LAUFER מרת לויפער הרר שלום - ר' גדלי' אפעל (347) 786-2967 8:59 PM ✕ K-67 E…" at bounding box center [81, 104] width 128 height 25
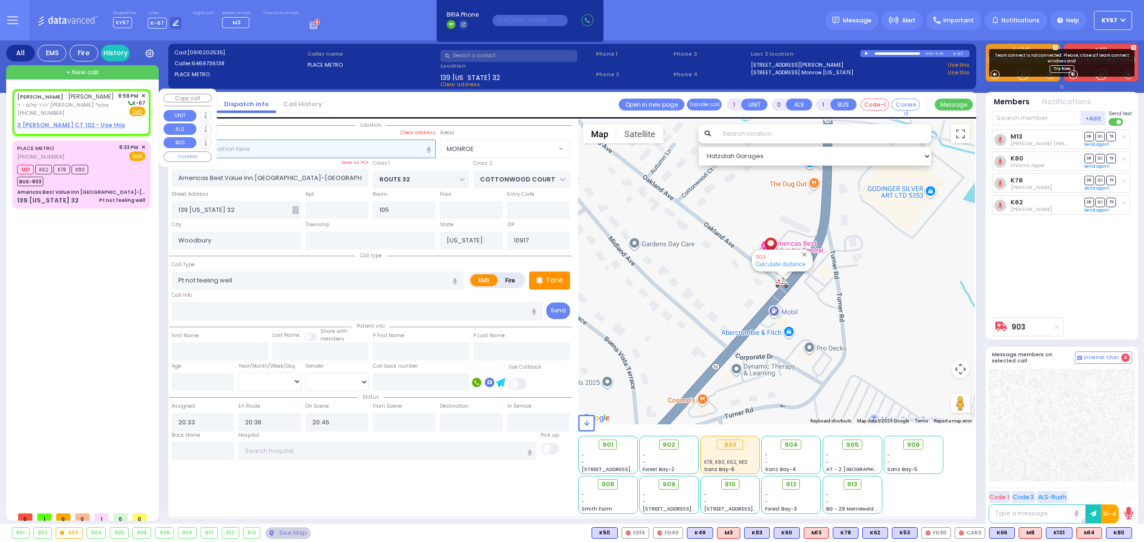
type input "2"
type input "1"
select select
radio input "true"
type input "MRS."
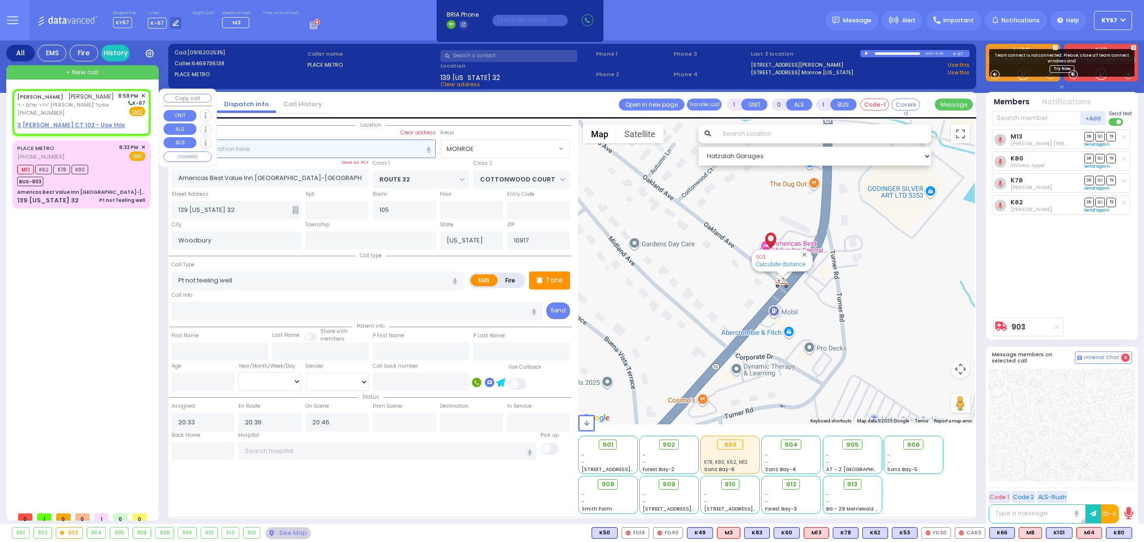
type input "LAUFER"
select select
type input "20:59"
select select "Hatzalah Garages"
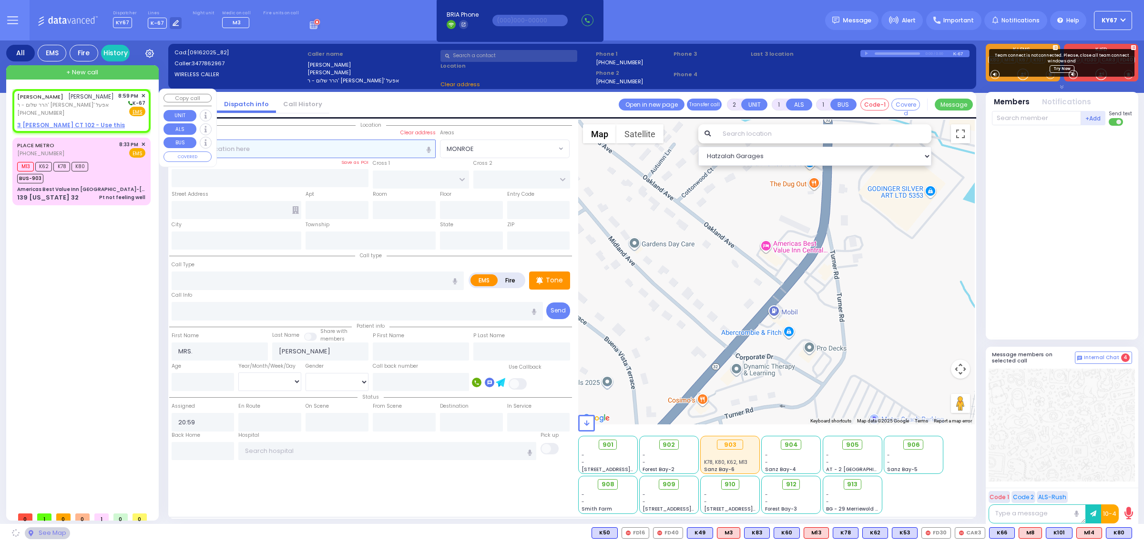
select select
radio input "true"
select select
select select "Hatzalah Garages"
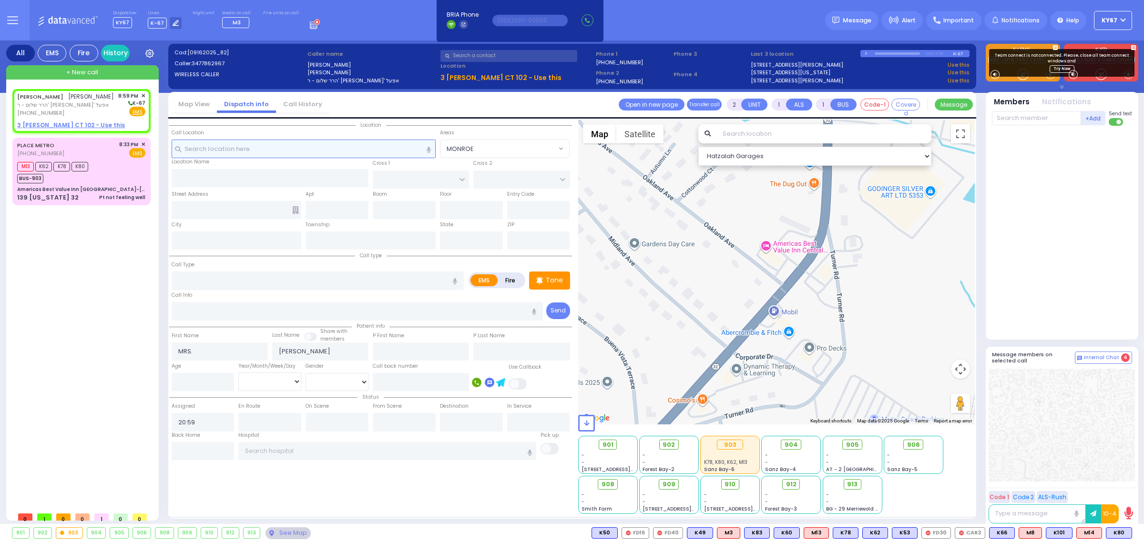
click at [316, 151] on input "text" at bounding box center [304, 149] width 264 height 18
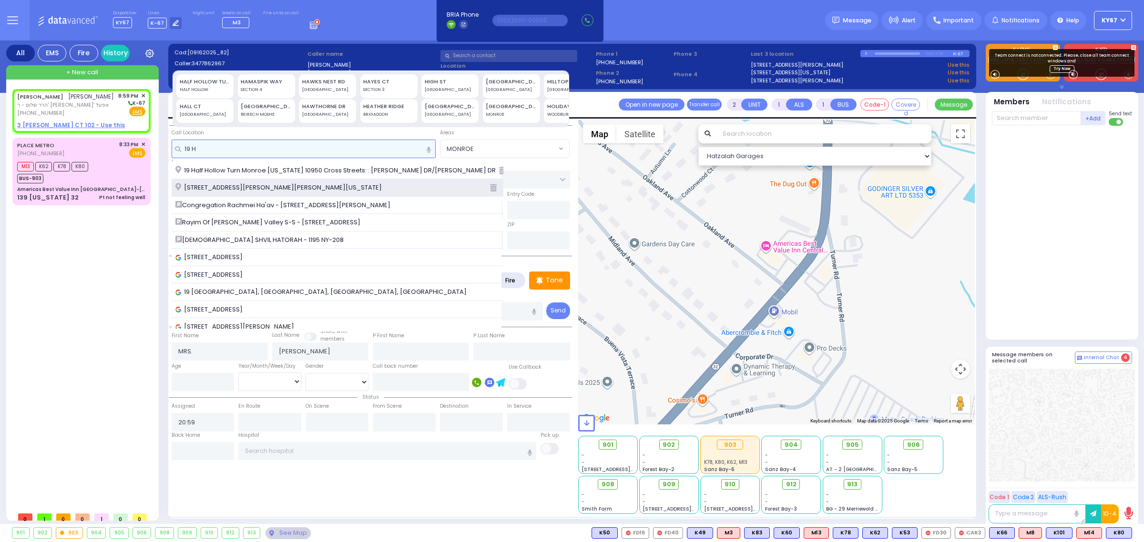
type input "19 H"
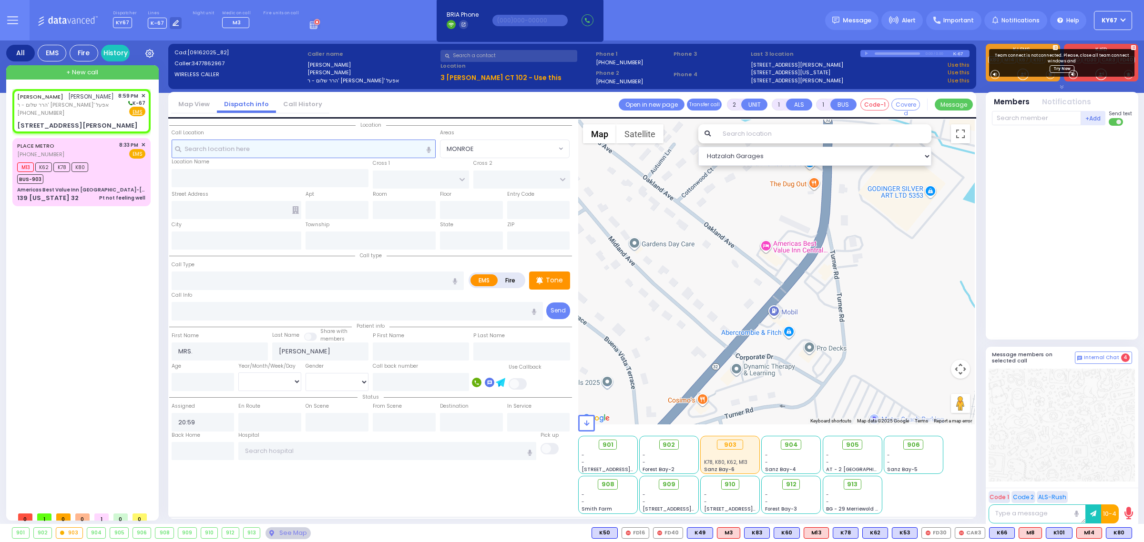
select select
radio input "true"
select select
select select "Hatzalah Garages"
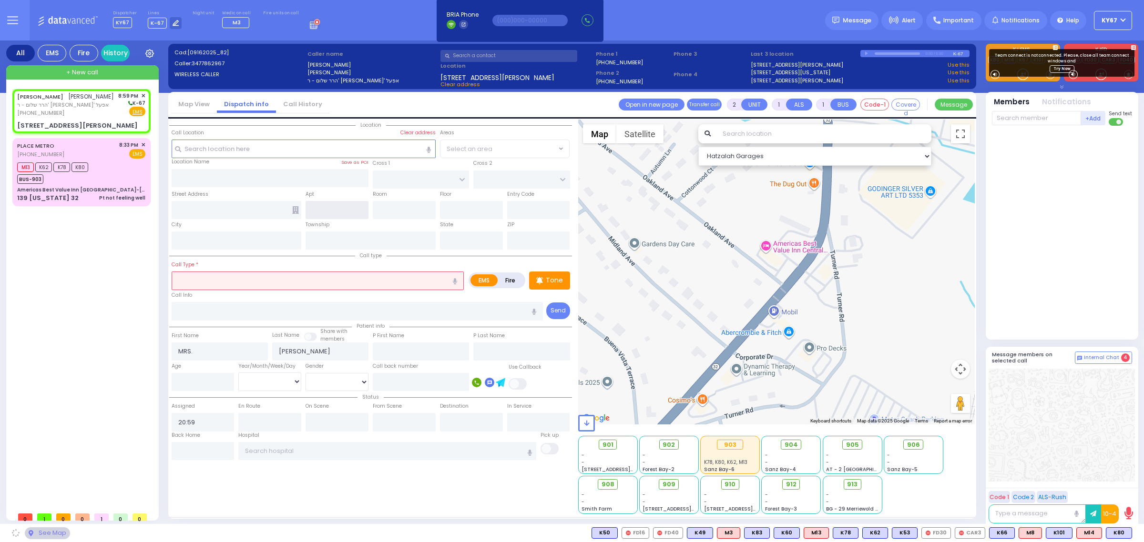
type input "HAYES COURT"
type input "ORSHAVA COURT"
type input "19 Hayes Court"
type input "Monroe"
type input "[US_STATE]"
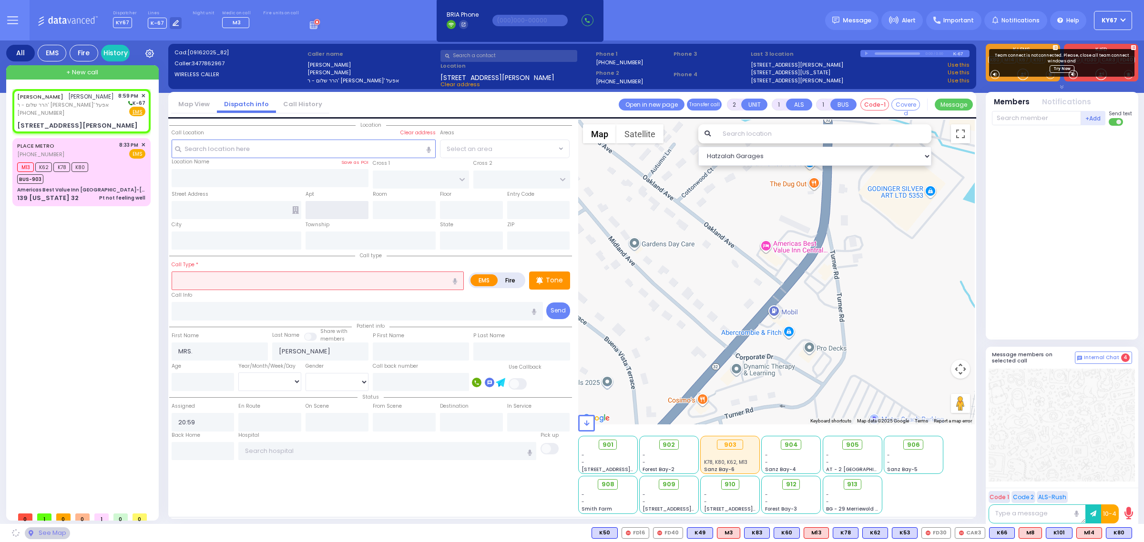
type input "10950"
type input "1"
select select "SECTION 3"
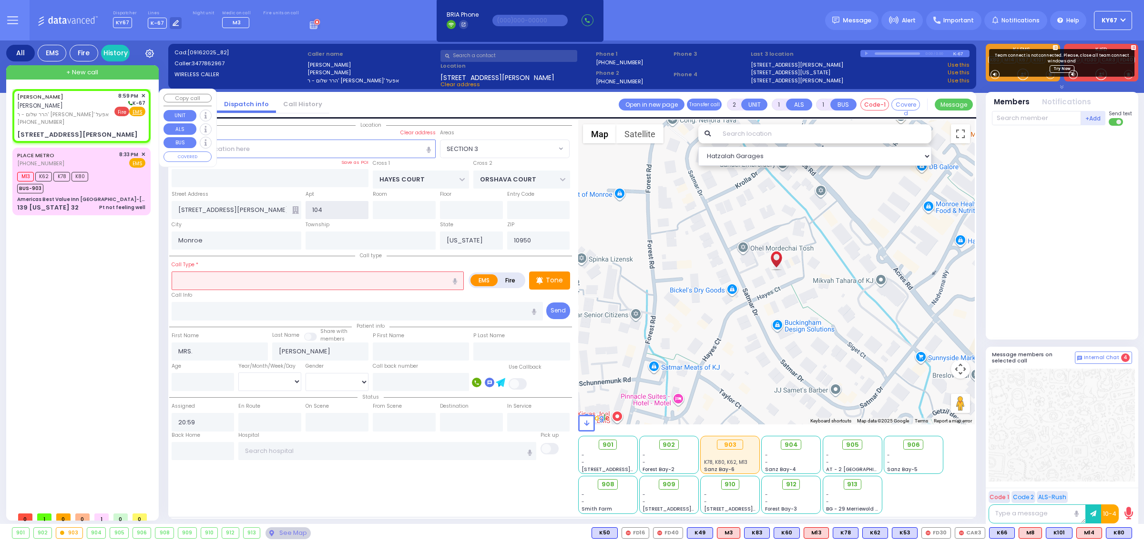
type input "104"
click at [122, 111] on span "Fire" at bounding box center [121, 112] width 15 height 10
select select
radio input "false"
radio input "true"
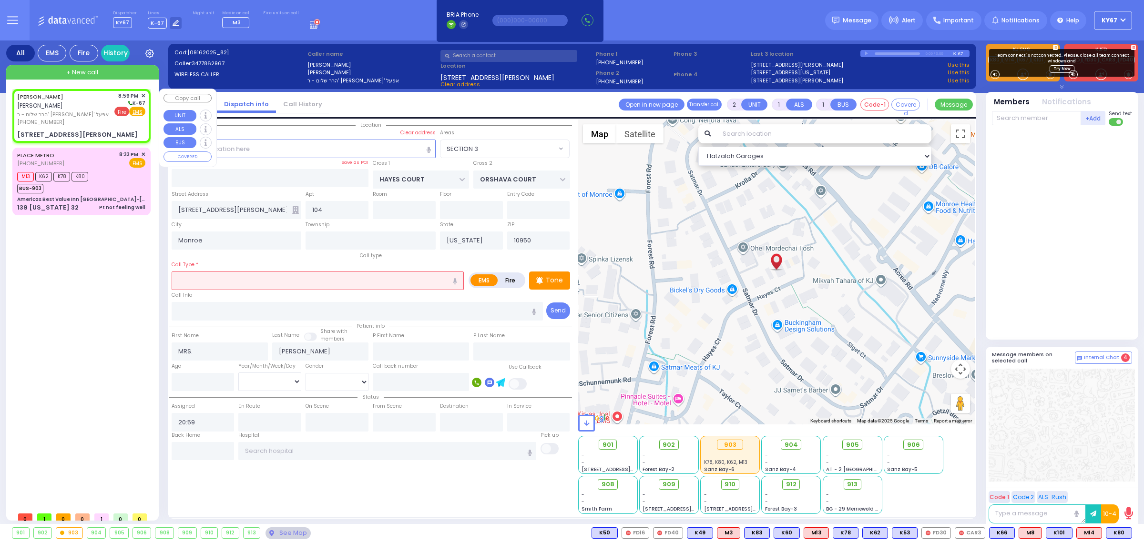
select select
select select "Hatzalah Garages"
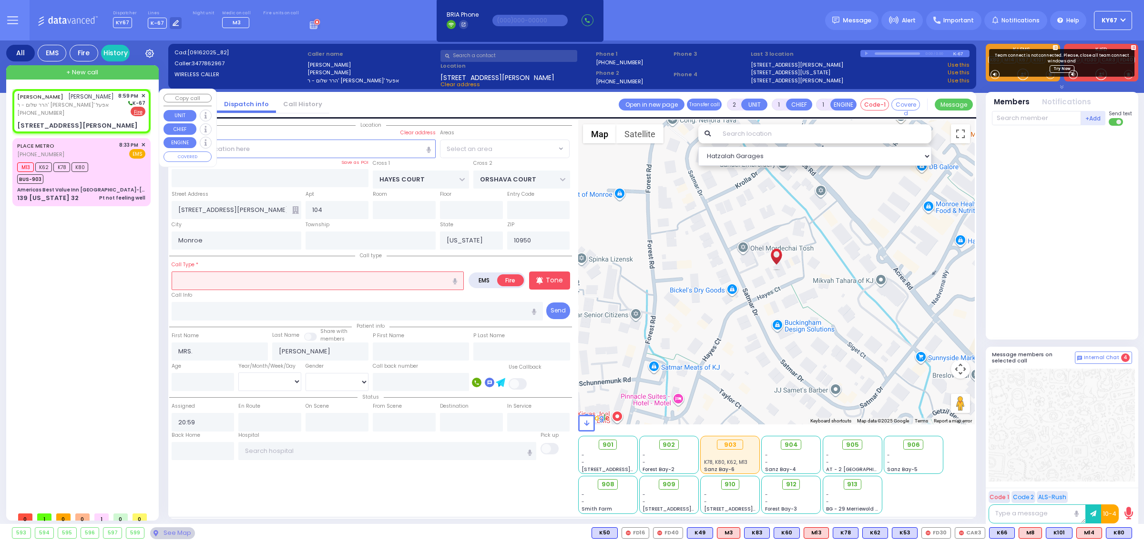
select select "SECTION 3"
select select
radio input "true"
select select
select select "Hatzalah Garages"
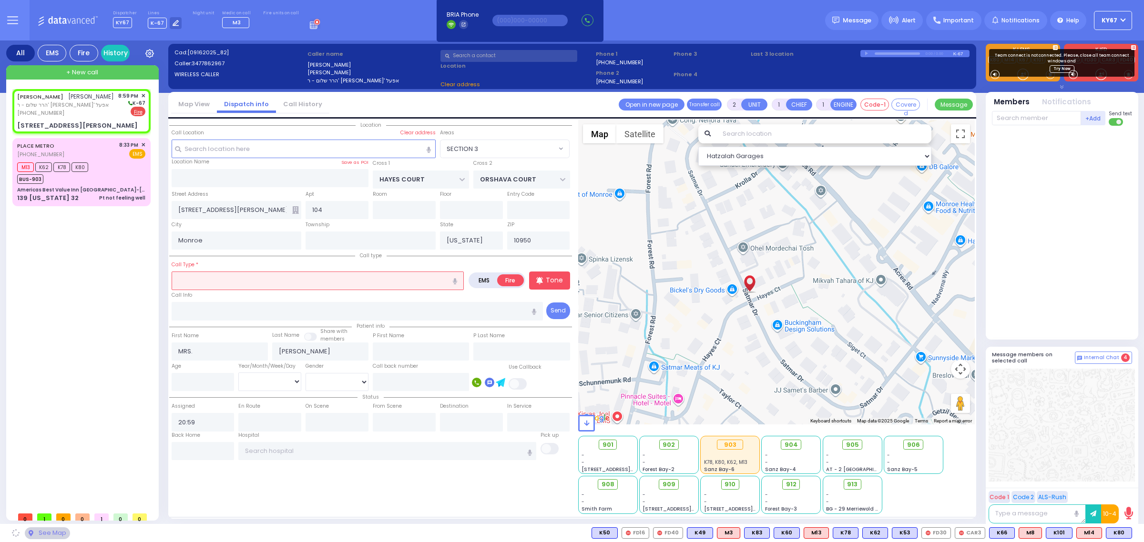
radio input "true"
select select
select select "Hatzalah Garages"
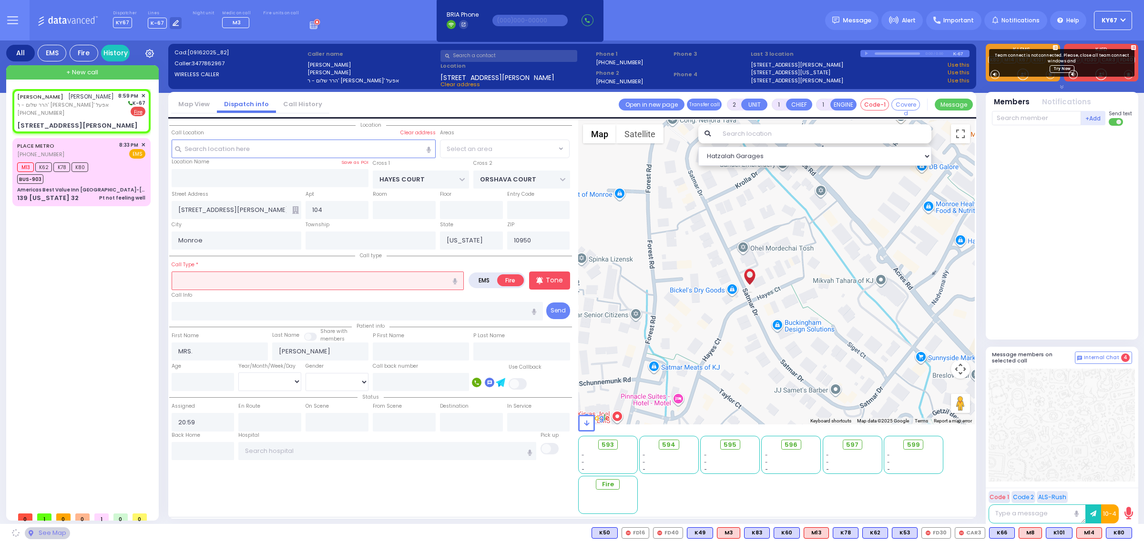
select select "SECTION 3"
click at [304, 279] on input "text" at bounding box center [318, 281] width 292 height 18
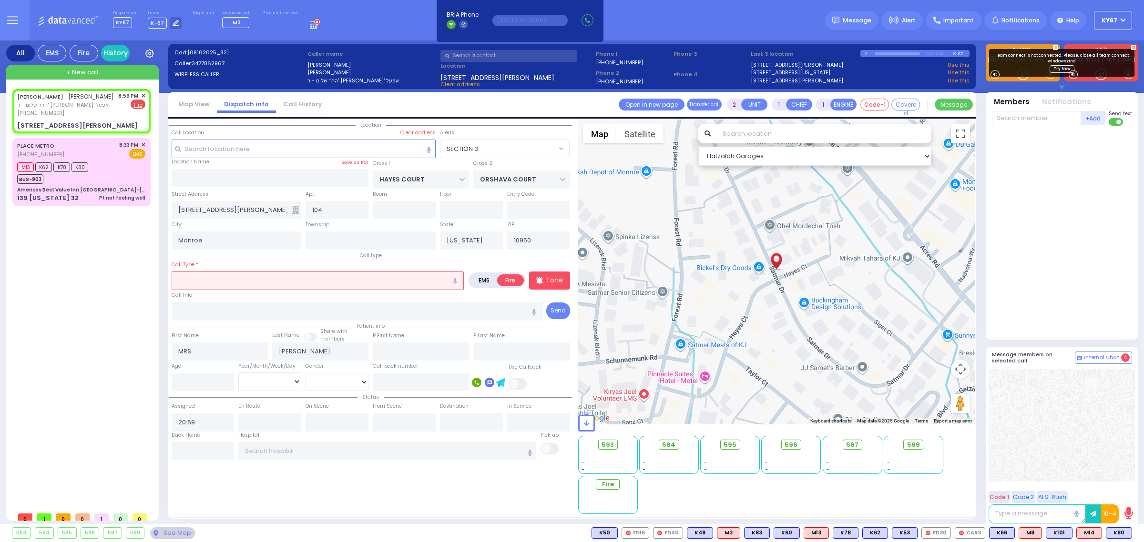
type input "S"
select select
radio input "true"
select select
select select "Hatzalah Garages"
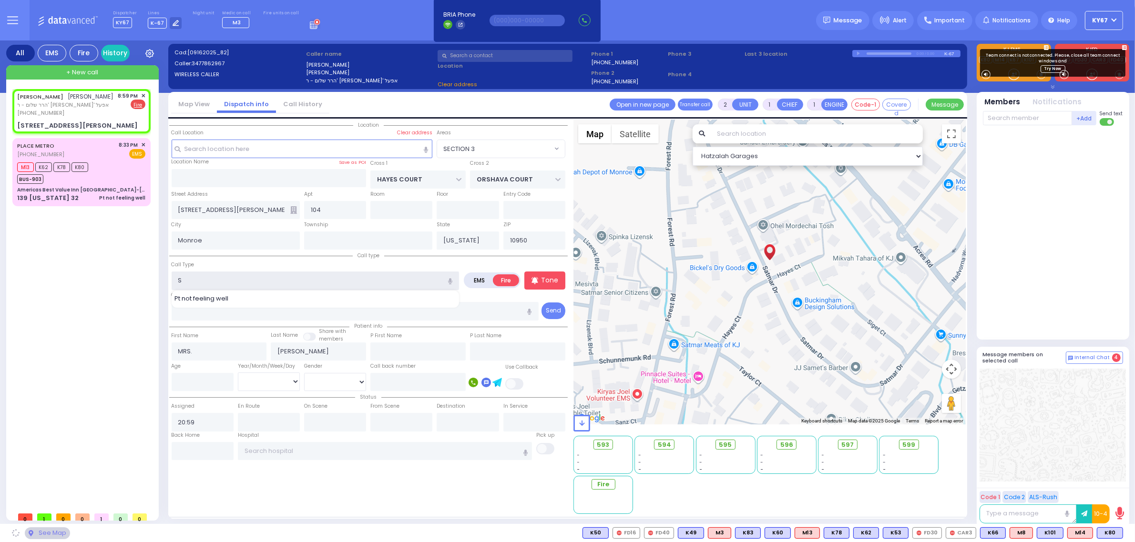
select select "SECTION 3"
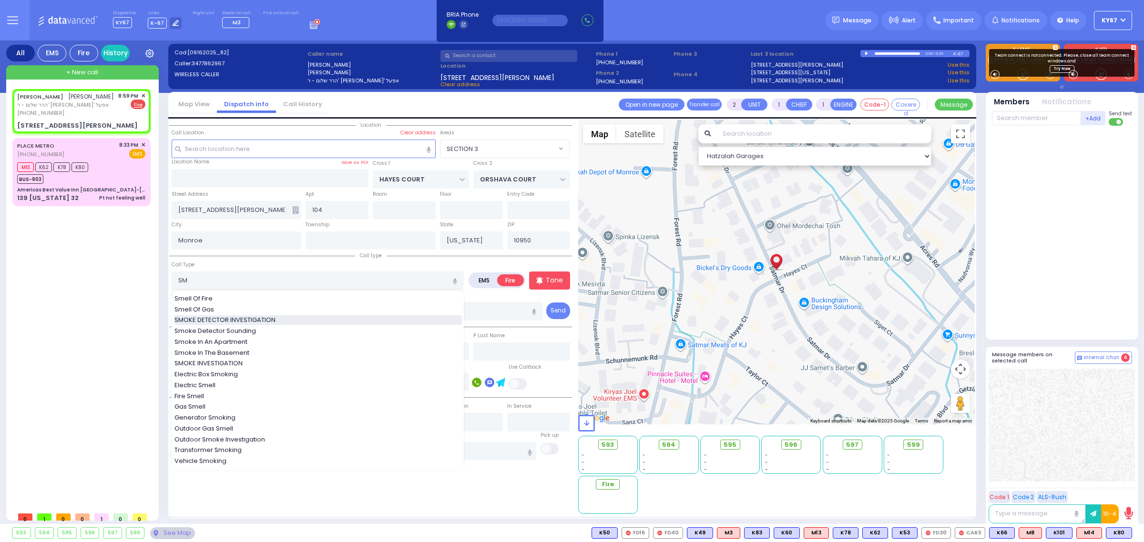
click at [272, 321] on span "SMOKE DETECTOR INVESTIGATION" at bounding box center [226, 321] width 104 height 10
type input "SMOKE DETECTOR INVESTIGATION"
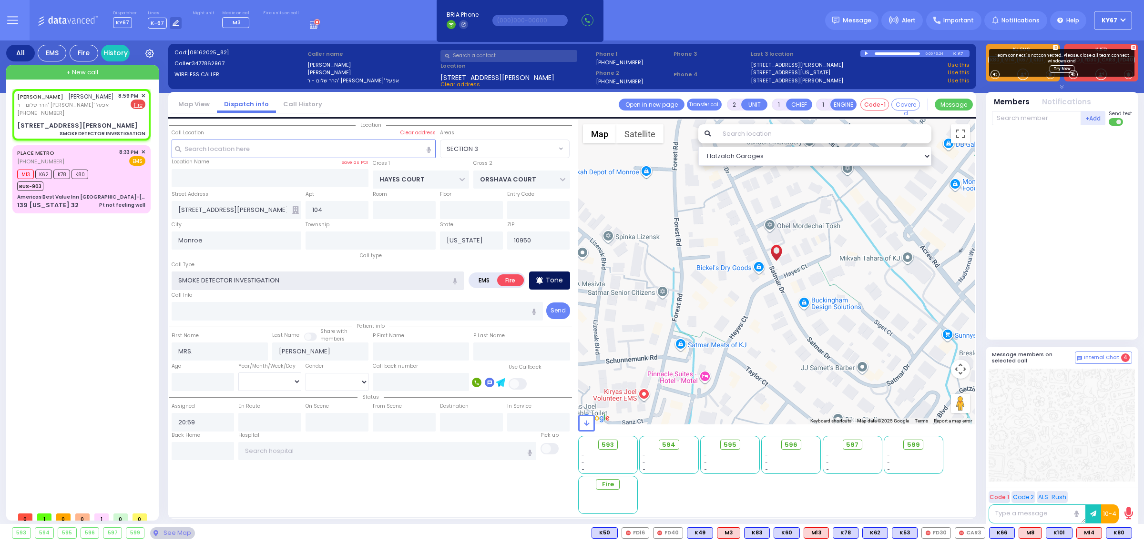
select select
radio input "true"
select select
select select "Hatzalah Garages"
select select "SECTION 3"
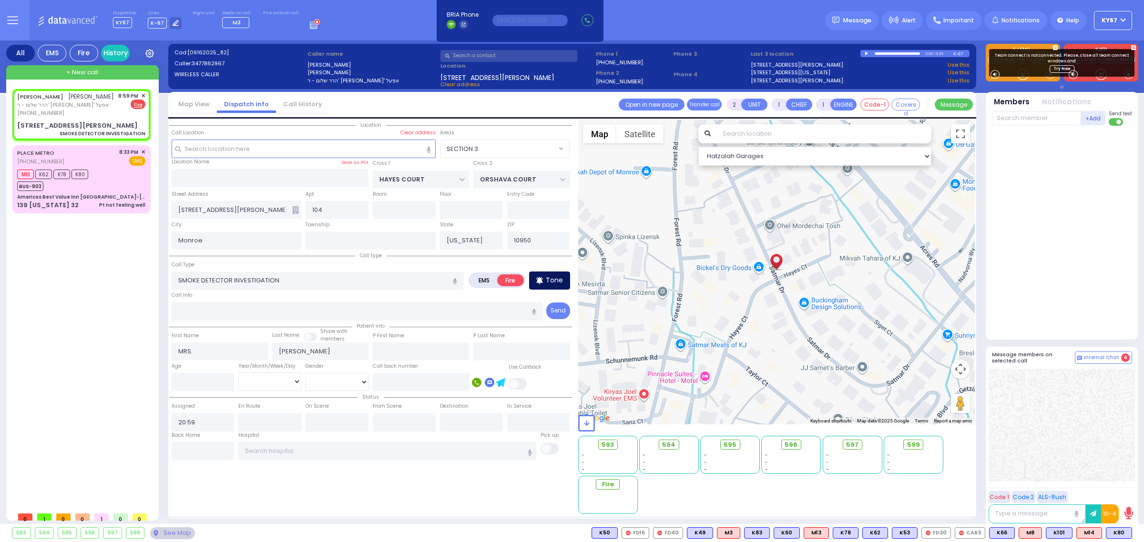
click at [543, 279] on icon at bounding box center [539, 280] width 7 height 11
select select
radio input "true"
select select
select select "Hatzalah Garages"
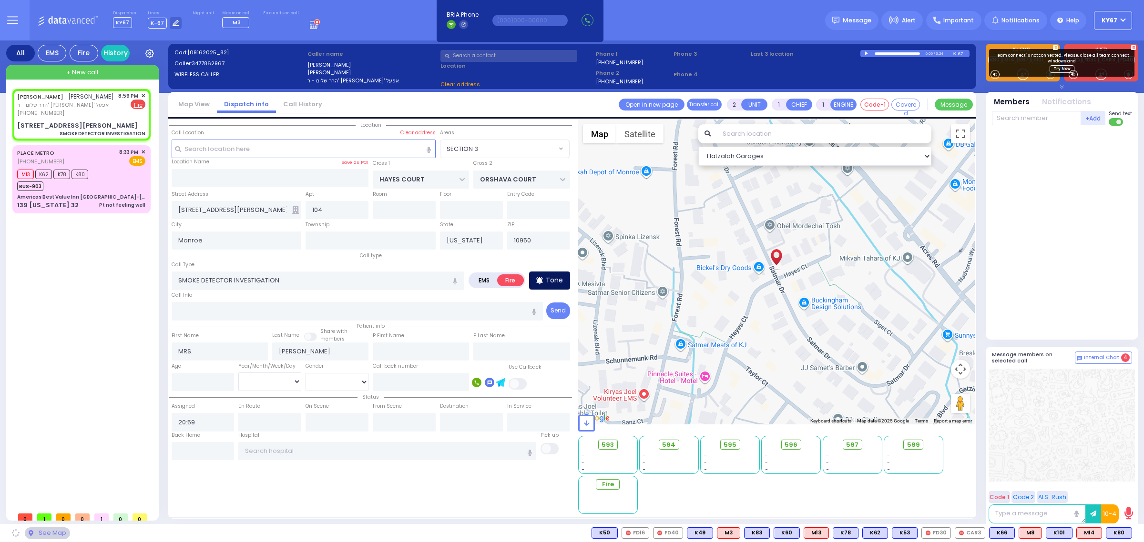
select select "SECTION 3"
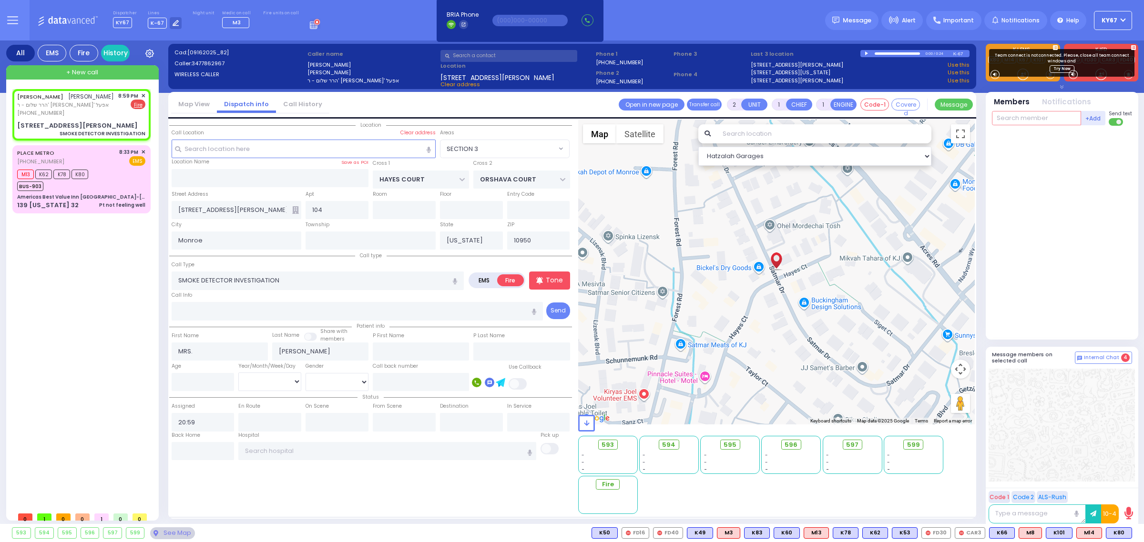
click at [1037, 122] on input "text" at bounding box center [1036, 118] width 89 height 14
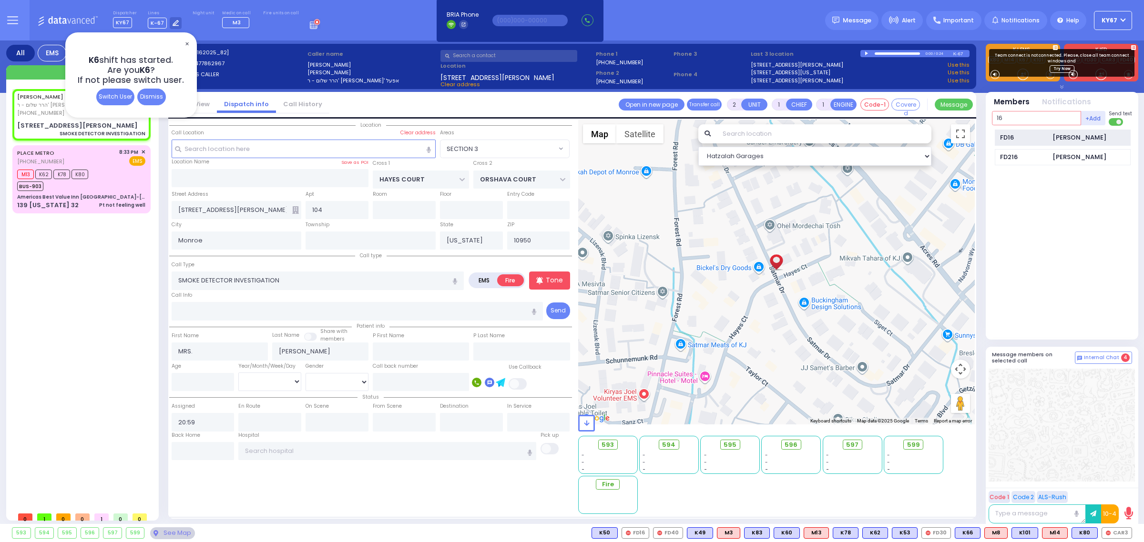
type input "16"
select select
radio input "true"
select select
type input "21:00"
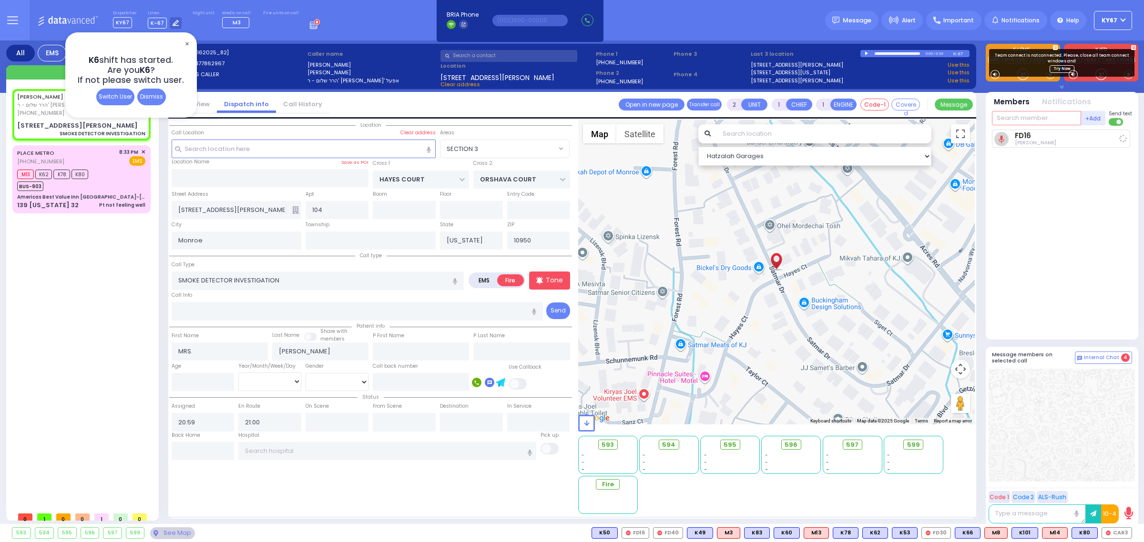
select select "Hatzalah Garages"
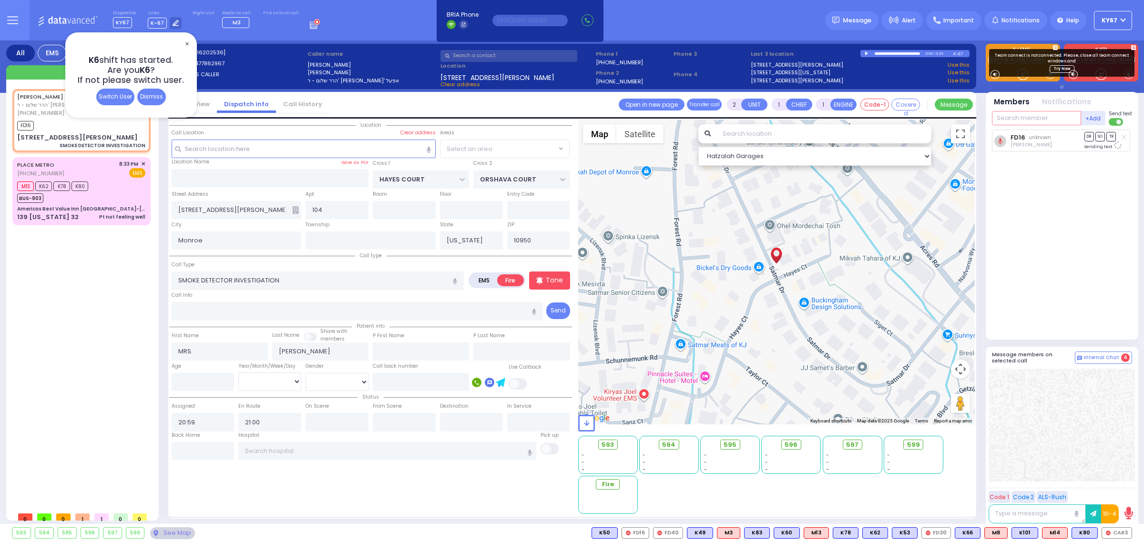
select select "SECTION 3"
click at [115, 180] on div "M13 K62 K78 K80 BUS-903" at bounding box center [81, 191] width 128 height 24
type input "1"
type input "0"
select select
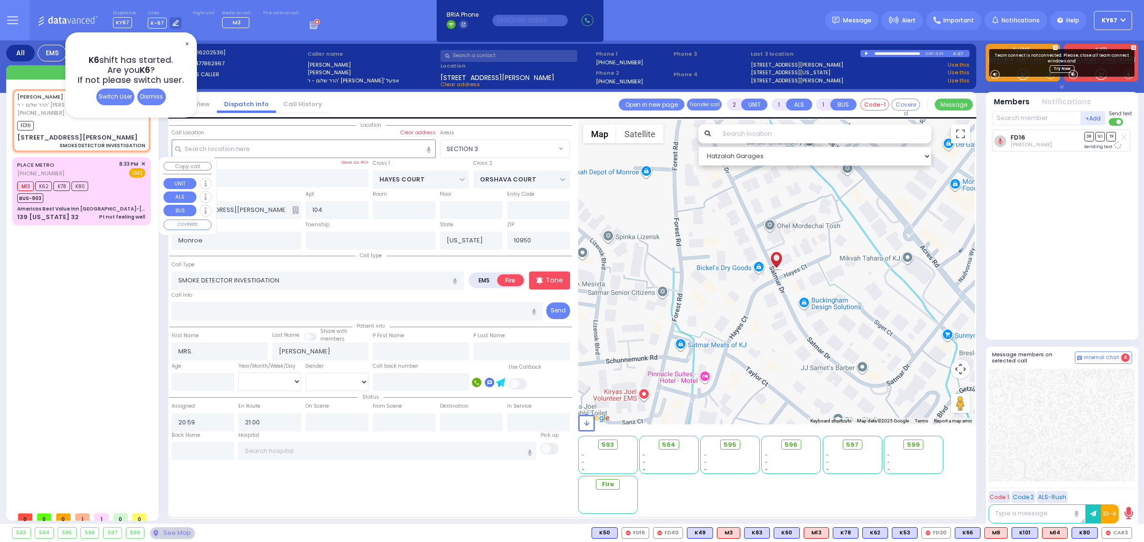
type input "Pt not feeling well"
radio input "true"
select select
type input "20:33"
type input "20:36"
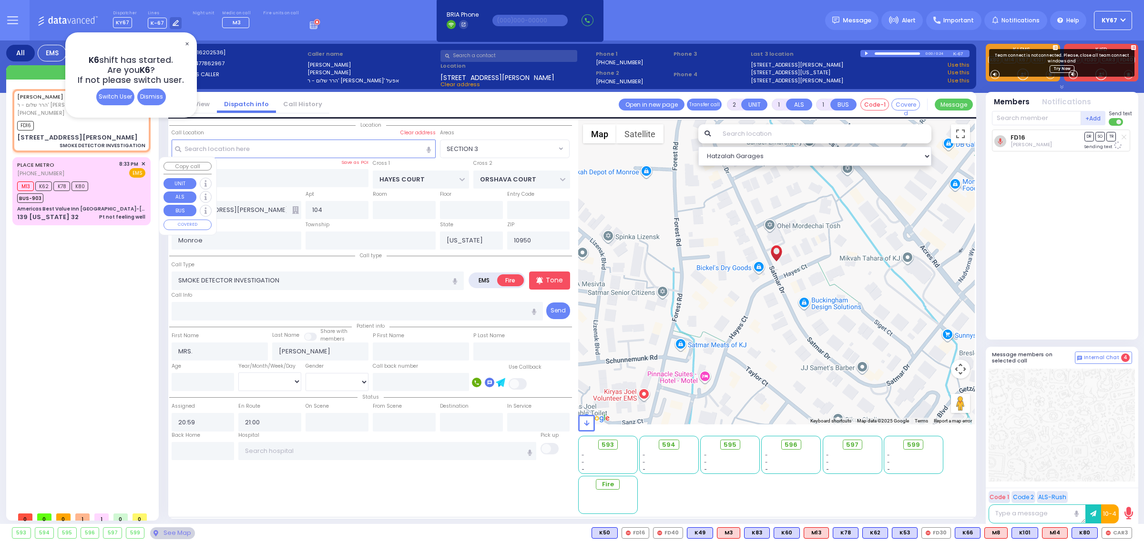
type input "20:46"
select select "Hatzalah Garages"
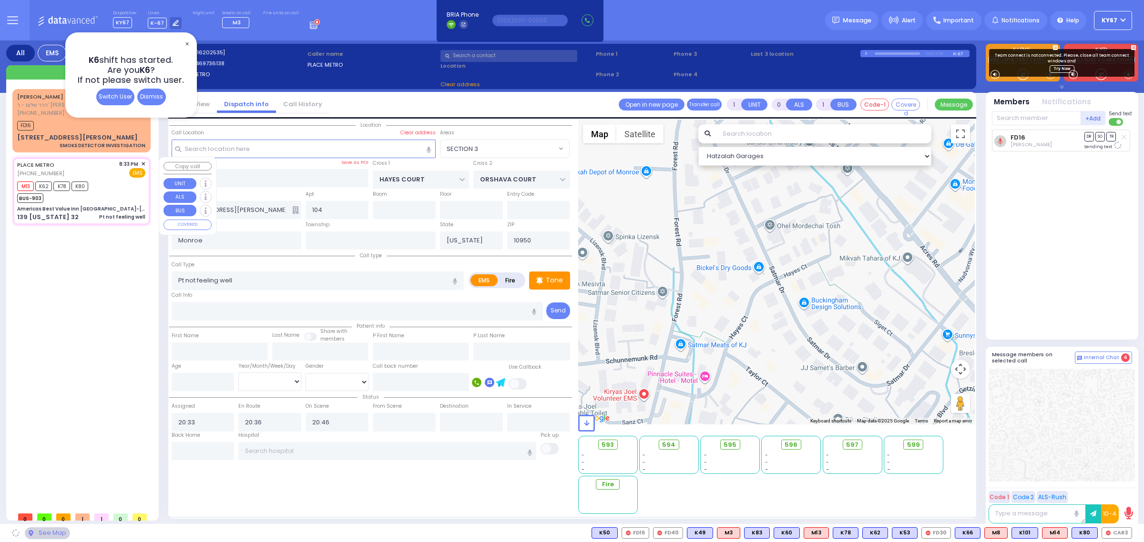
type input "Americas Best Value Inn [GEOGRAPHIC_DATA]-[GEOGRAPHIC_DATA]"
type input "ROUTE 32"
type input "COTTONWOOD COURT"
type input "139 [US_STATE] 32"
type input "105"
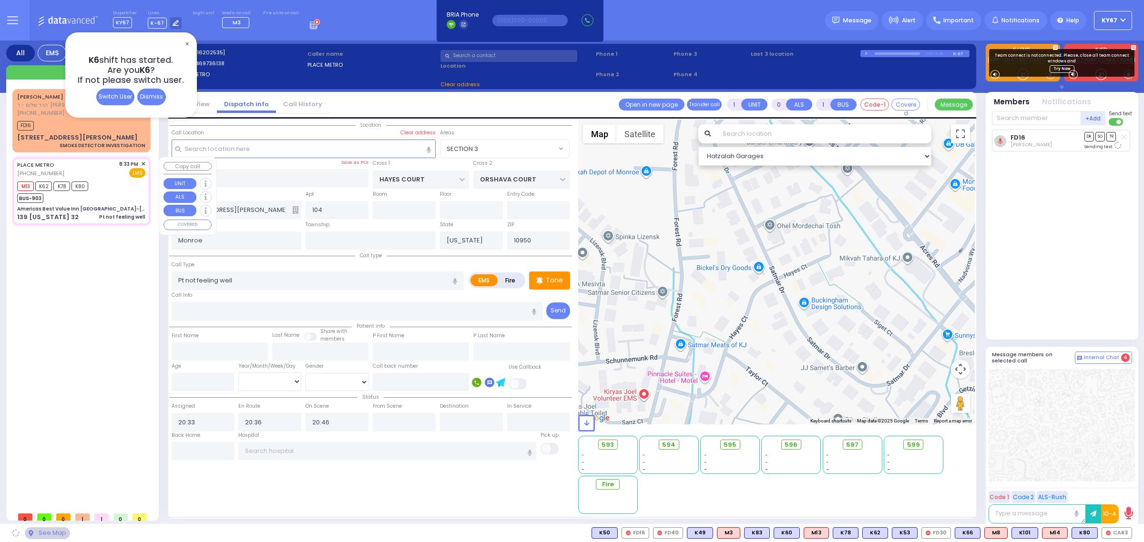
type input "Woodbury"
type input "10917"
select select "MONROE"
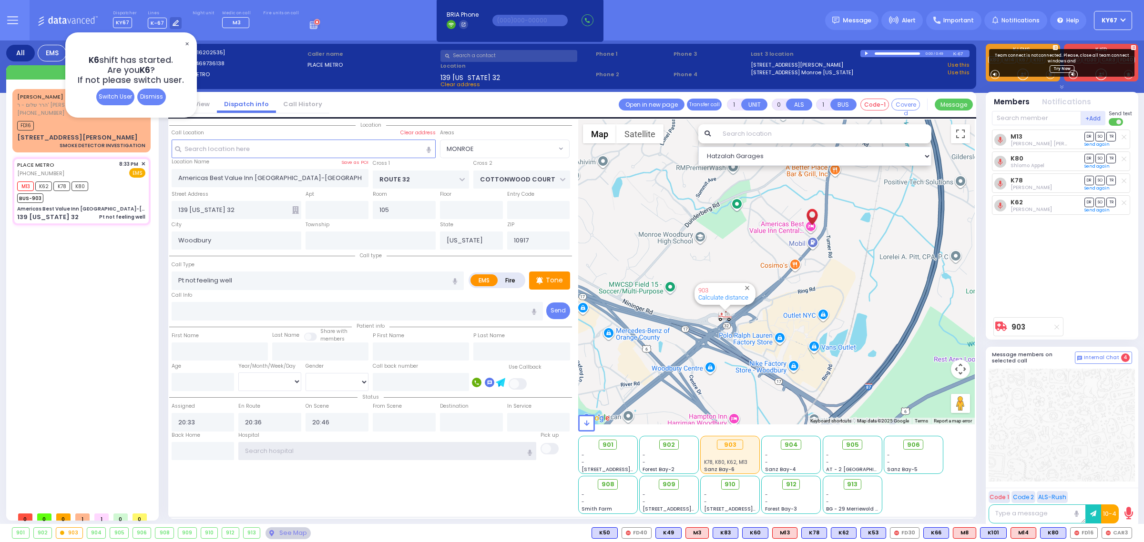
click at [349, 454] on input "text" at bounding box center [387, 451] width 298 height 18
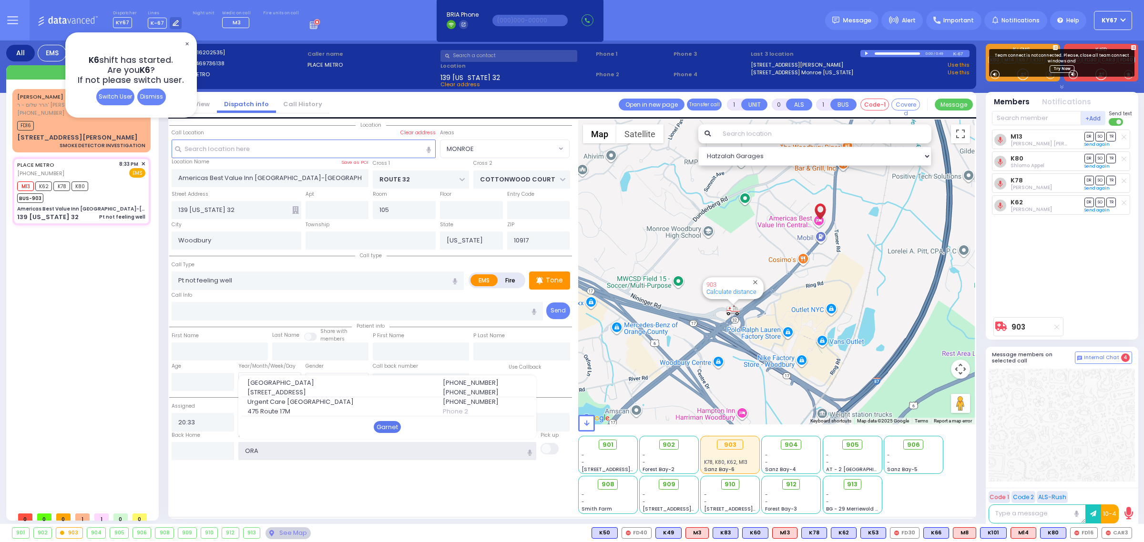
type input "ORA"
click at [388, 429] on div "Garnet" at bounding box center [387, 427] width 27 height 12
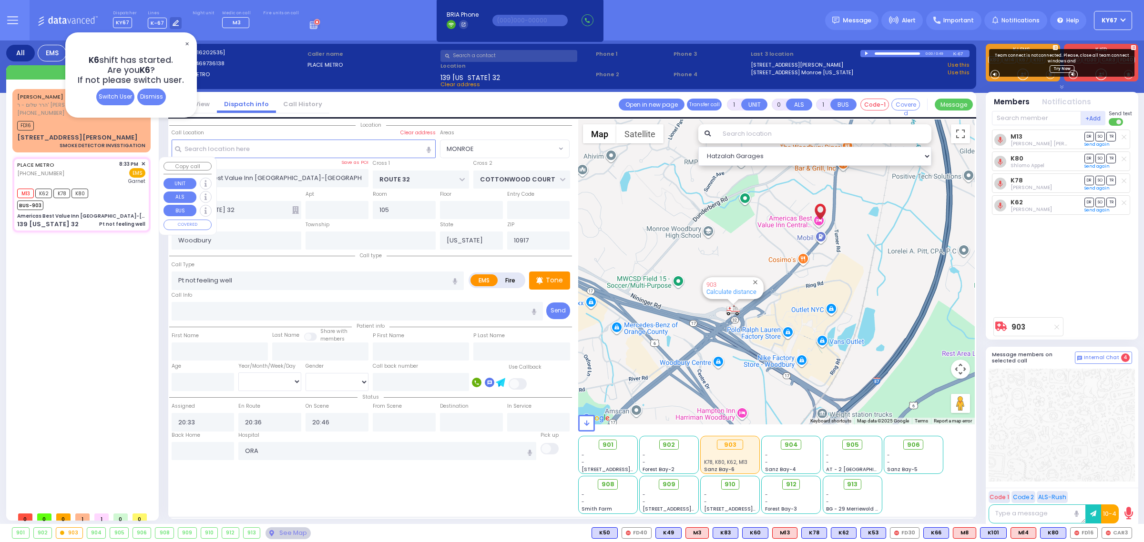
select select
radio input "true"
select select
type input "Orange Regional Medical Center"
select select "Hatzalah Garages"
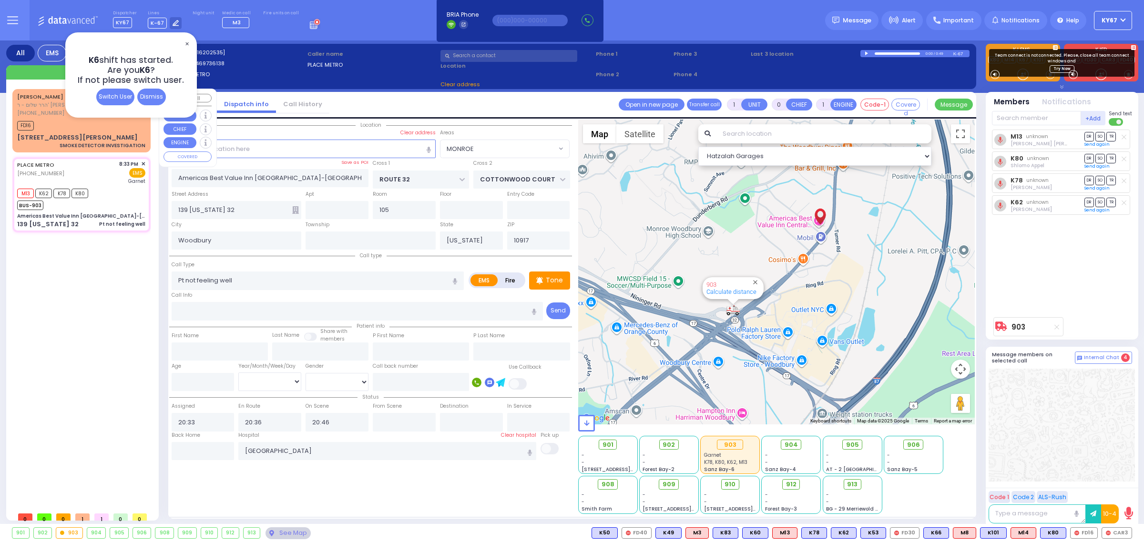
select select "MONROE"
click at [51, 128] on div "FD16" at bounding box center [81, 125] width 128 height 12
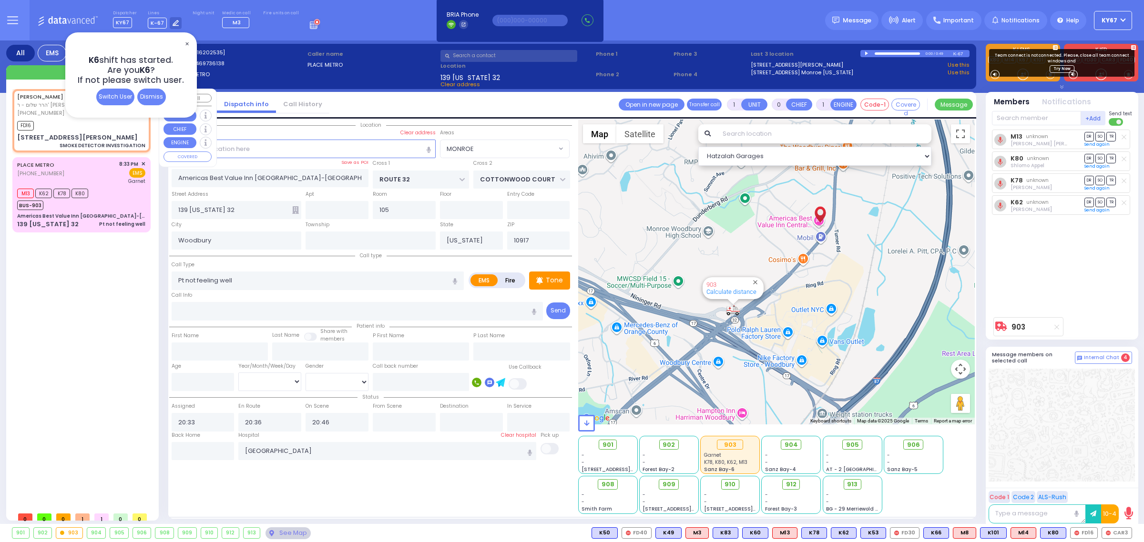
type input "2"
type input "1"
select select
type input "SMOKE DETECTOR INVESTIGATION"
radio input "false"
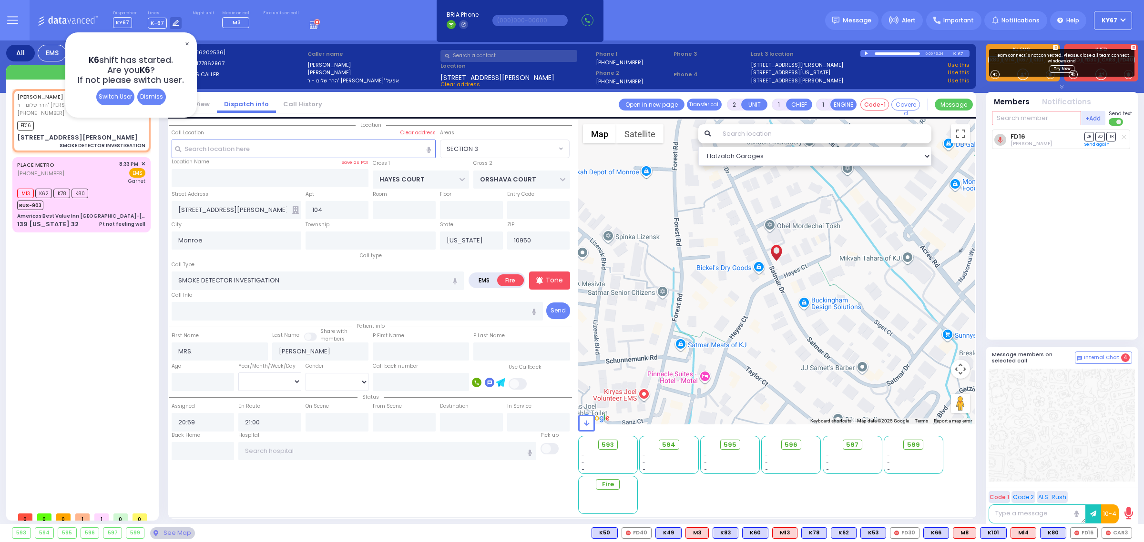
click at [1016, 118] on input "text" at bounding box center [1036, 118] width 89 height 14
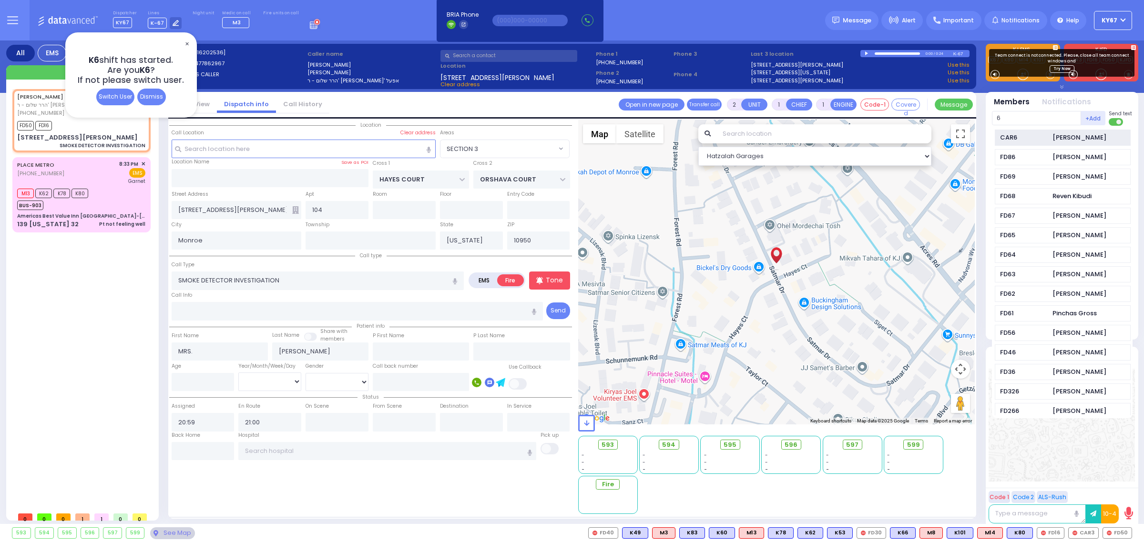
click at [1020, 138] on div "CAR6" at bounding box center [1024, 138] width 48 height 10
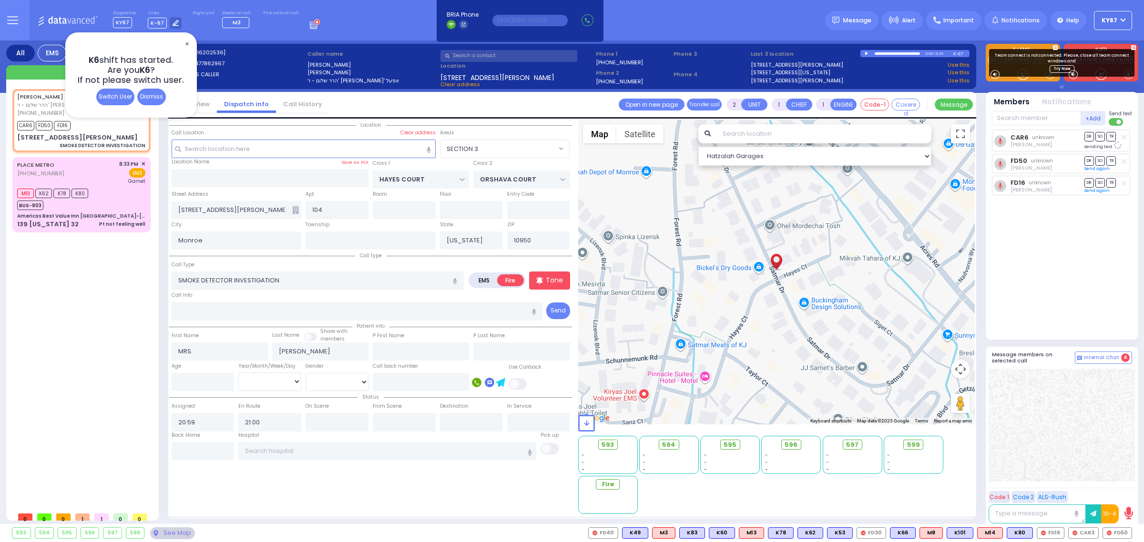
click at [1087, 275] on div "CAR6 unknown Joel Sandel DR SO TR Sending text" at bounding box center [1063, 231] width 142 height 202
click at [189, 41] on span "✕" at bounding box center [187, 44] width 8 height 11
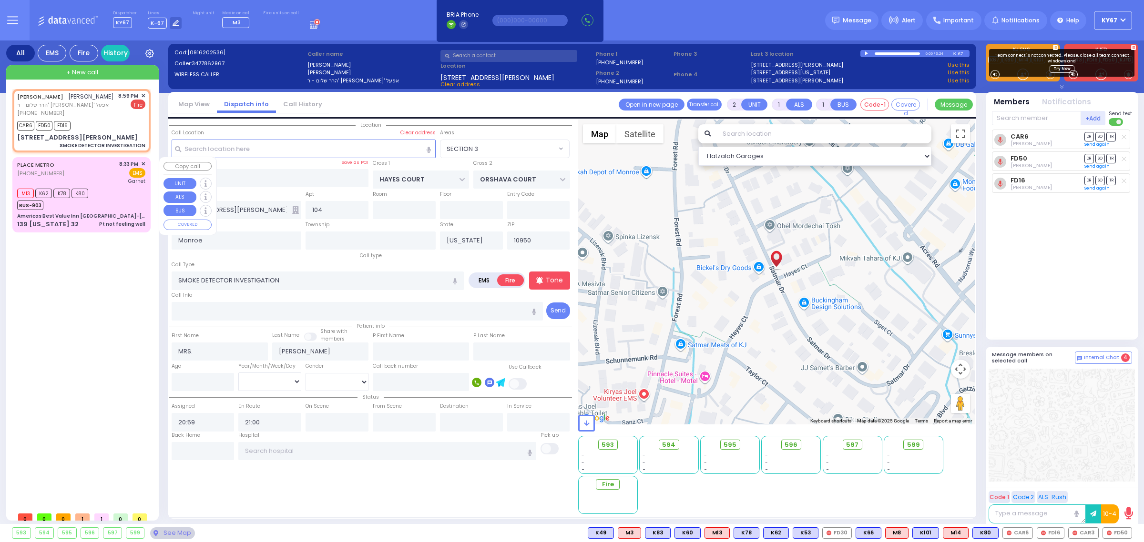
click at [114, 185] on div "PLACE METRO (646) 973-6138 8:33 PM ✕ EMS Garnet M13" at bounding box center [81, 195] width 134 height 72
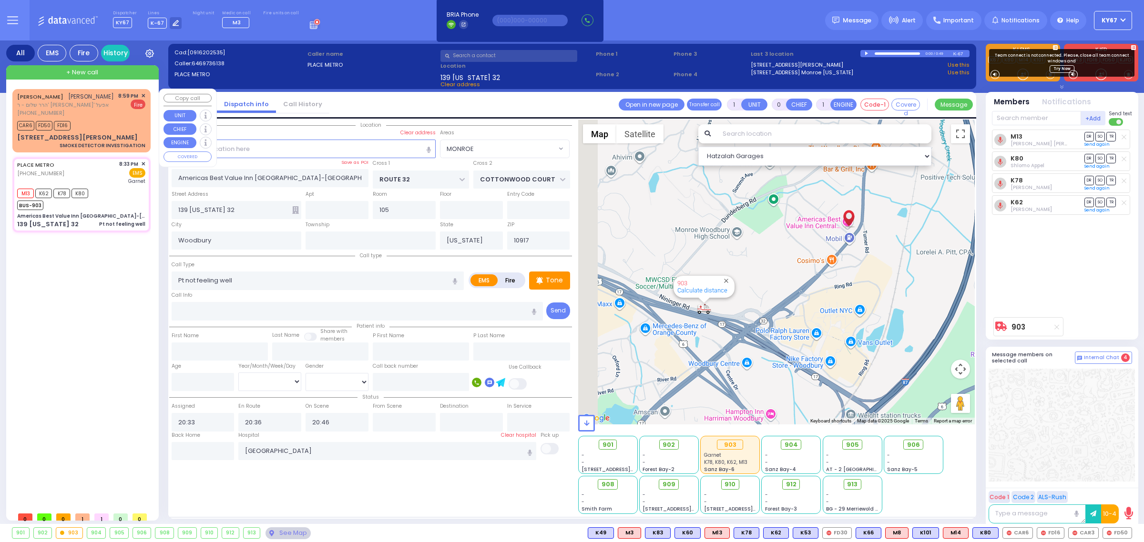
click at [99, 120] on div "CAR6 FD50 FD16" at bounding box center [81, 125] width 128 height 12
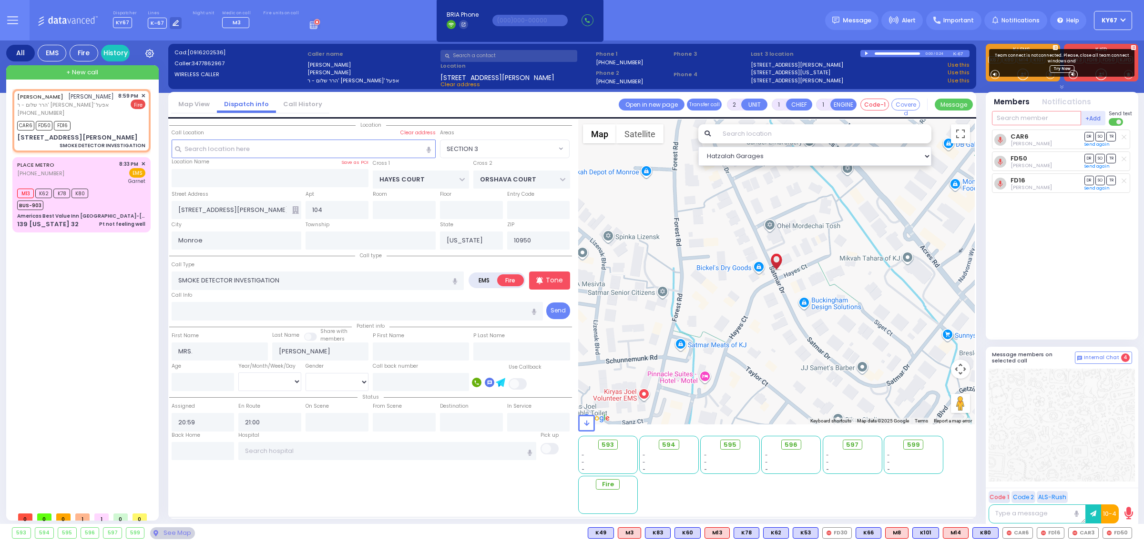
click at [1030, 120] on input "text" at bounding box center [1036, 118] width 89 height 14
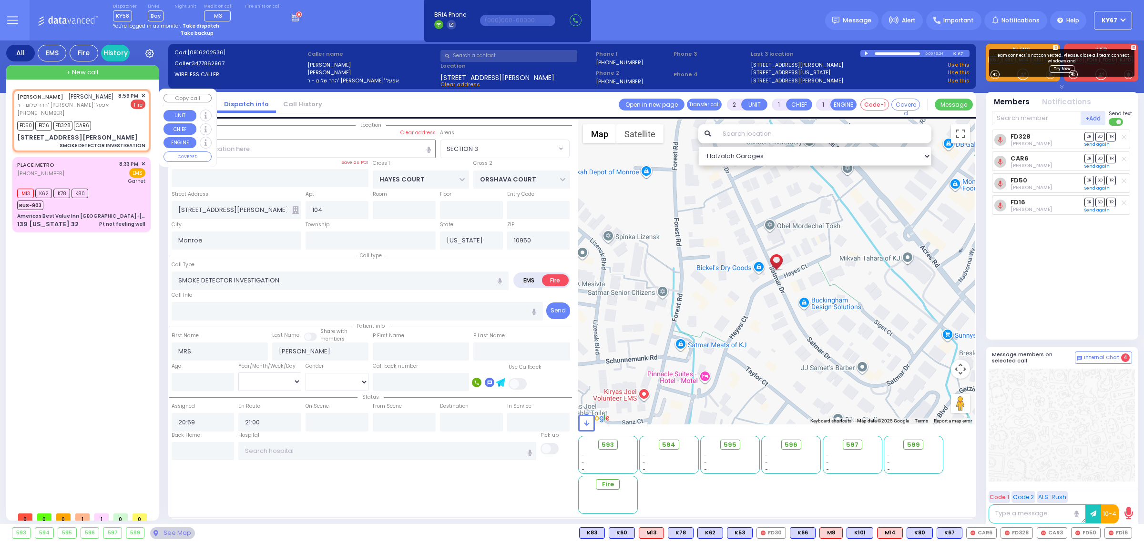
click at [142, 96] on span "✕" at bounding box center [143, 96] width 4 height 8
